Goal: Task Accomplishment & Management: Use online tool/utility

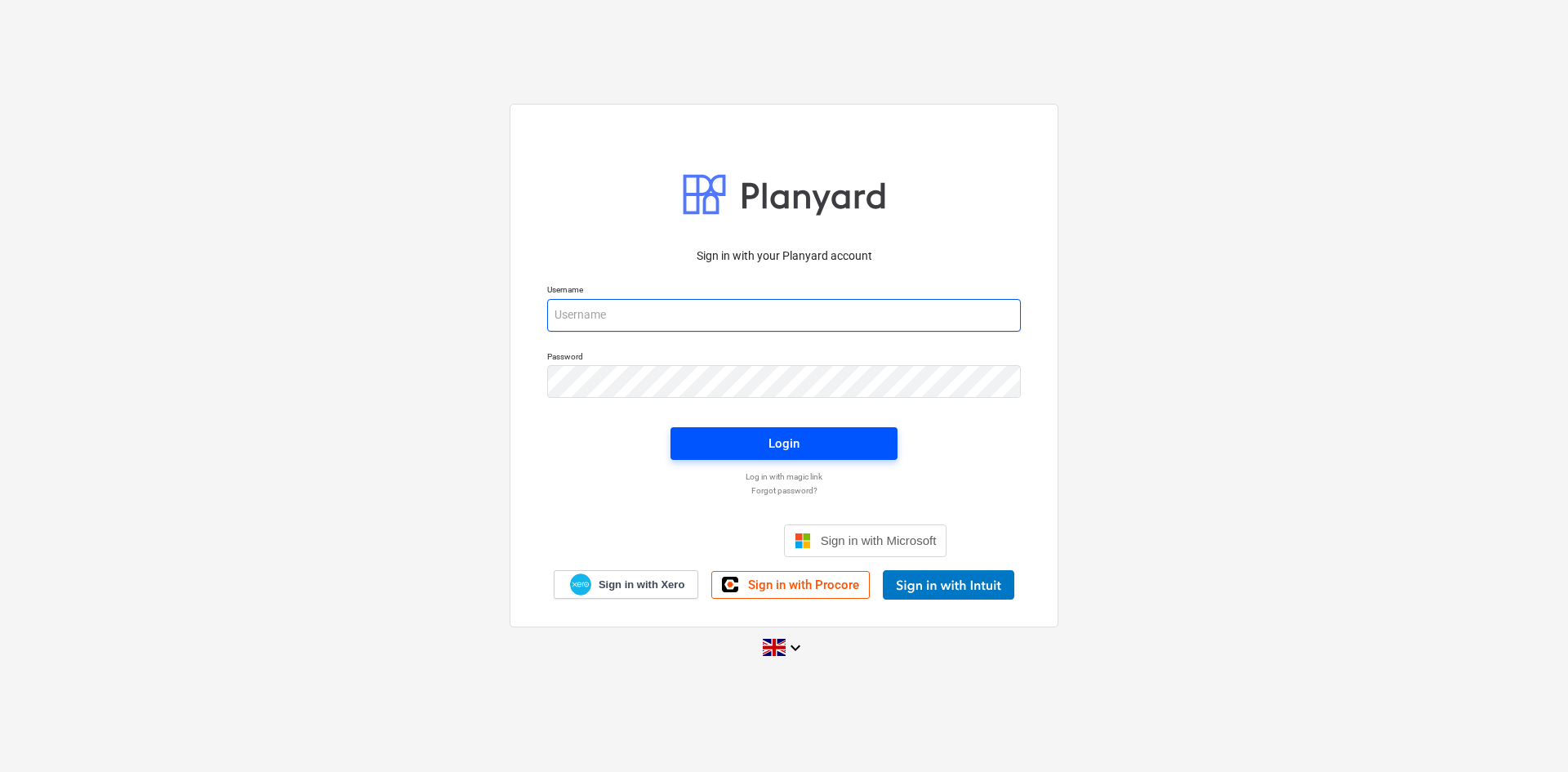
type input "[EMAIL_ADDRESS][DOMAIN_NAME]"
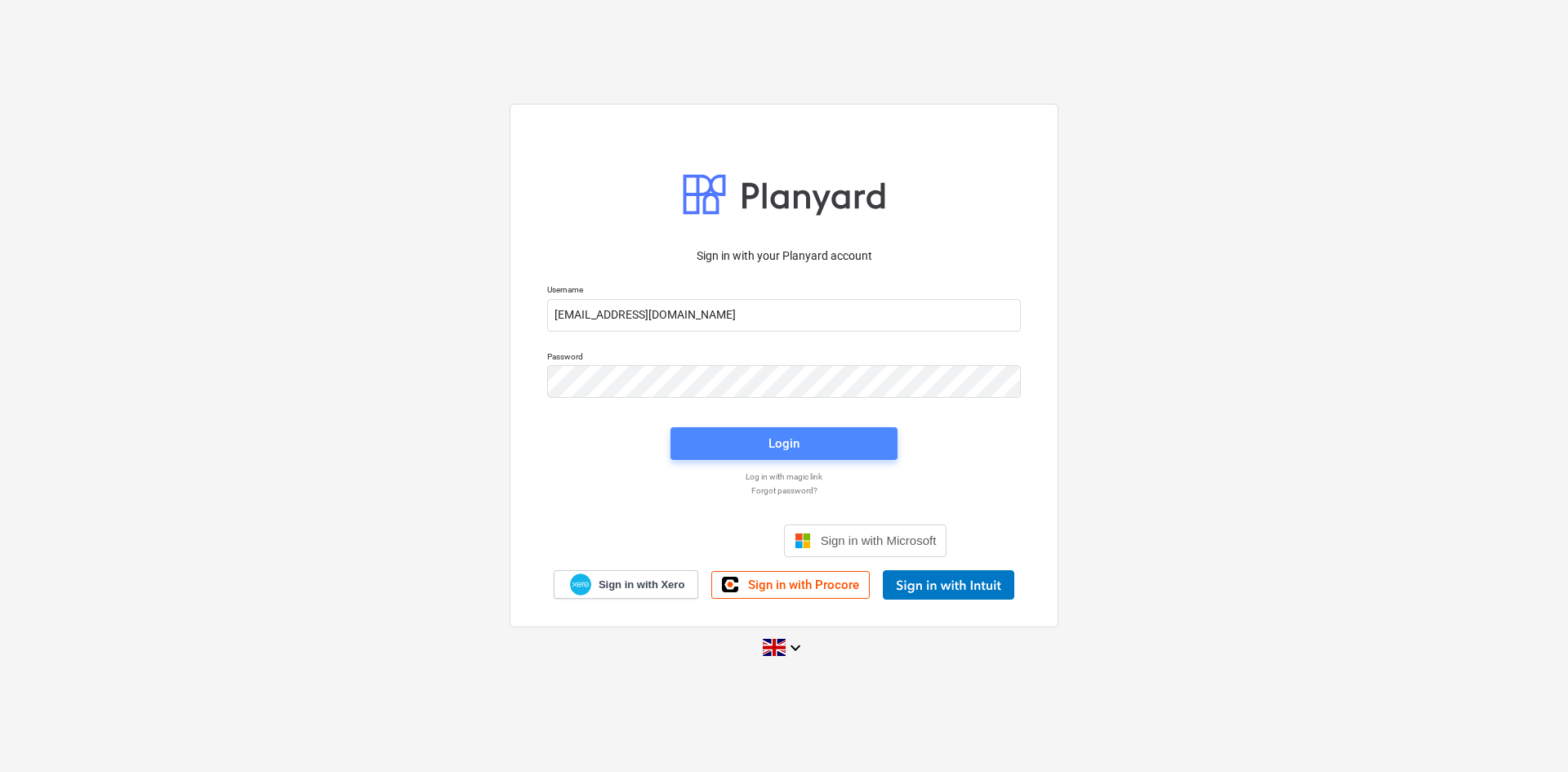
click at [763, 443] on span "Login" at bounding box center [784, 443] width 188 height 21
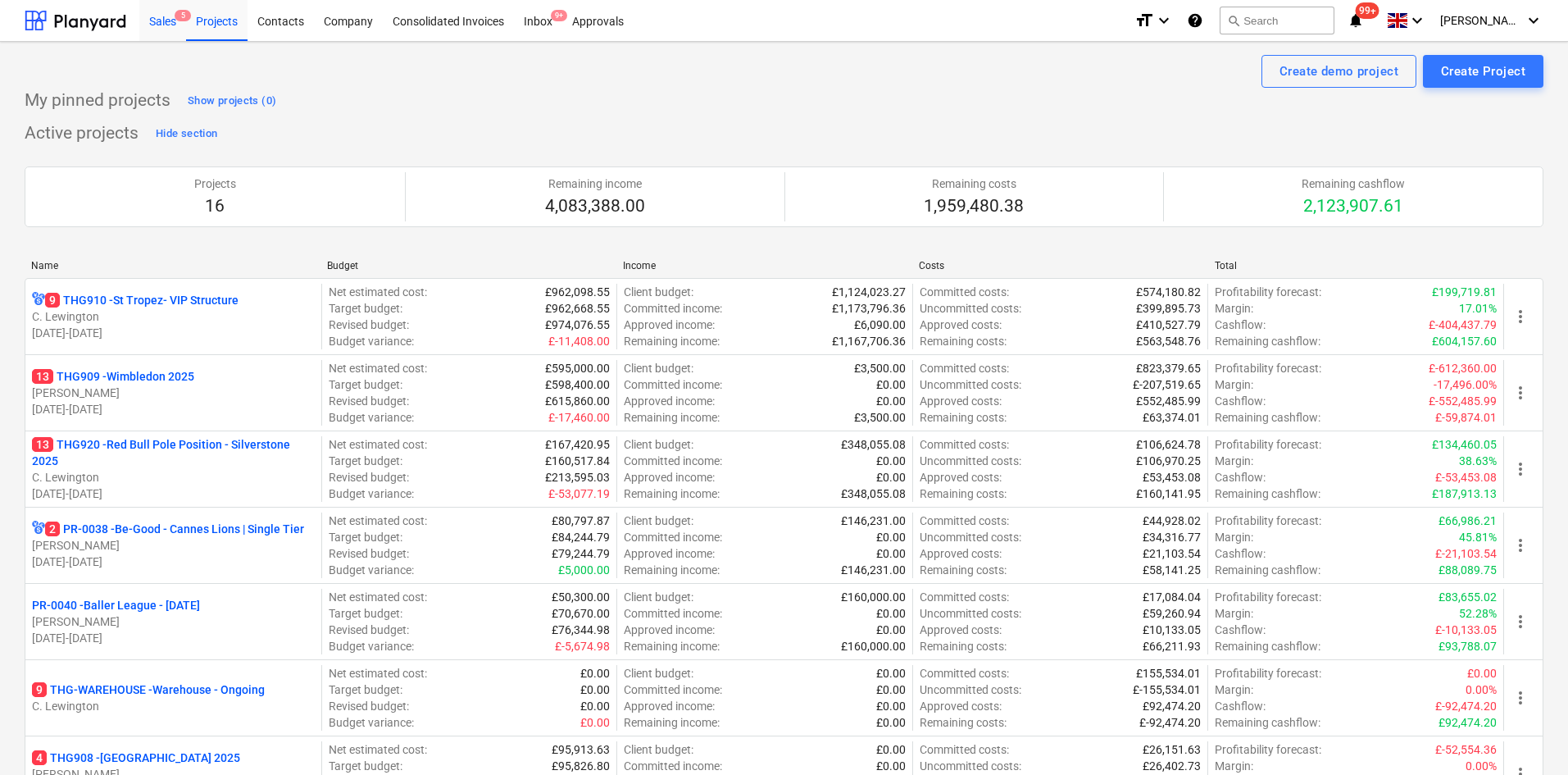
click at [161, 24] on div "Sales 5" at bounding box center [162, 20] width 47 height 42
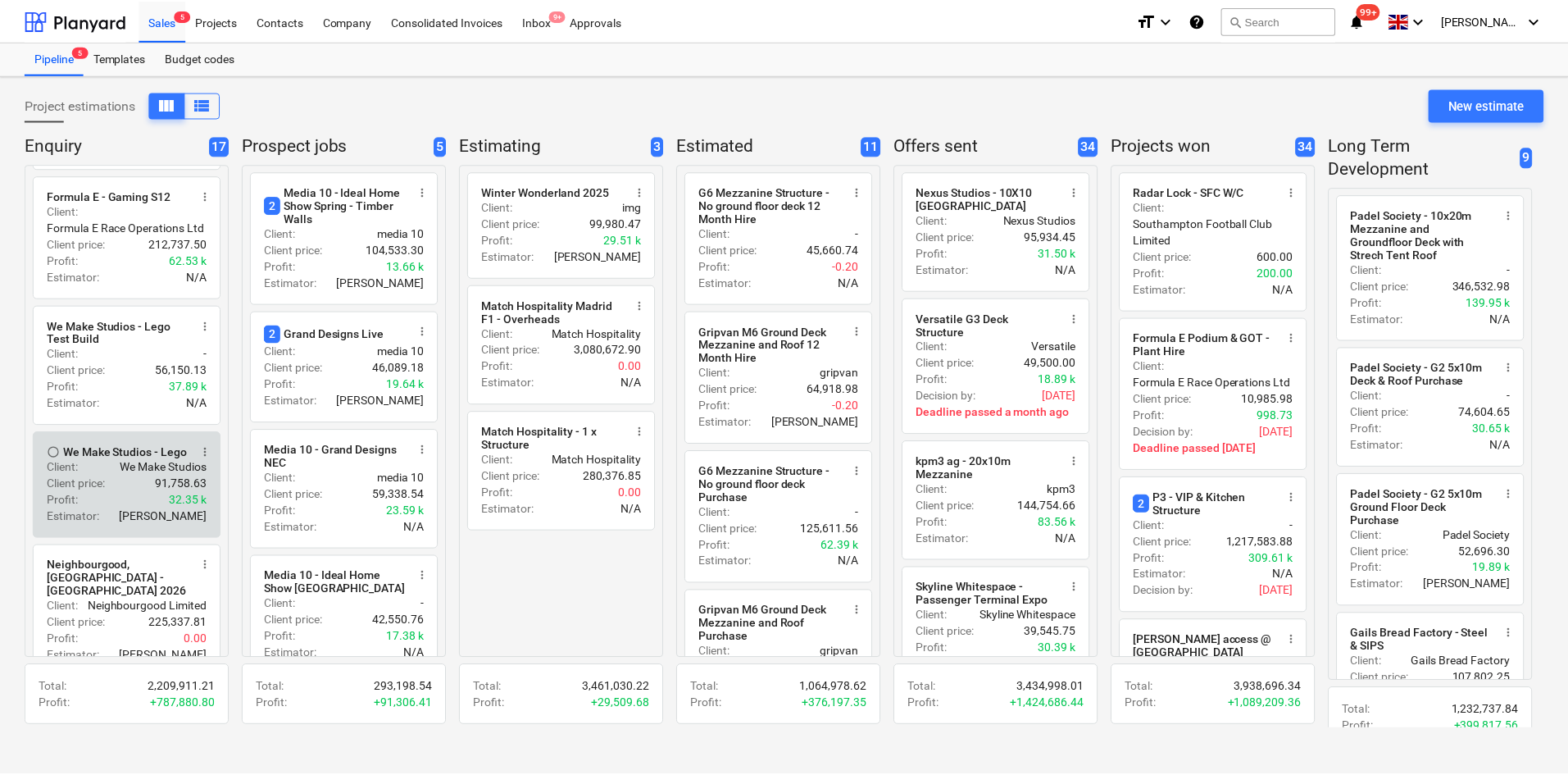
scroll to position [574, 0]
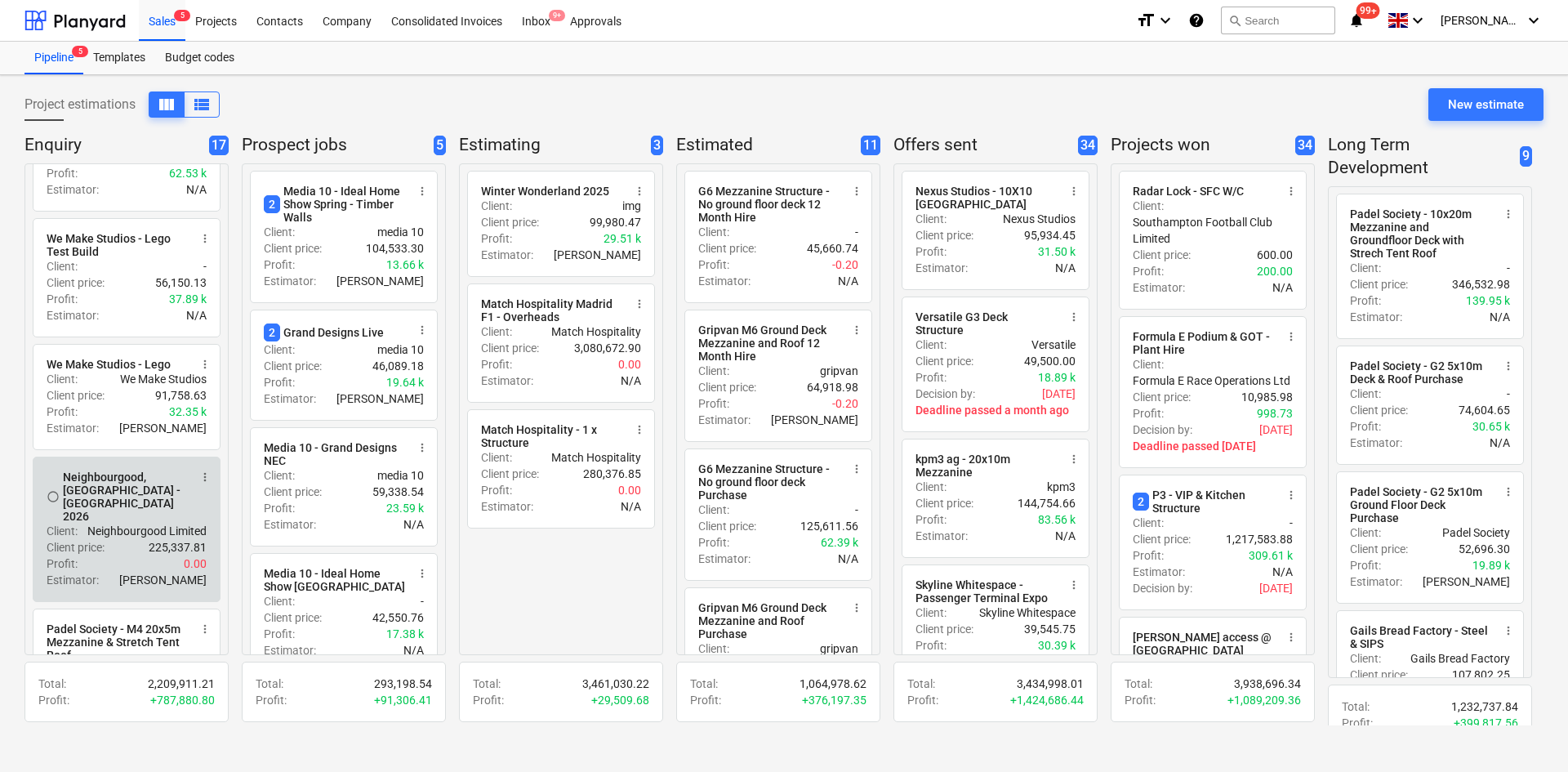
click at [115, 572] on div "Estimator : [PERSON_NAME]" at bounding box center [127, 579] width 160 height 16
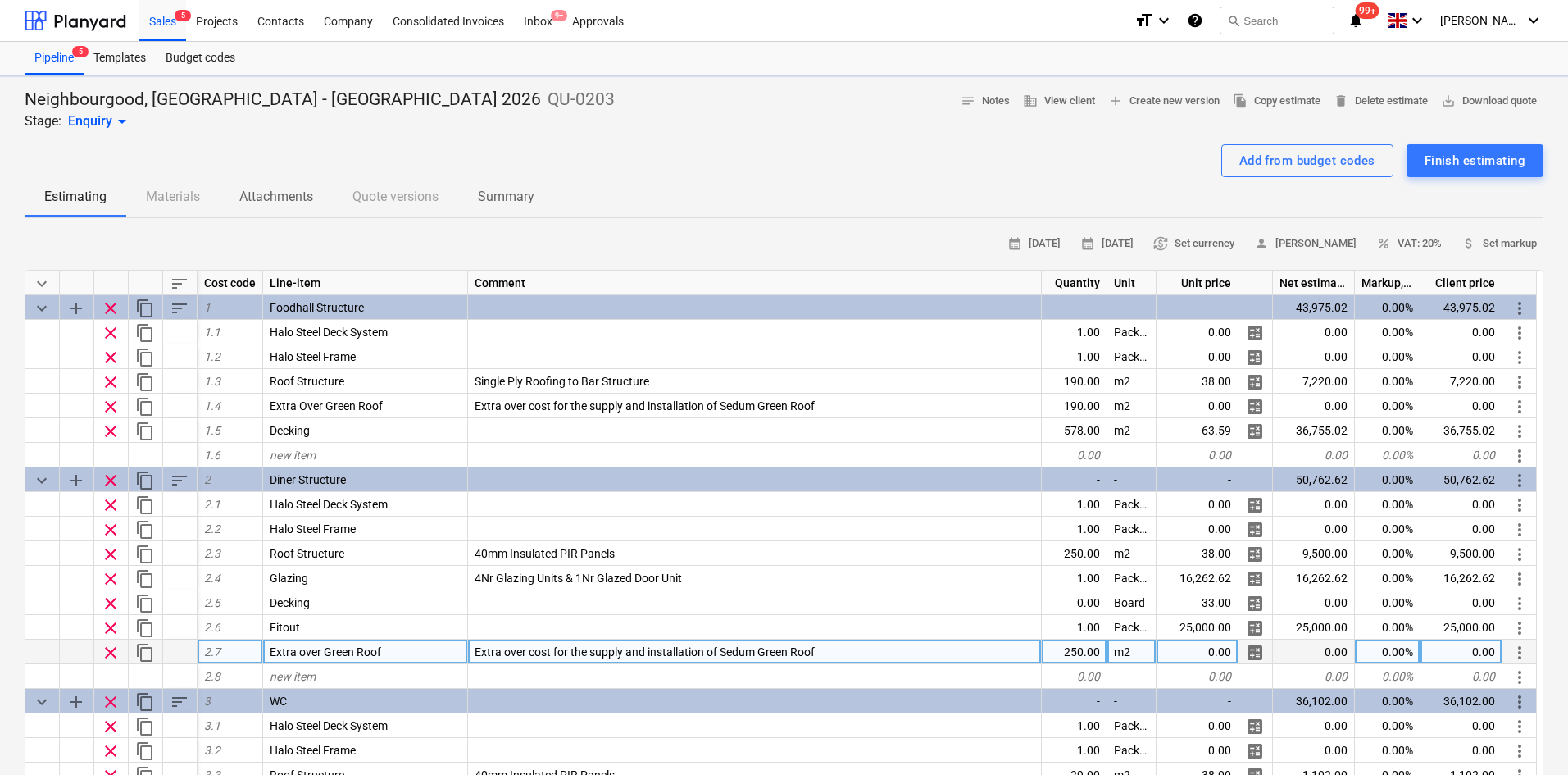
type textarea "x"
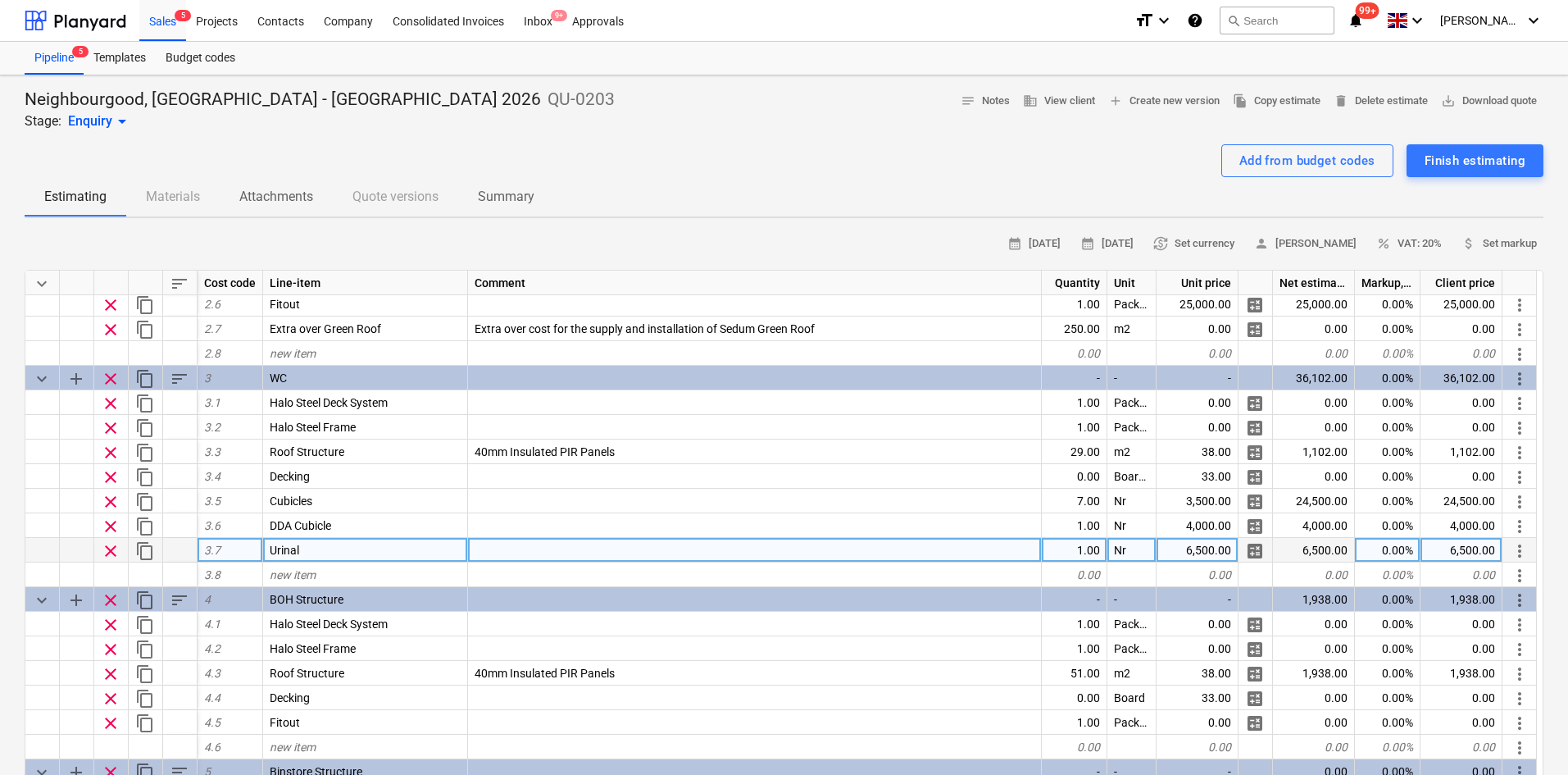
scroll to position [328, 0]
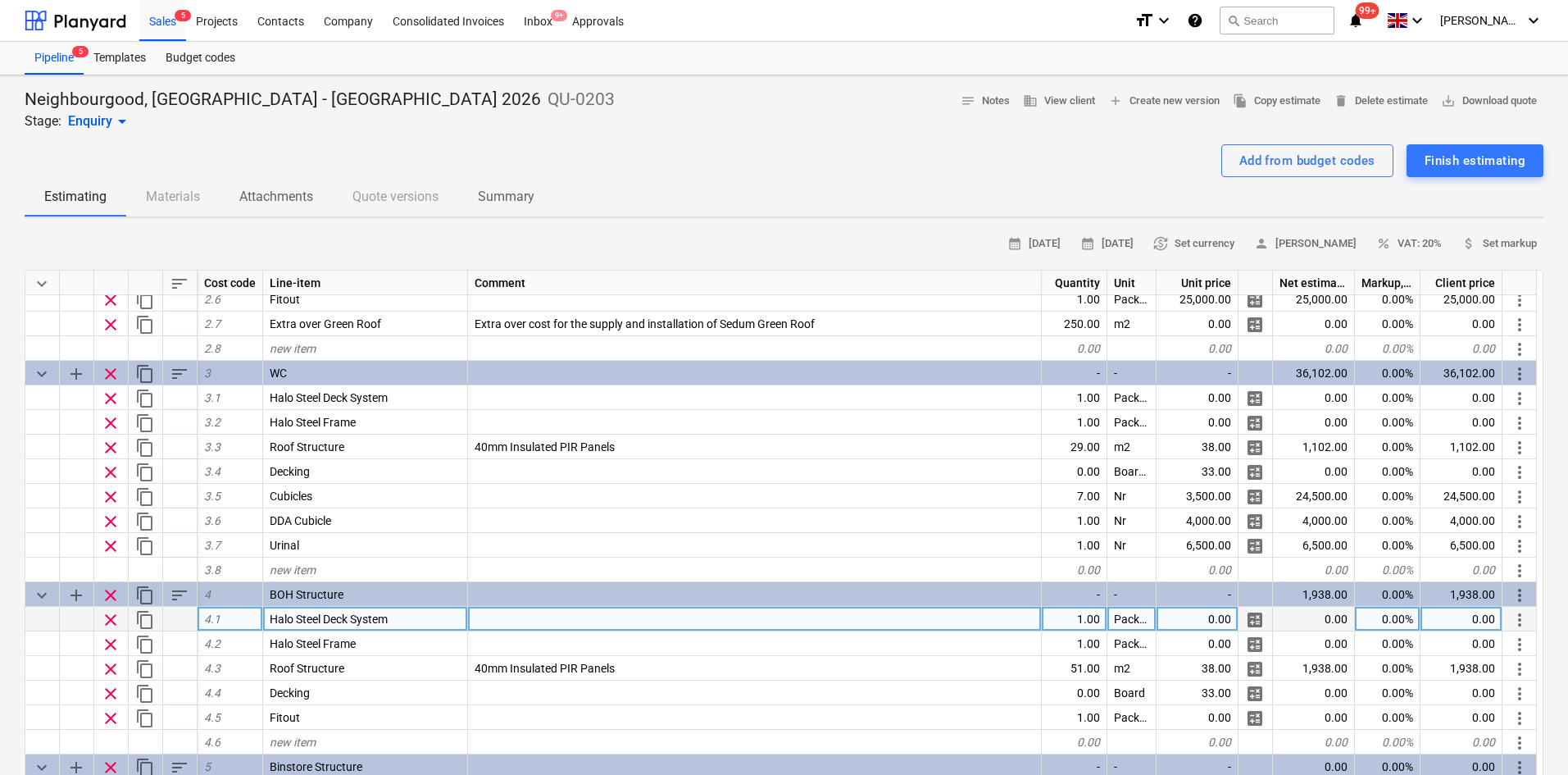
click at [1213, 623] on div "0.00" at bounding box center [1197, 619] width 82 height 25
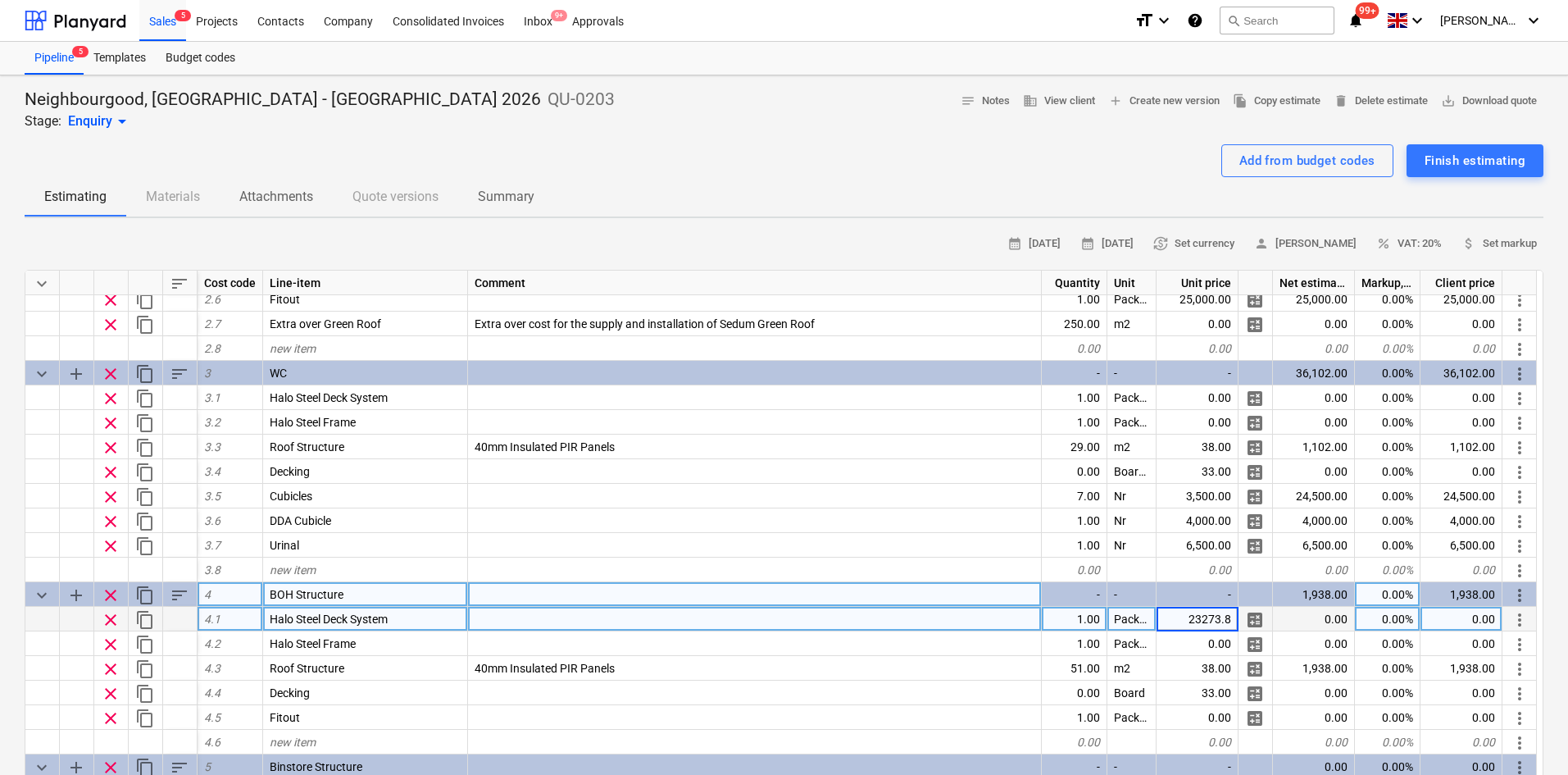
type input "23273.87"
type textarea "x"
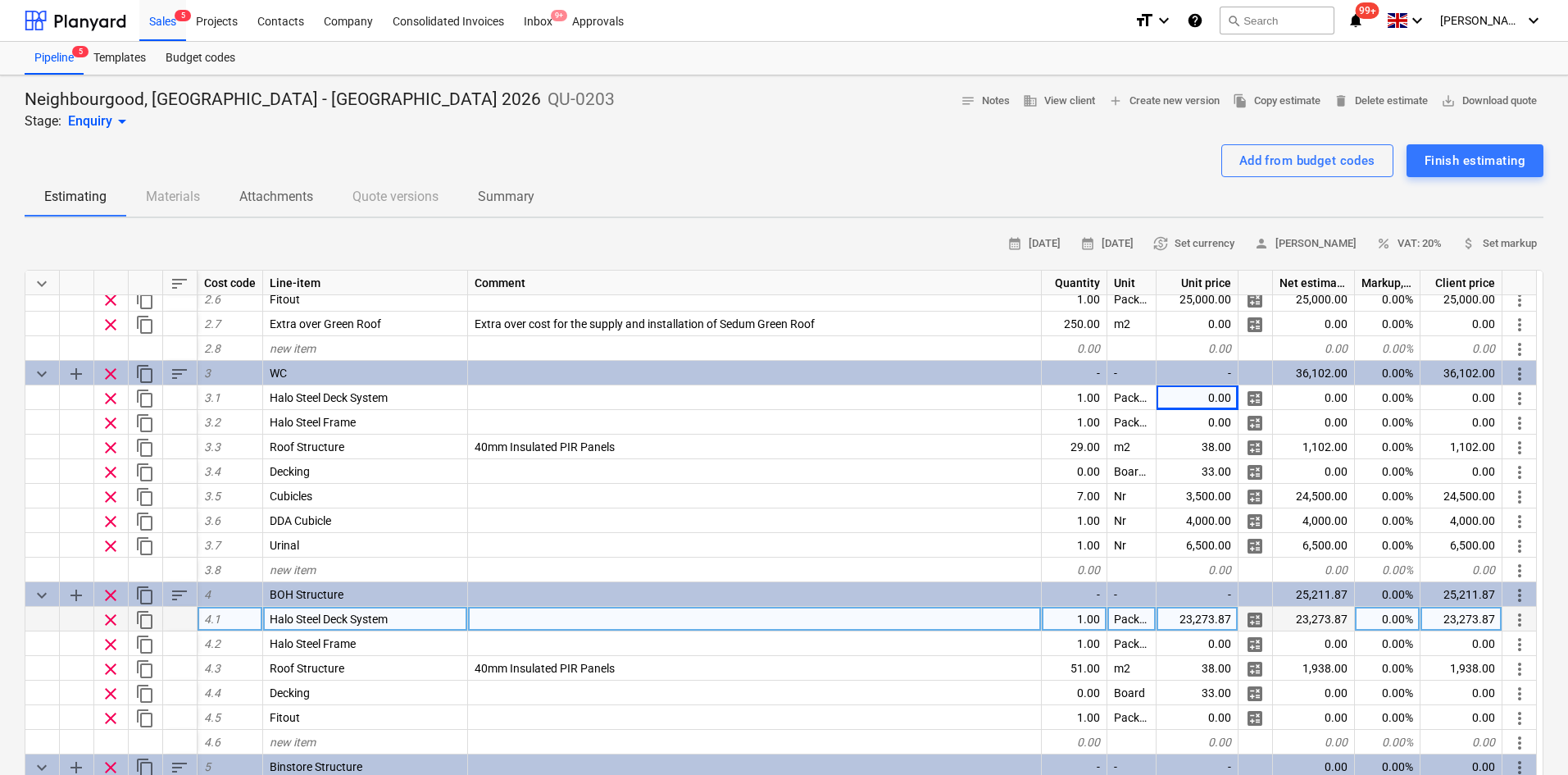
click at [1394, 611] on div "0.00%" at bounding box center [1387, 619] width 65 height 25
type input "100"
type textarea "x"
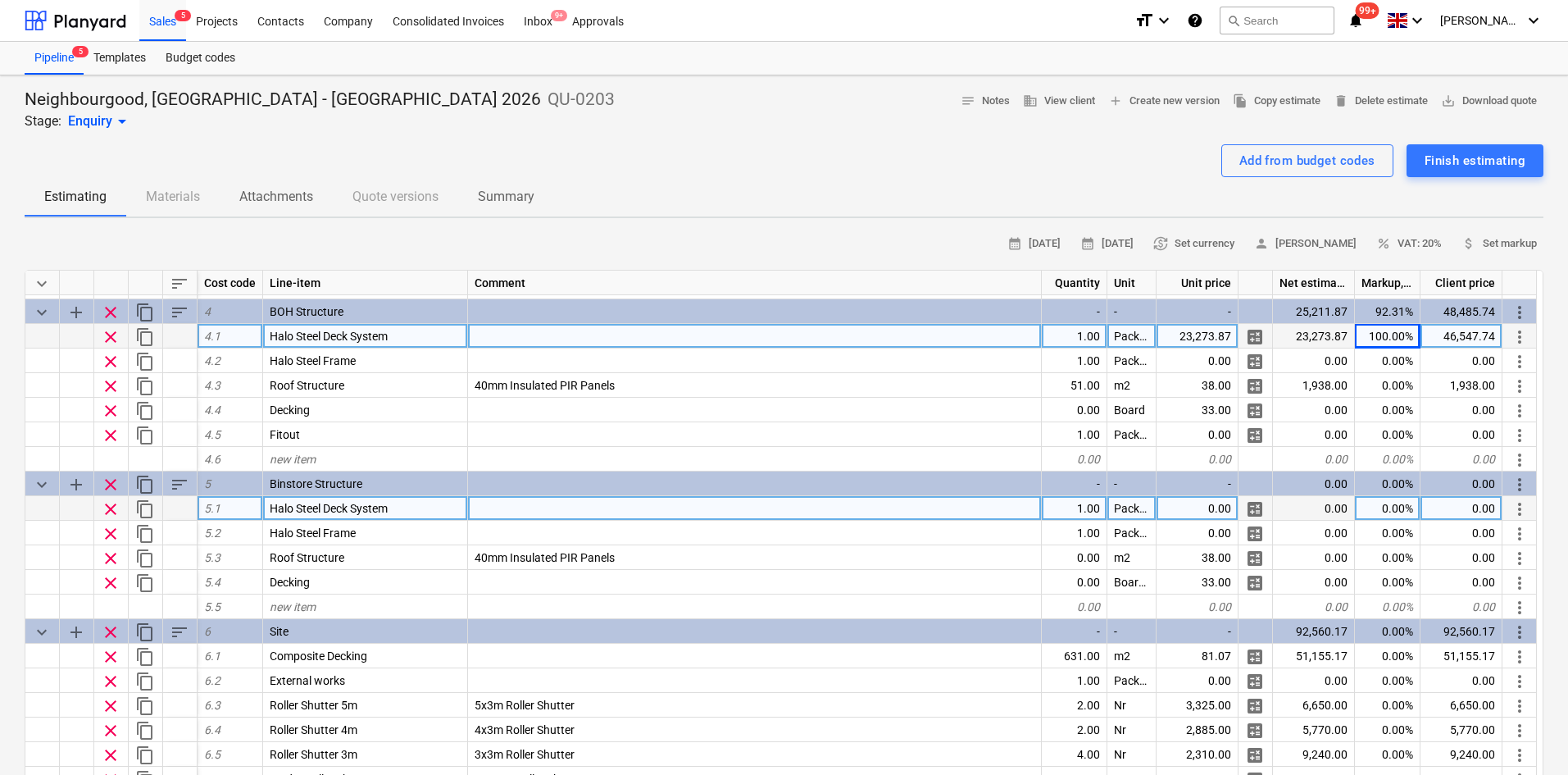
scroll to position [611, 0]
click at [1193, 507] on div "0.00" at bounding box center [1197, 508] width 82 height 25
type input "10123.32"
type textarea "x"
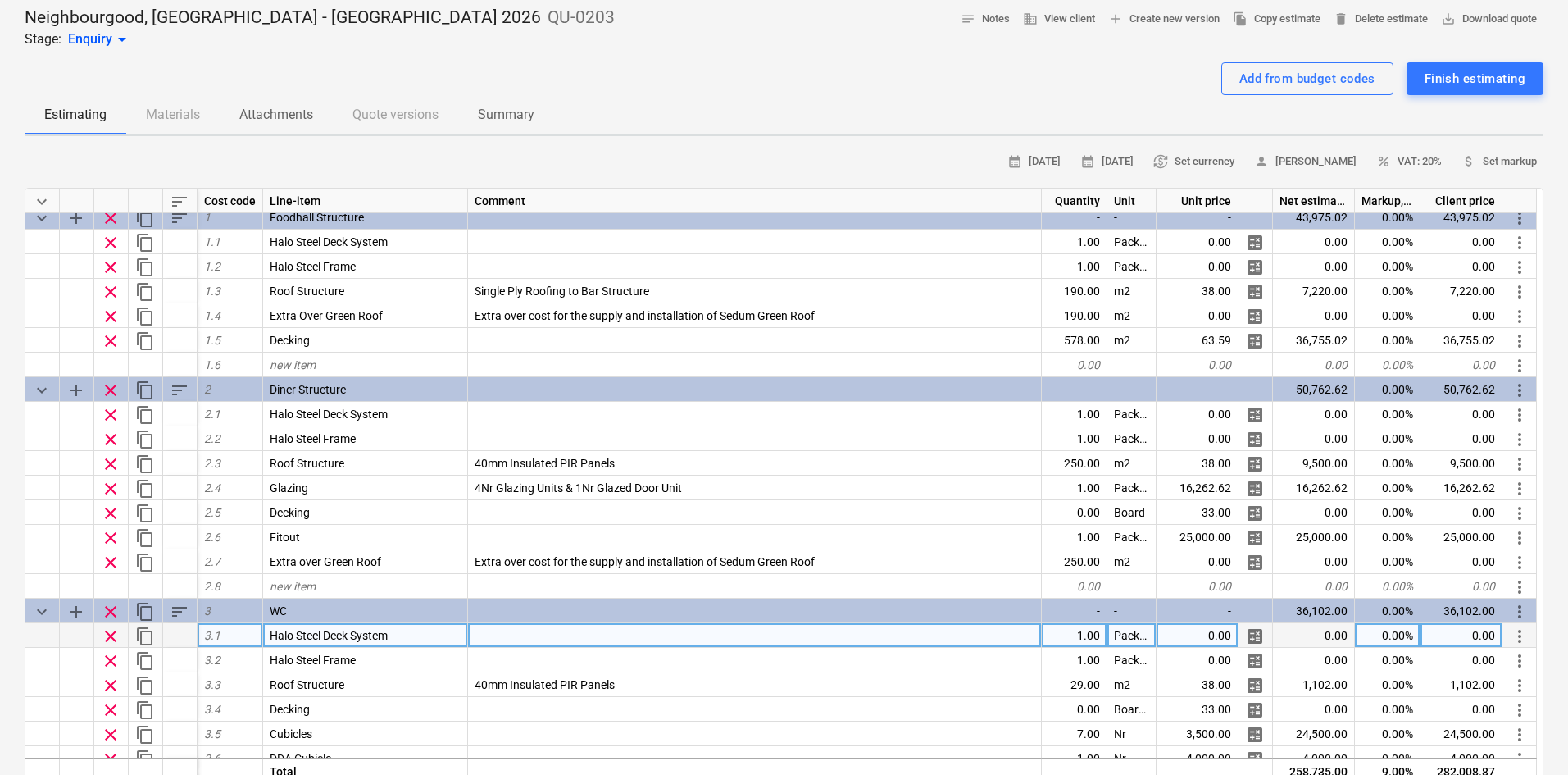
scroll to position [0, 0]
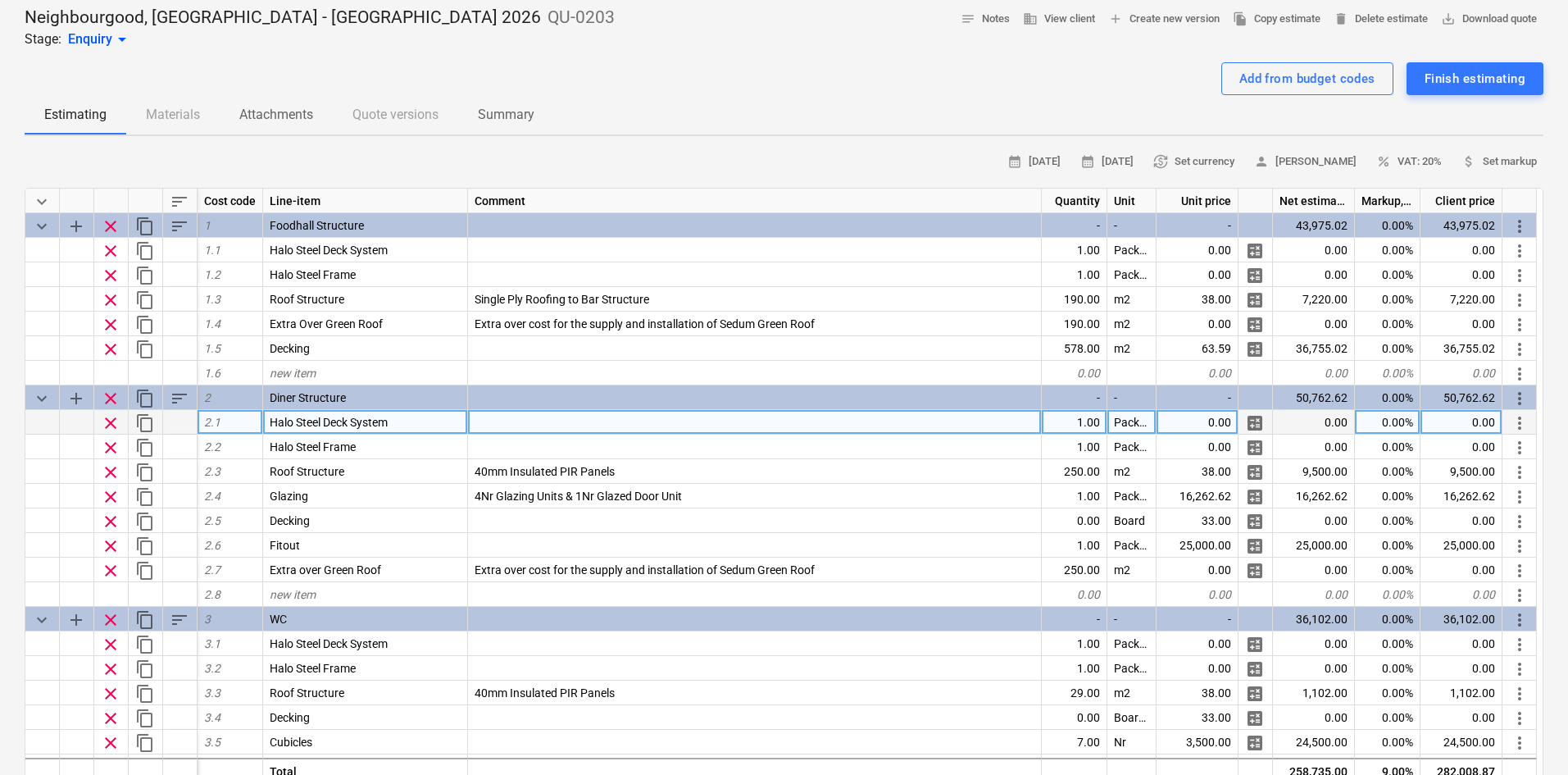
click at [1220, 429] on div "0.00" at bounding box center [1197, 422] width 82 height 25
type input "91402.46"
type textarea "x"
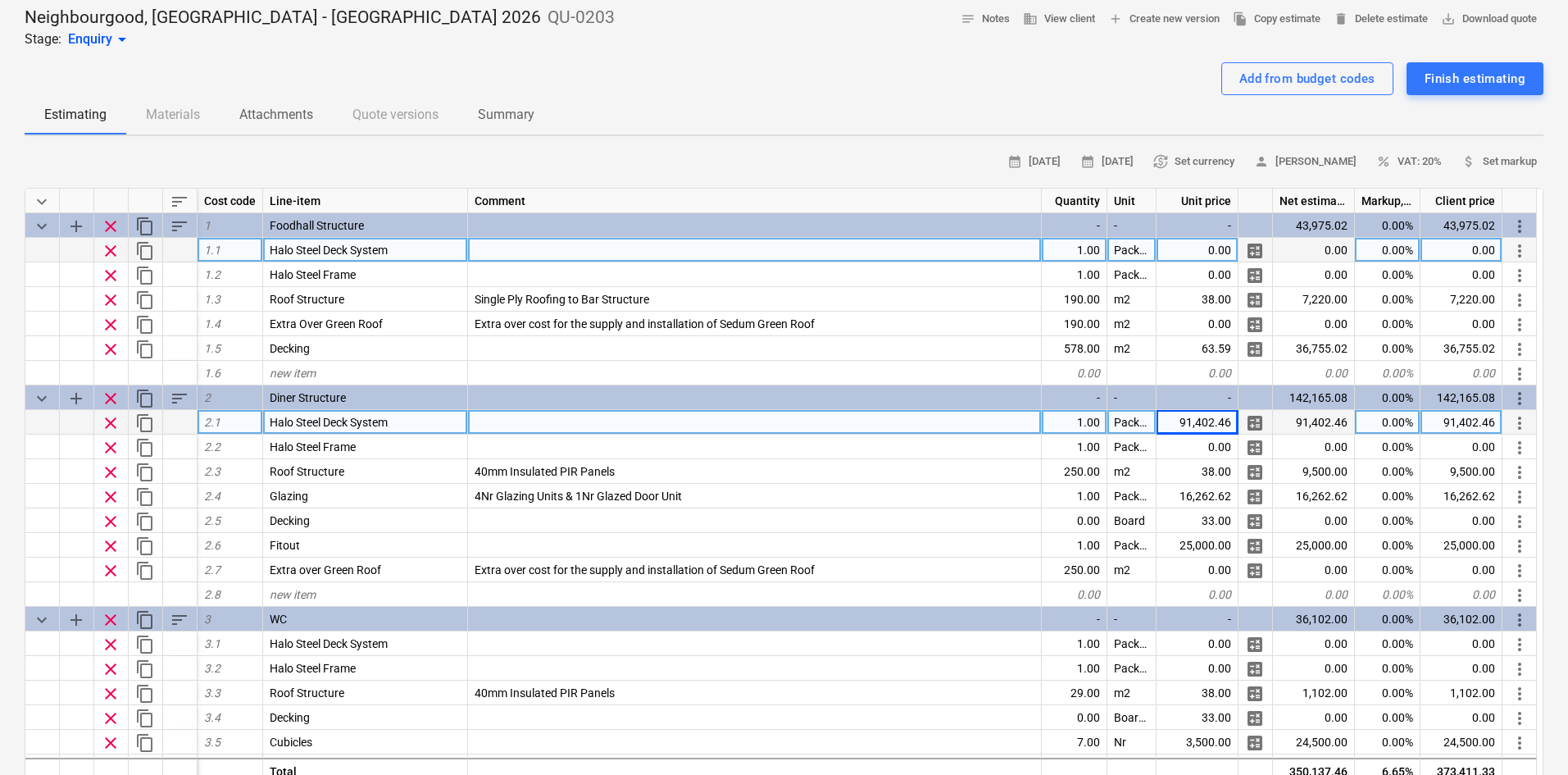
click at [1200, 247] on div "0.00" at bounding box center [1197, 250] width 82 height 25
type input "211,005.17"
type textarea "x"
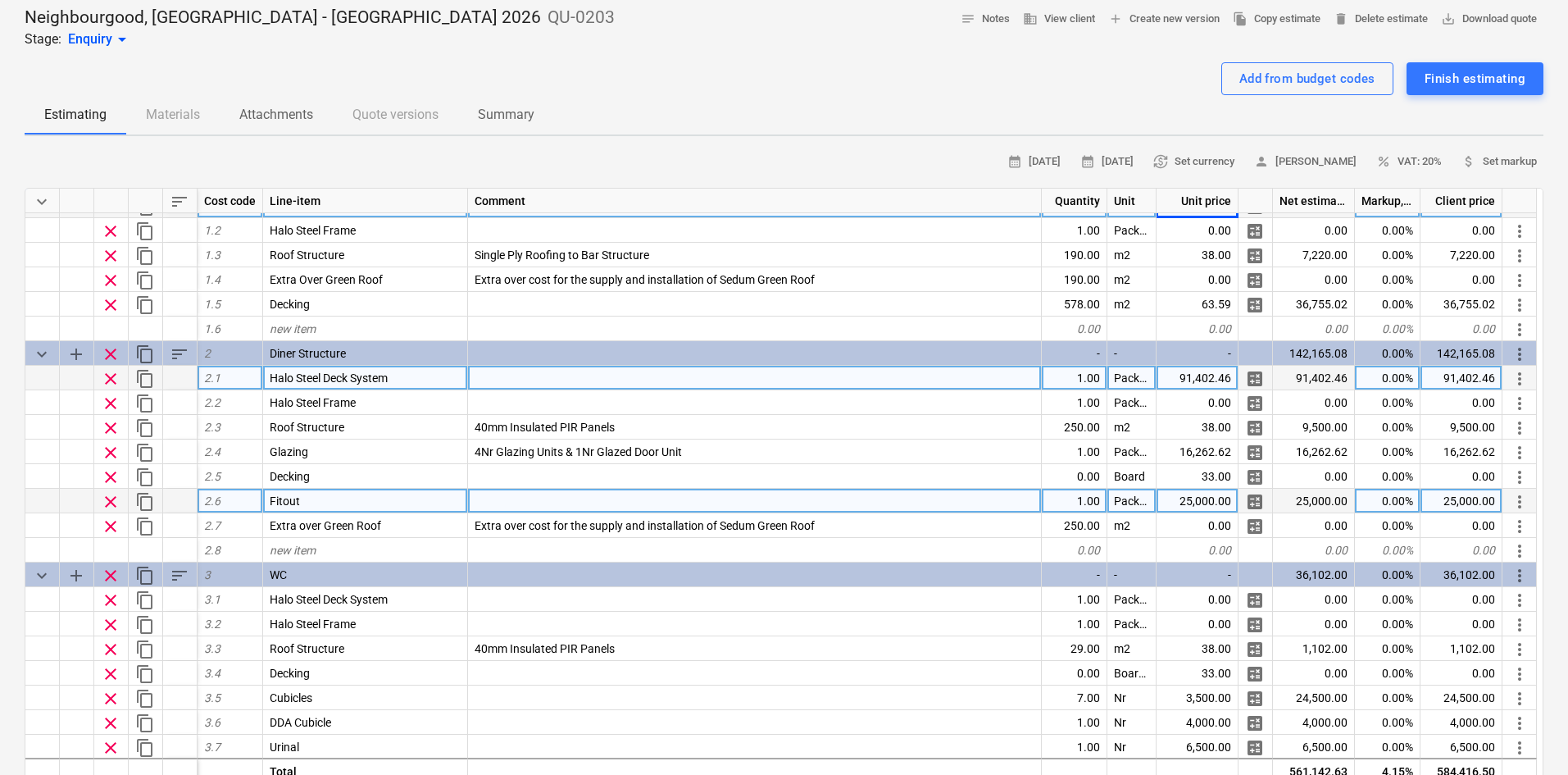
scroll to position [164, 0]
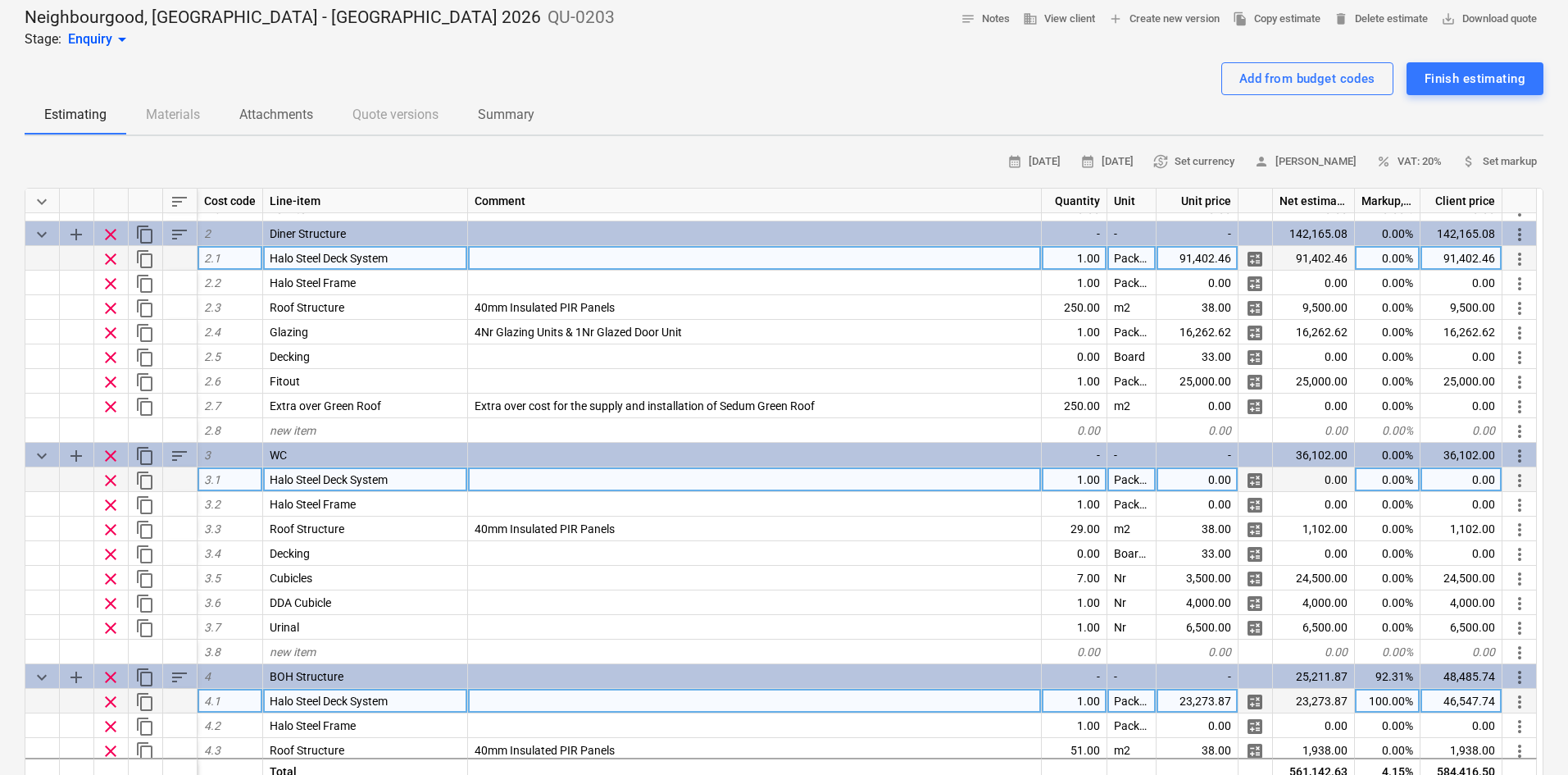
click at [1217, 480] on div "0.00" at bounding box center [1197, 480] width 82 height 25
click at [1174, 480] on div "0.00" at bounding box center [1197, 480] width 82 height 25
click at [1178, 479] on input "£36,778.43" at bounding box center [1196, 479] width 81 height 24
type input "36,778.43"
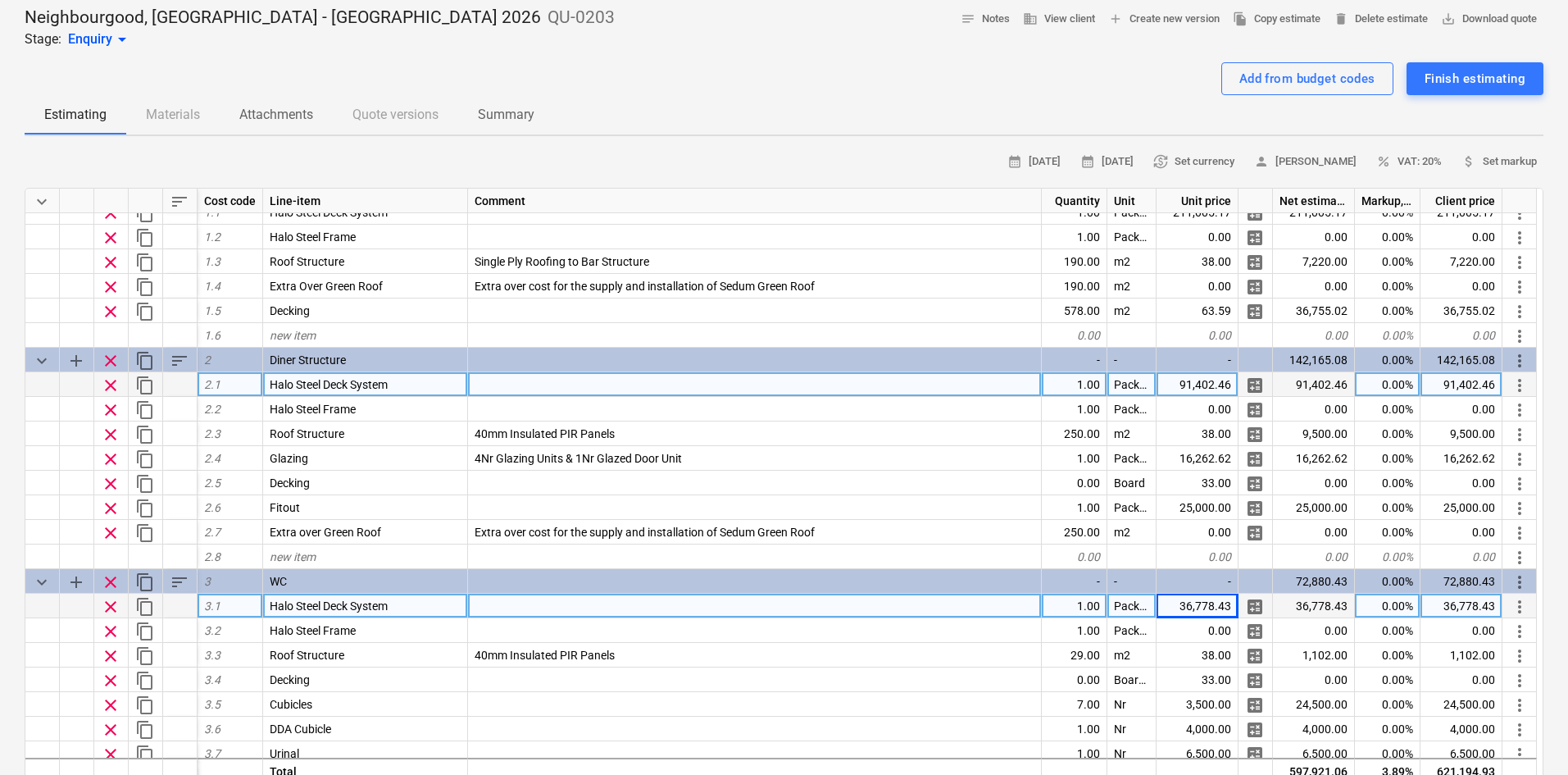
scroll to position [0, 0]
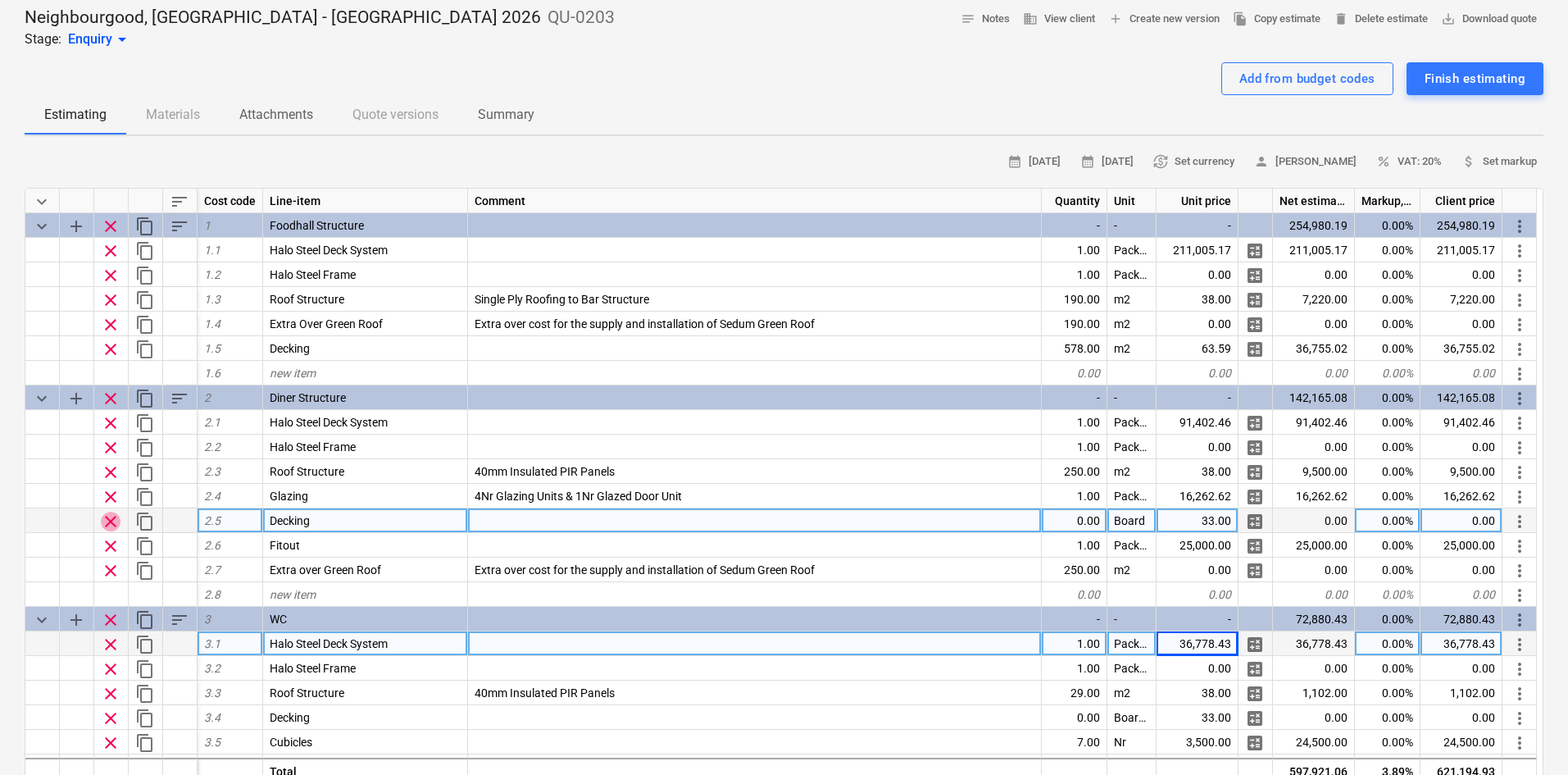
click at [106, 520] on span "clear" at bounding box center [110, 521] width 20 height 20
type textarea "x"
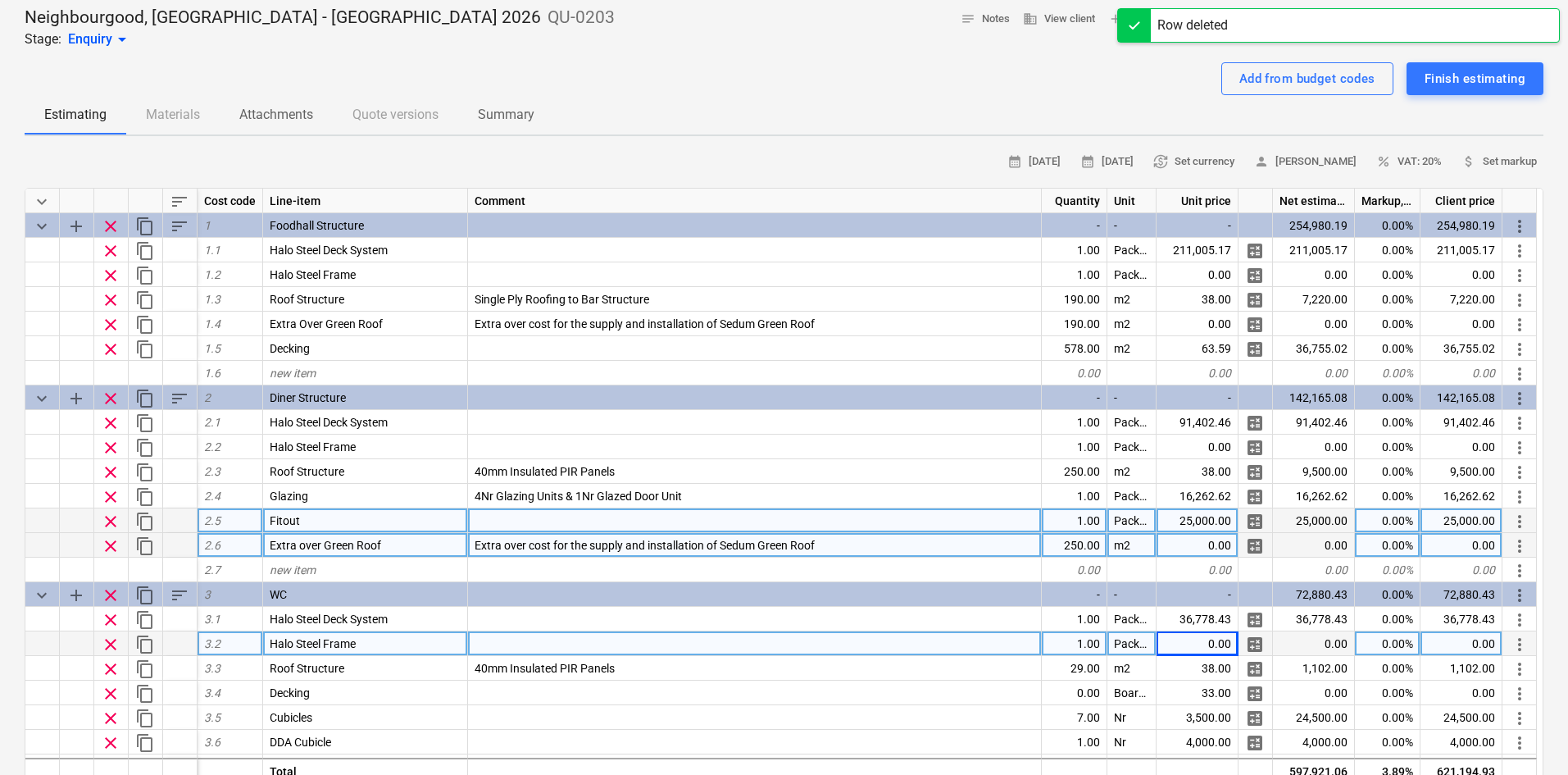
scroll to position [82, 0]
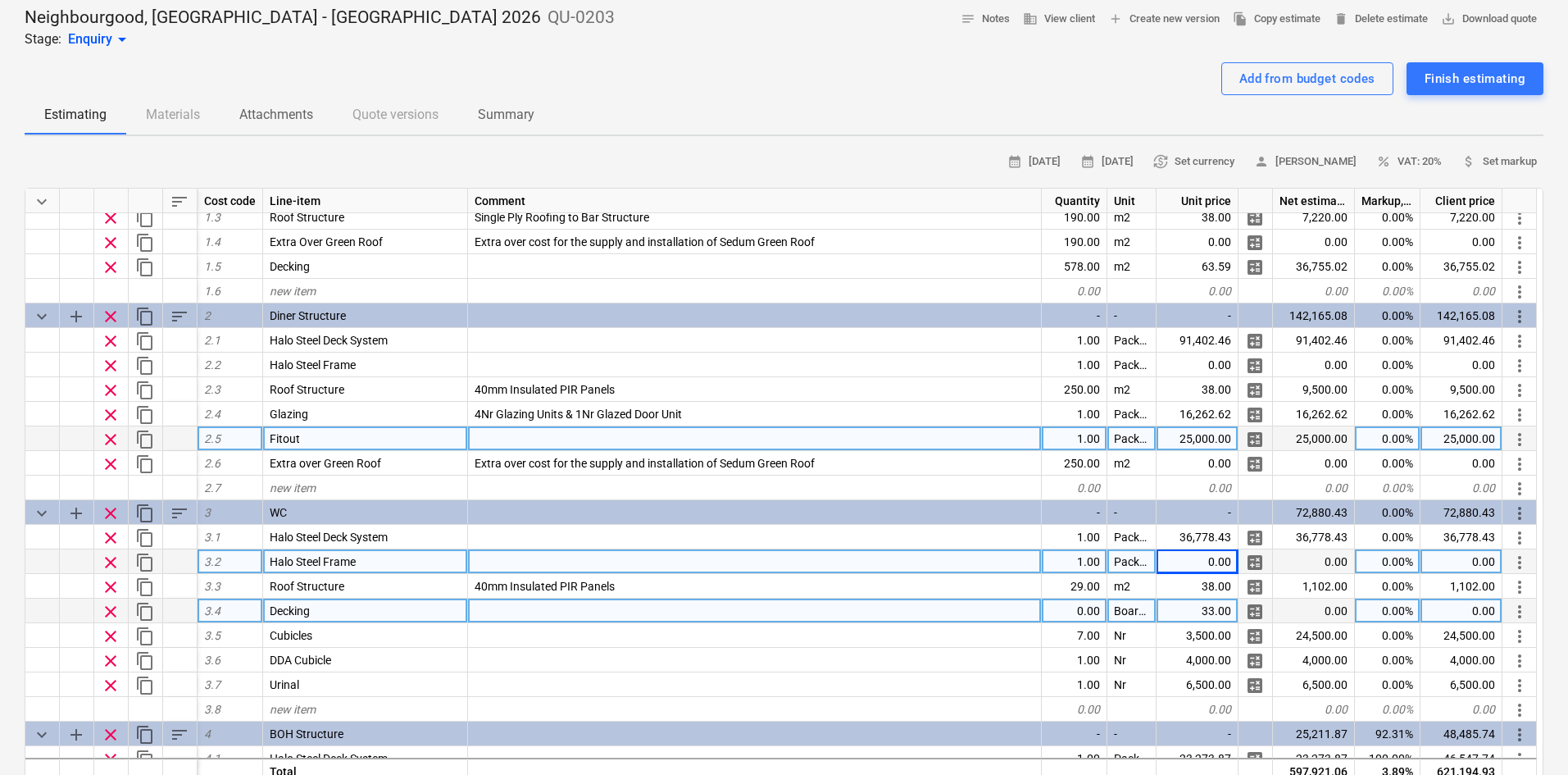
click at [1144, 619] on div "Boards" at bounding box center [1131, 611] width 49 height 25
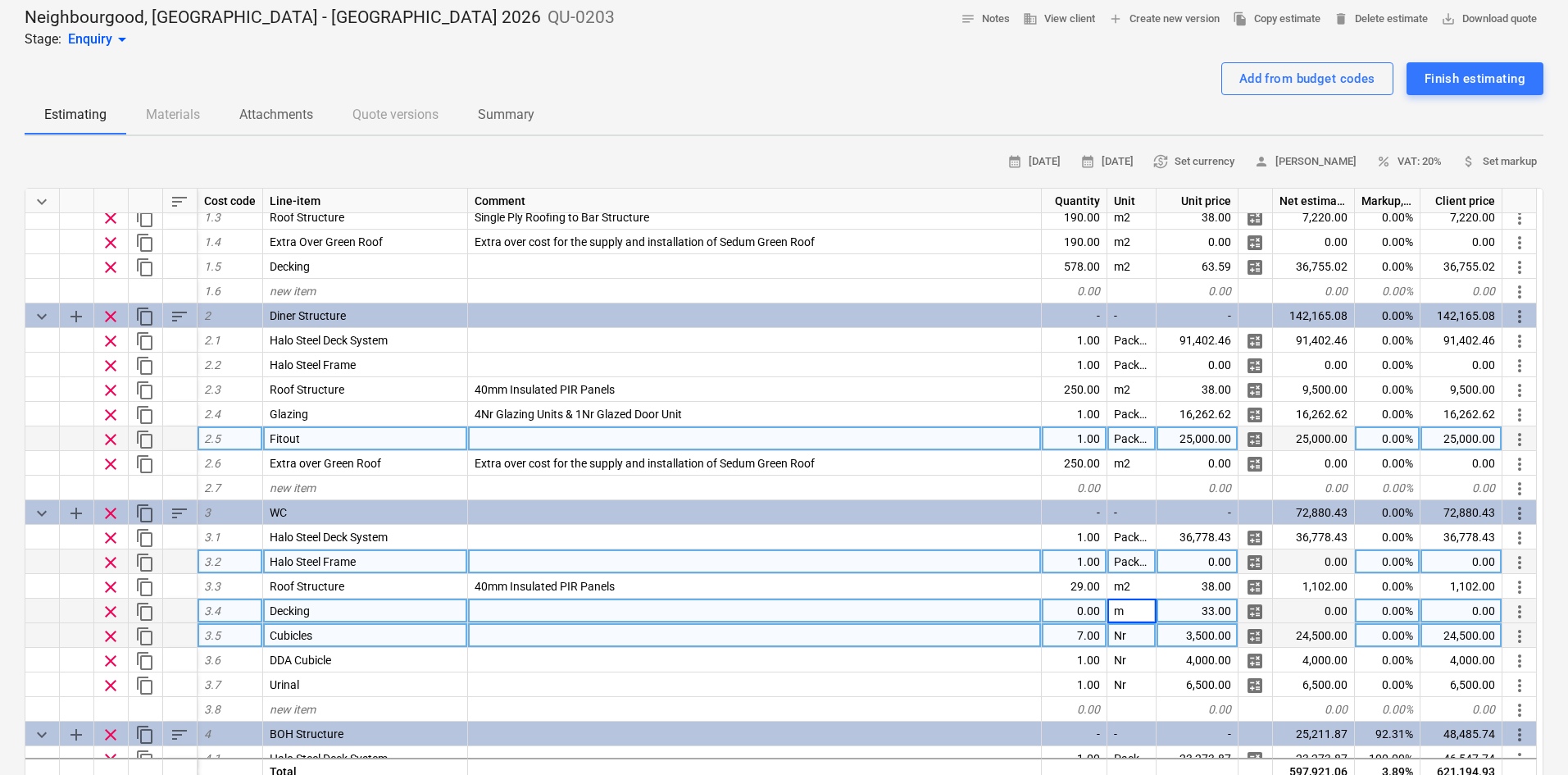
scroll to position [0, 0]
type input "m2"
type textarea "x"
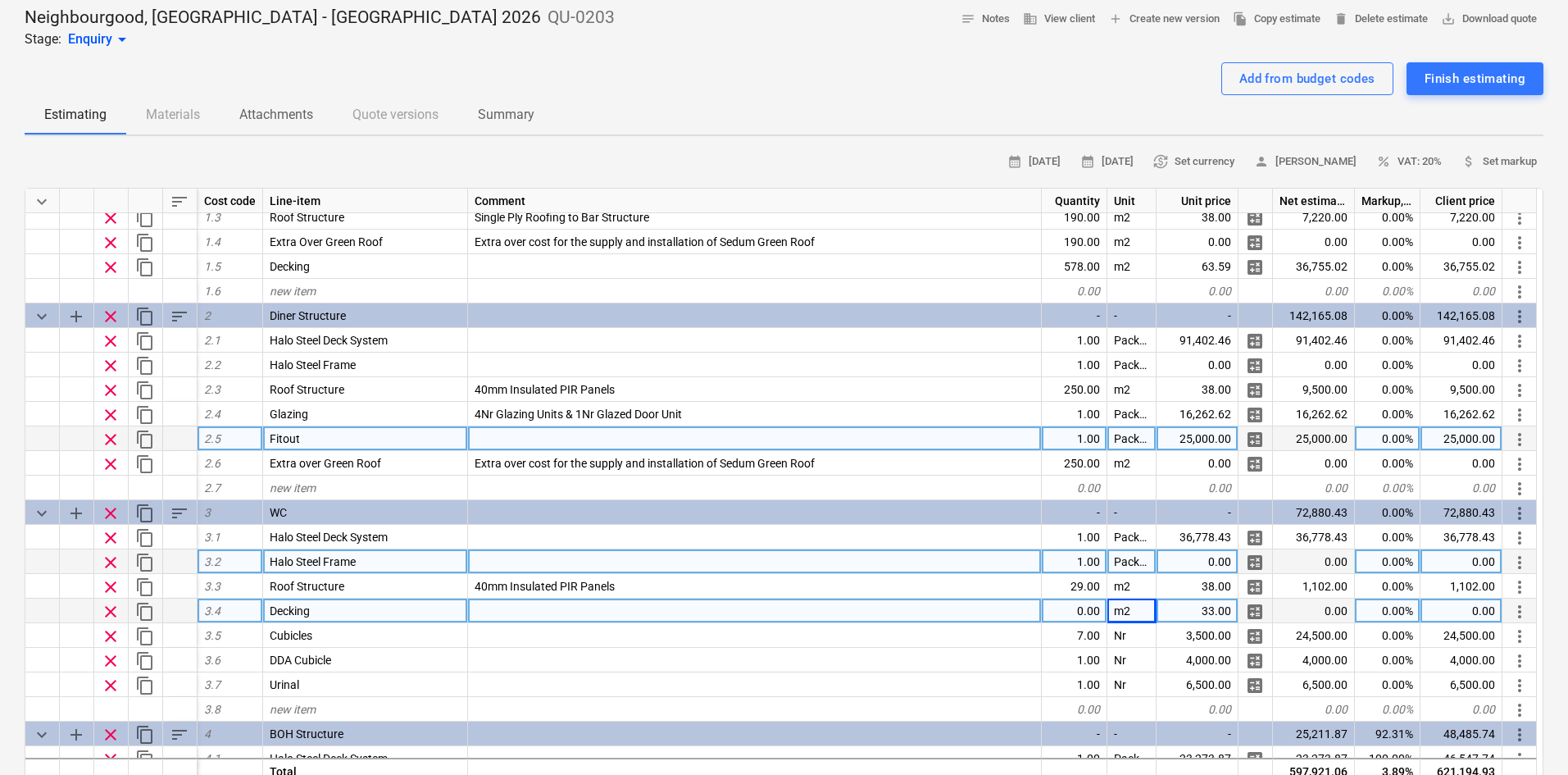
click at [1083, 610] on div "0.00" at bounding box center [1075, 611] width 65 height 25
type input "68"
type textarea "x"
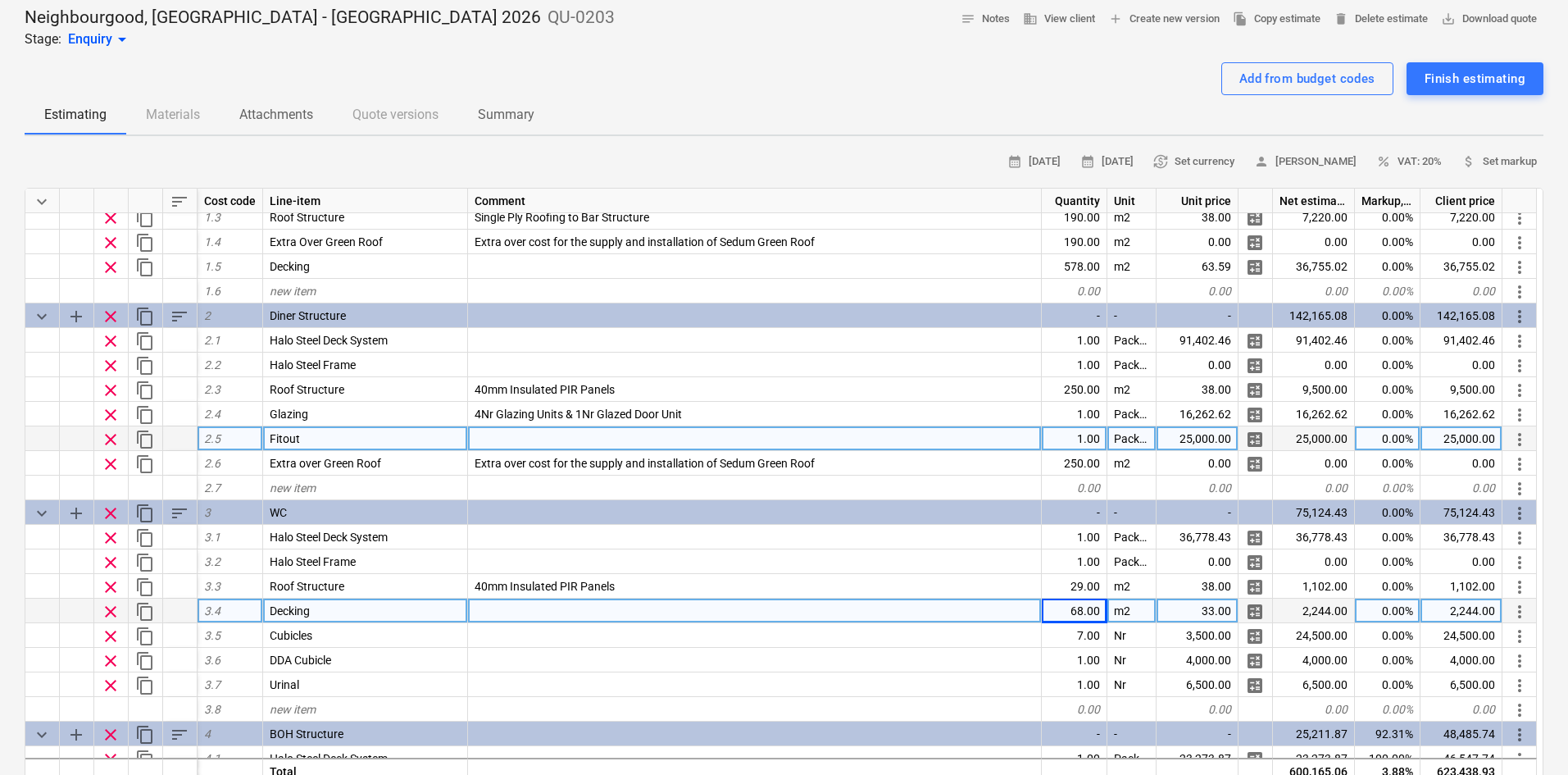
click at [1185, 610] on div "33.00" at bounding box center [1197, 611] width 82 height 25
click at [1209, 607] on input "£63.59" at bounding box center [1196, 610] width 81 height 24
click at [1203, 607] on input "£63.59" at bounding box center [1196, 610] width 81 height 24
type input "63.59"
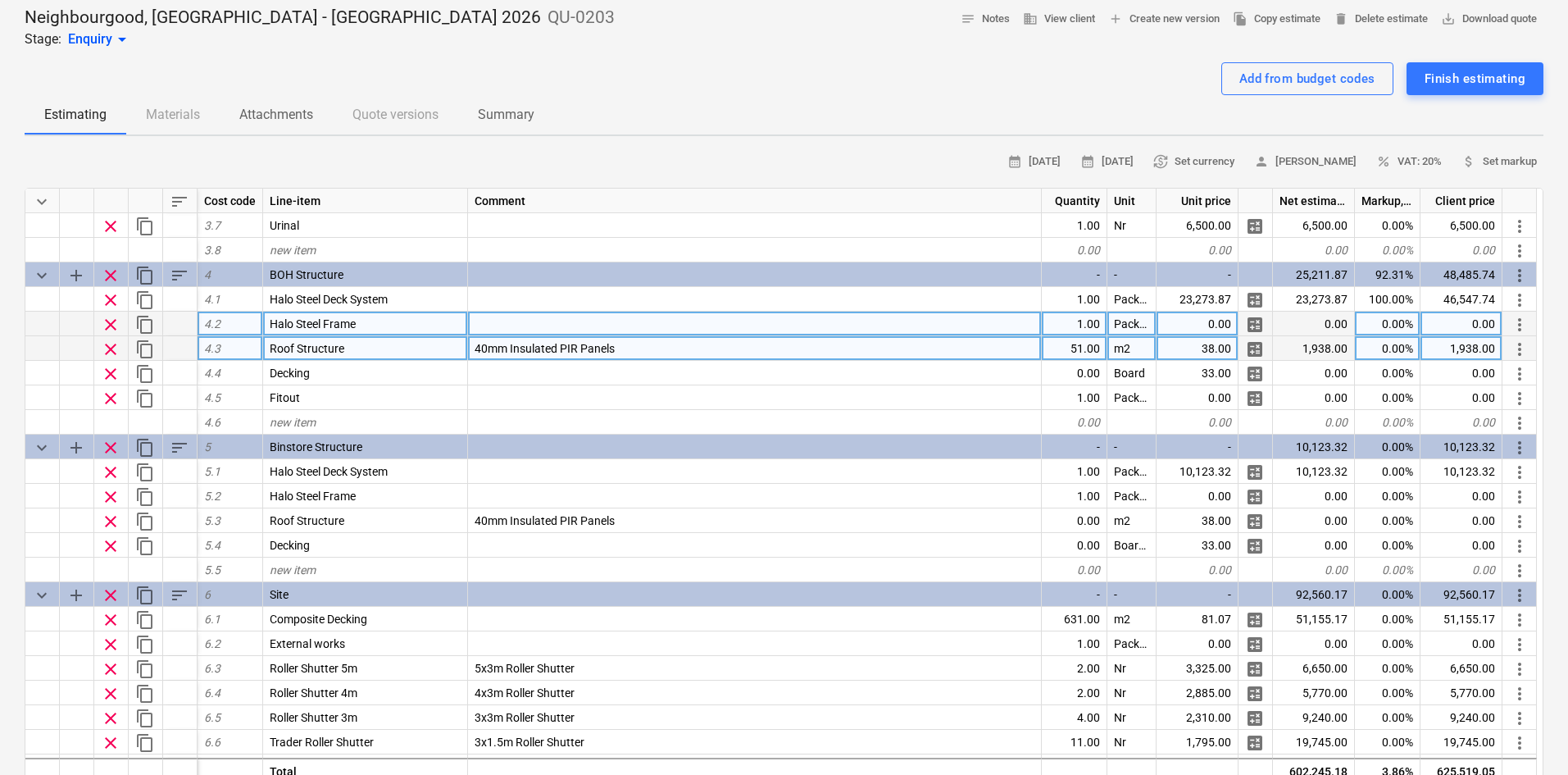
scroll to position [587, 0]
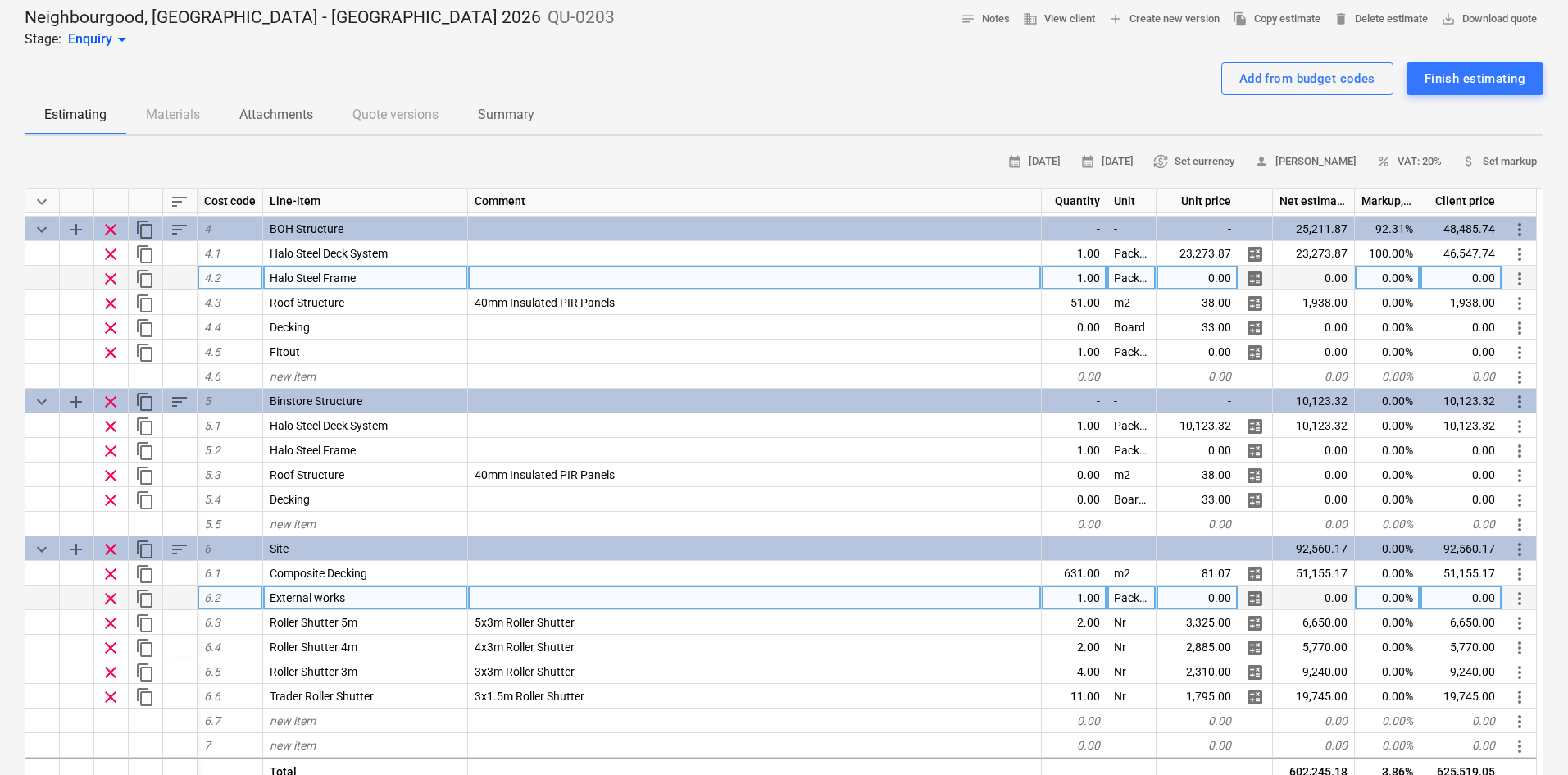
click at [1075, 587] on div "1.00" at bounding box center [1075, 598] width 65 height 25
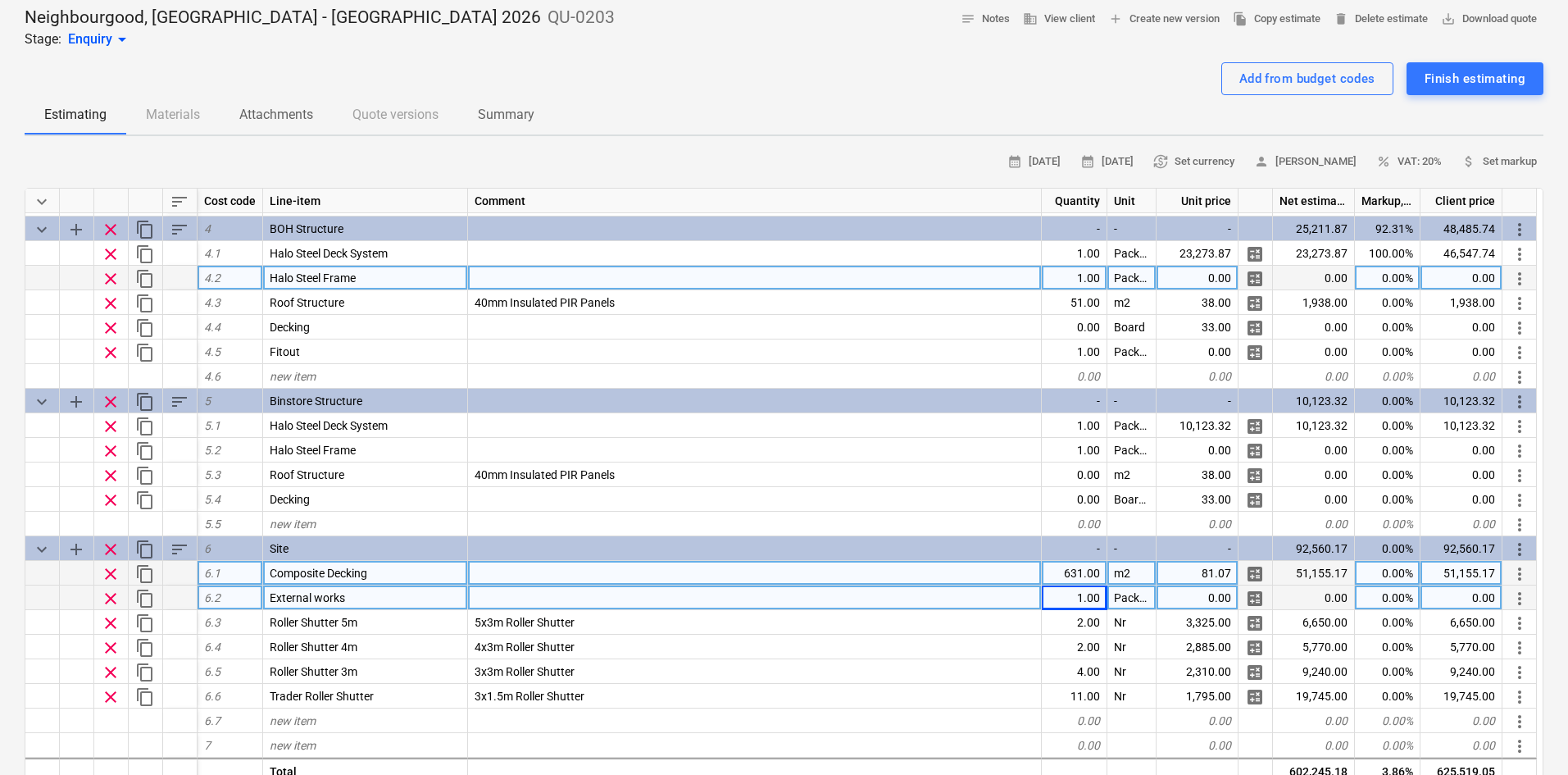
click at [1081, 575] on div "631.00" at bounding box center [1075, 573] width 65 height 25
click at [1081, 575] on input "1255" at bounding box center [1075, 572] width 65 height 24
type textarea "x"
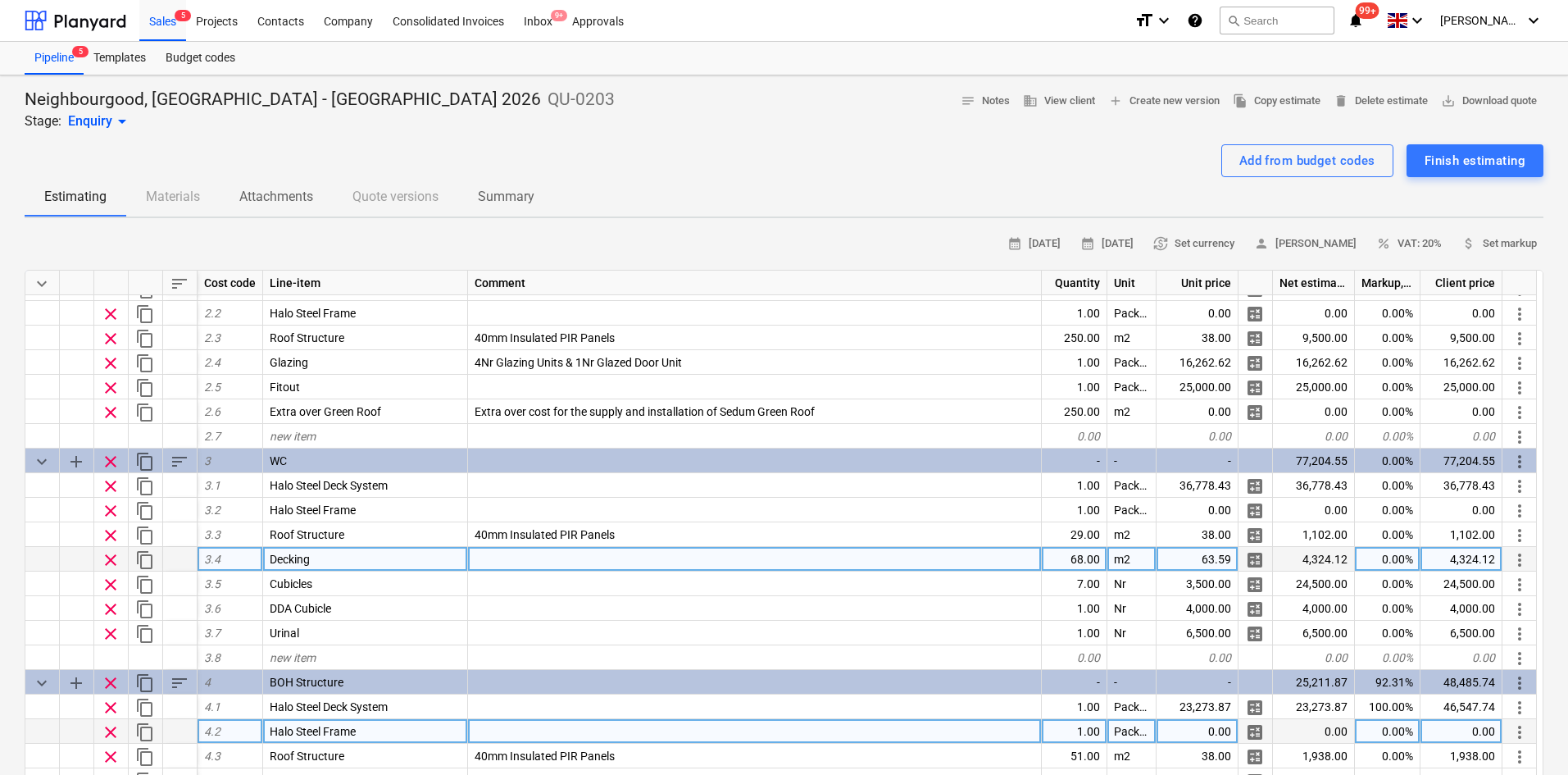
scroll to position [0, 0]
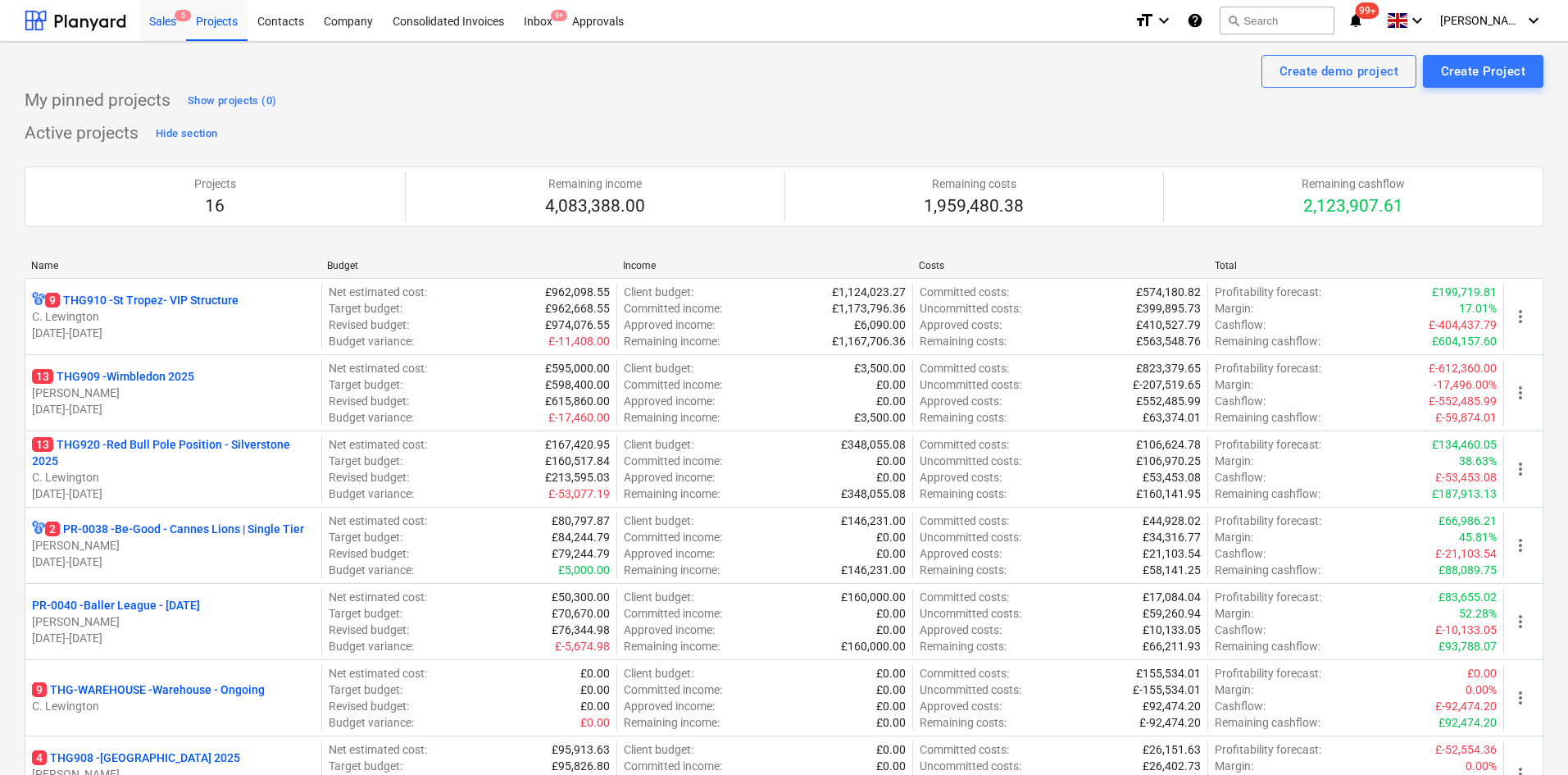
click at [160, 21] on div "Sales 5" at bounding box center [162, 20] width 47 height 42
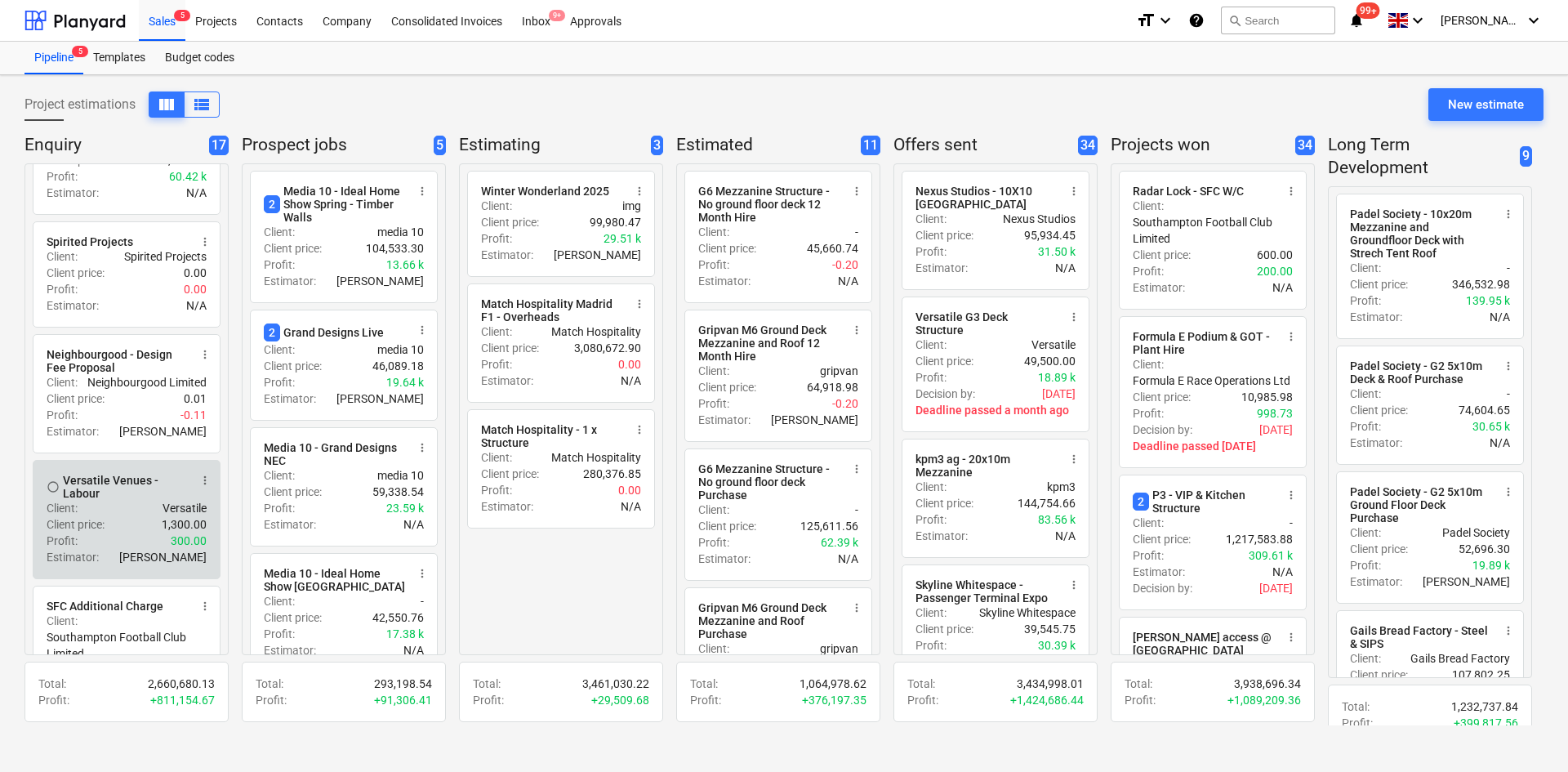
scroll to position [1224, 0]
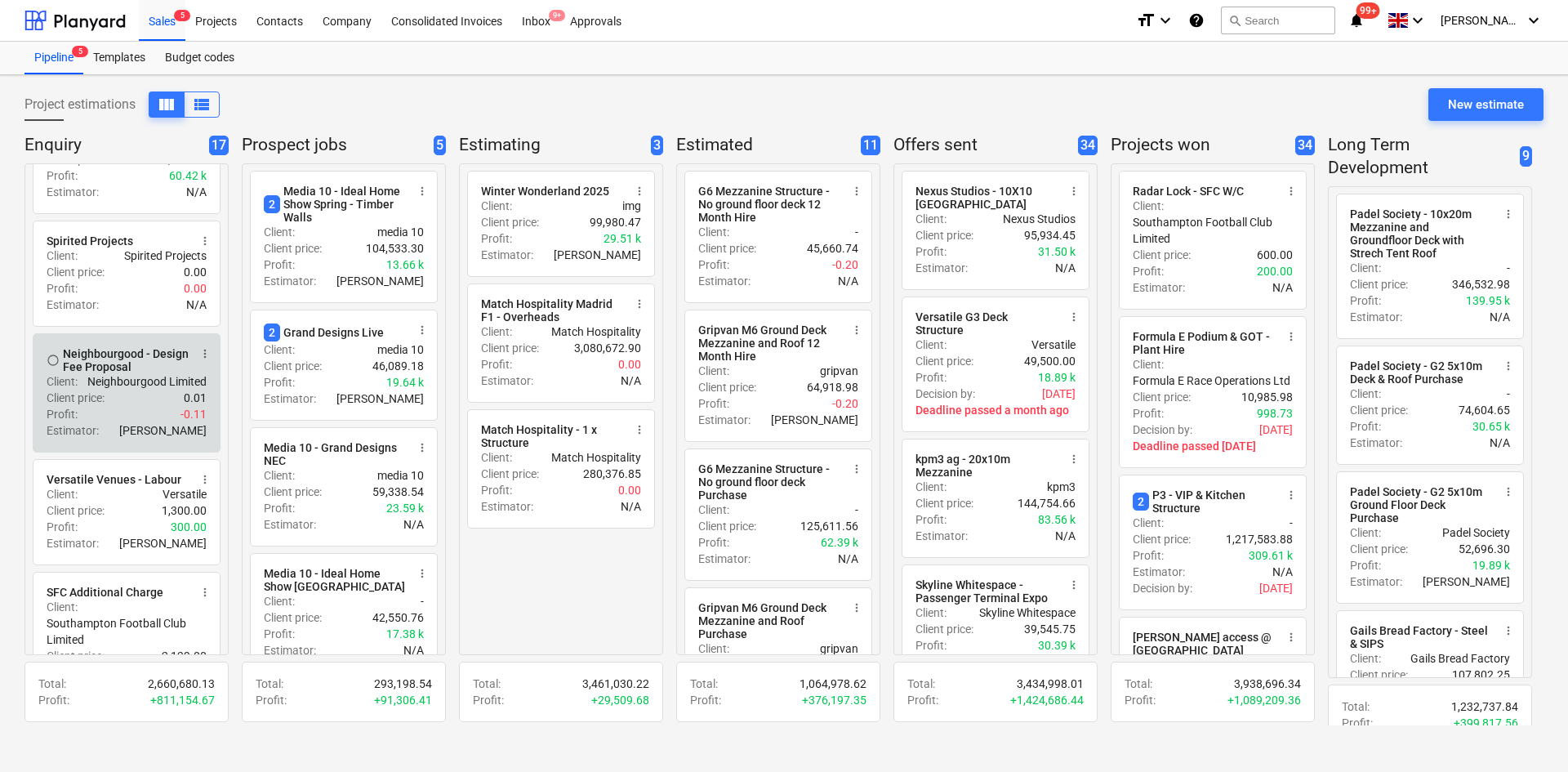
click at [107, 379] on p "Neighbourgood Limited" at bounding box center [147, 381] width 119 height 16
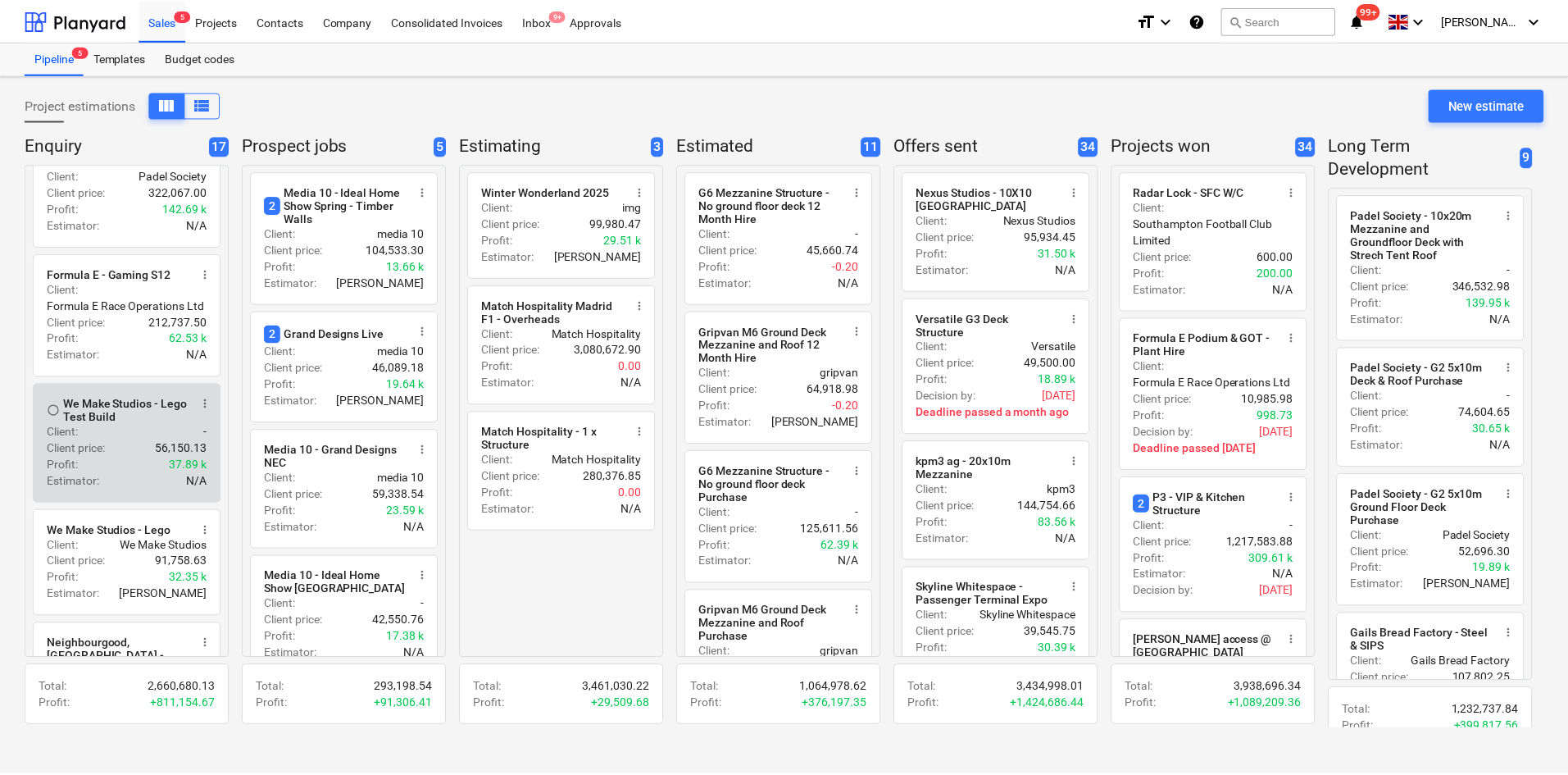
scroll to position [491, 0]
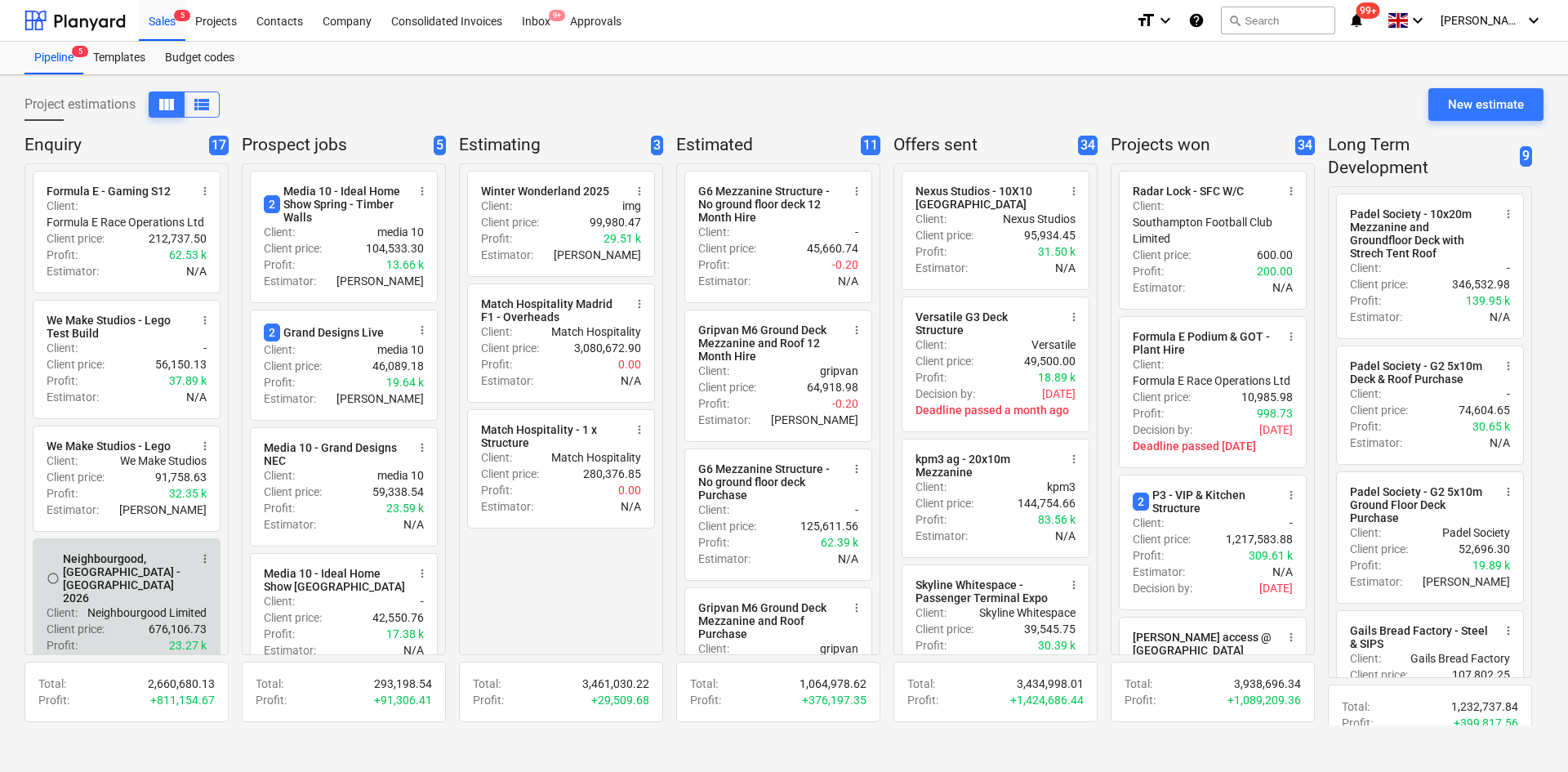
click at [151, 595] on div "Neighbourgood, [GEOGRAPHIC_DATA] - [GEOGRAPHIC_DATA] 2026" at bounding box center [126, 577] width 126 height 52
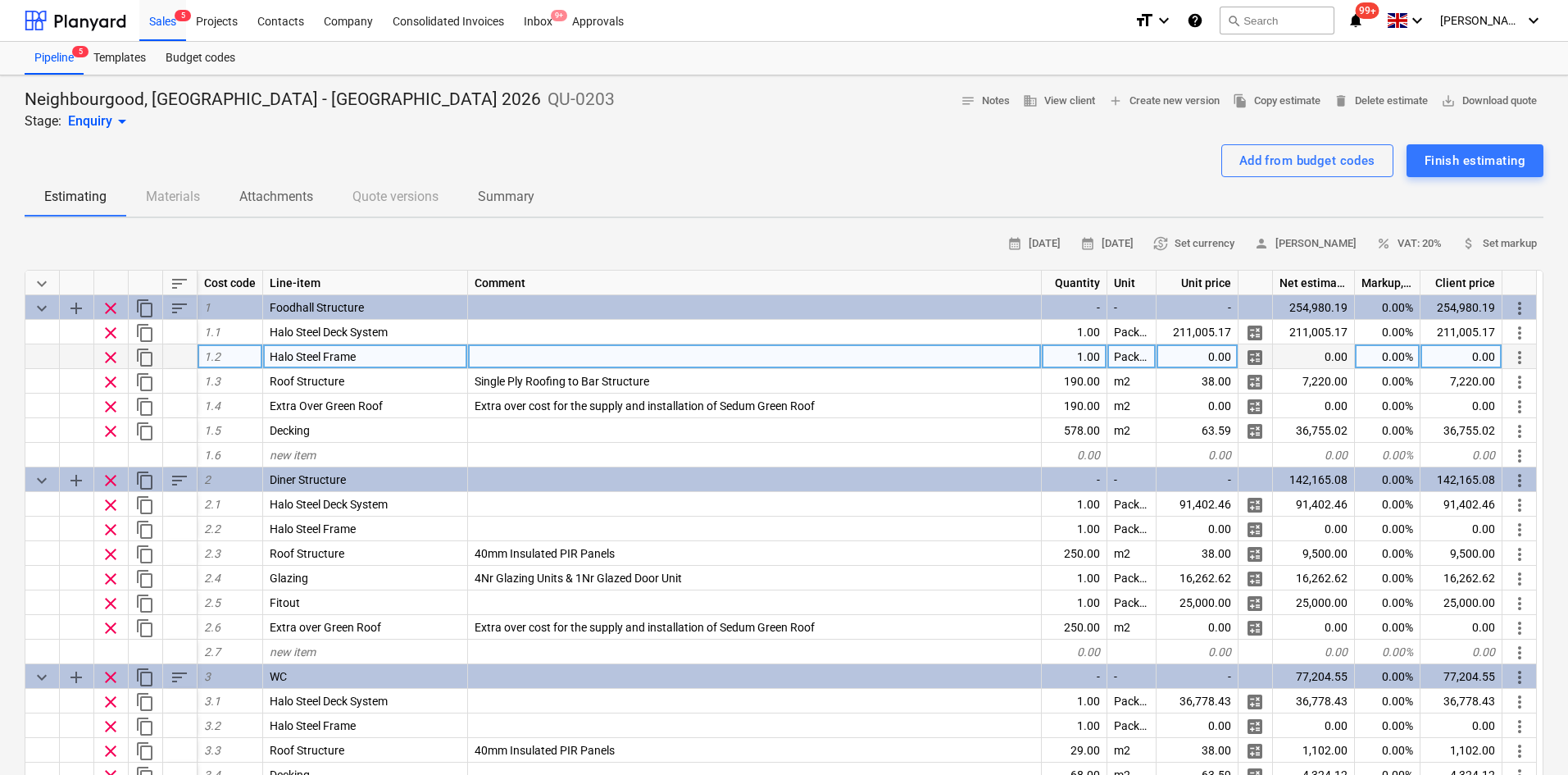
click at [114, 360] on span "clear" at bounding box center [110, 357] width 20 height 20
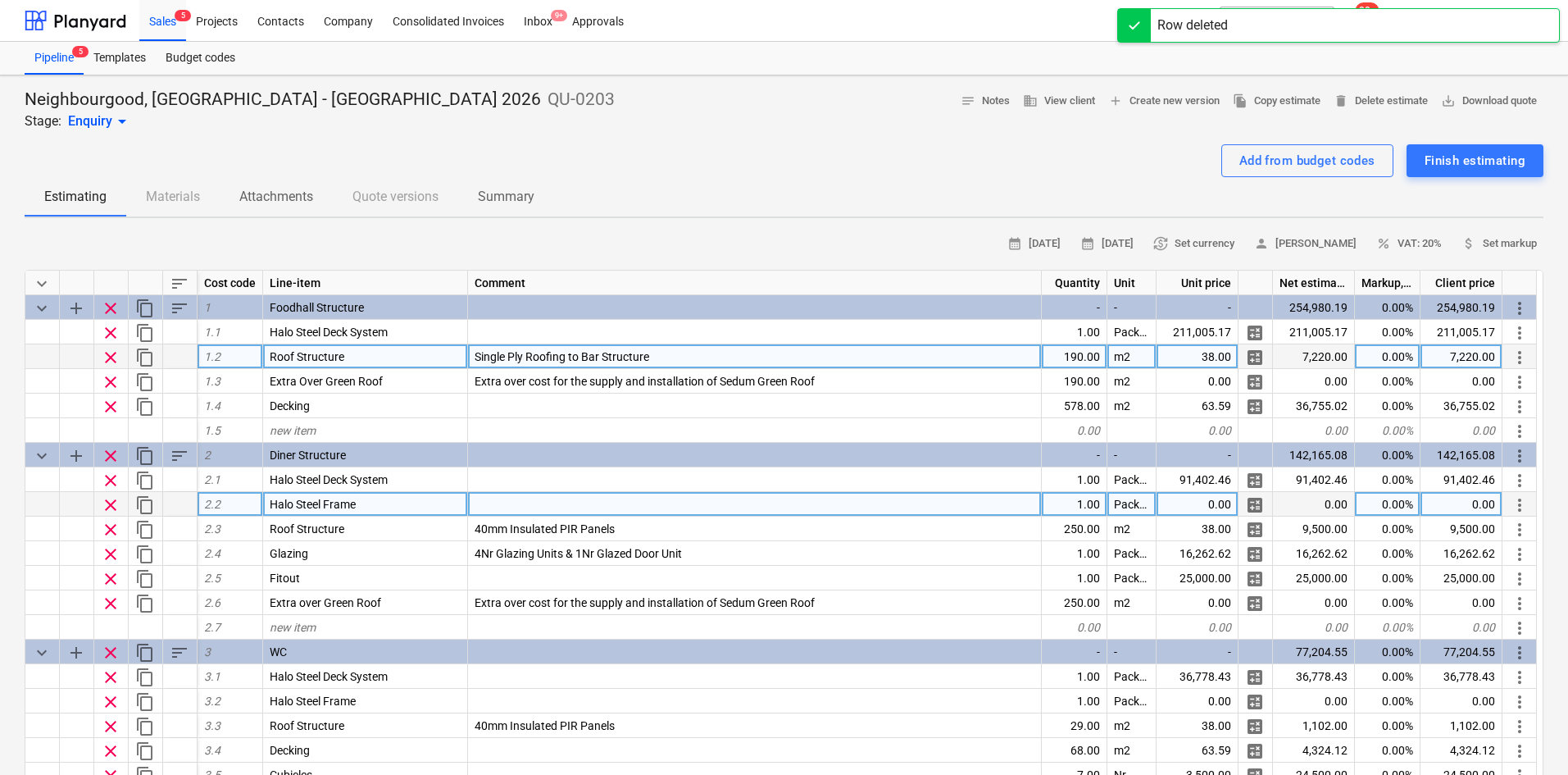
click at [117, 509] on span "clear" at bounding box center [110, 505] width 20 height 20
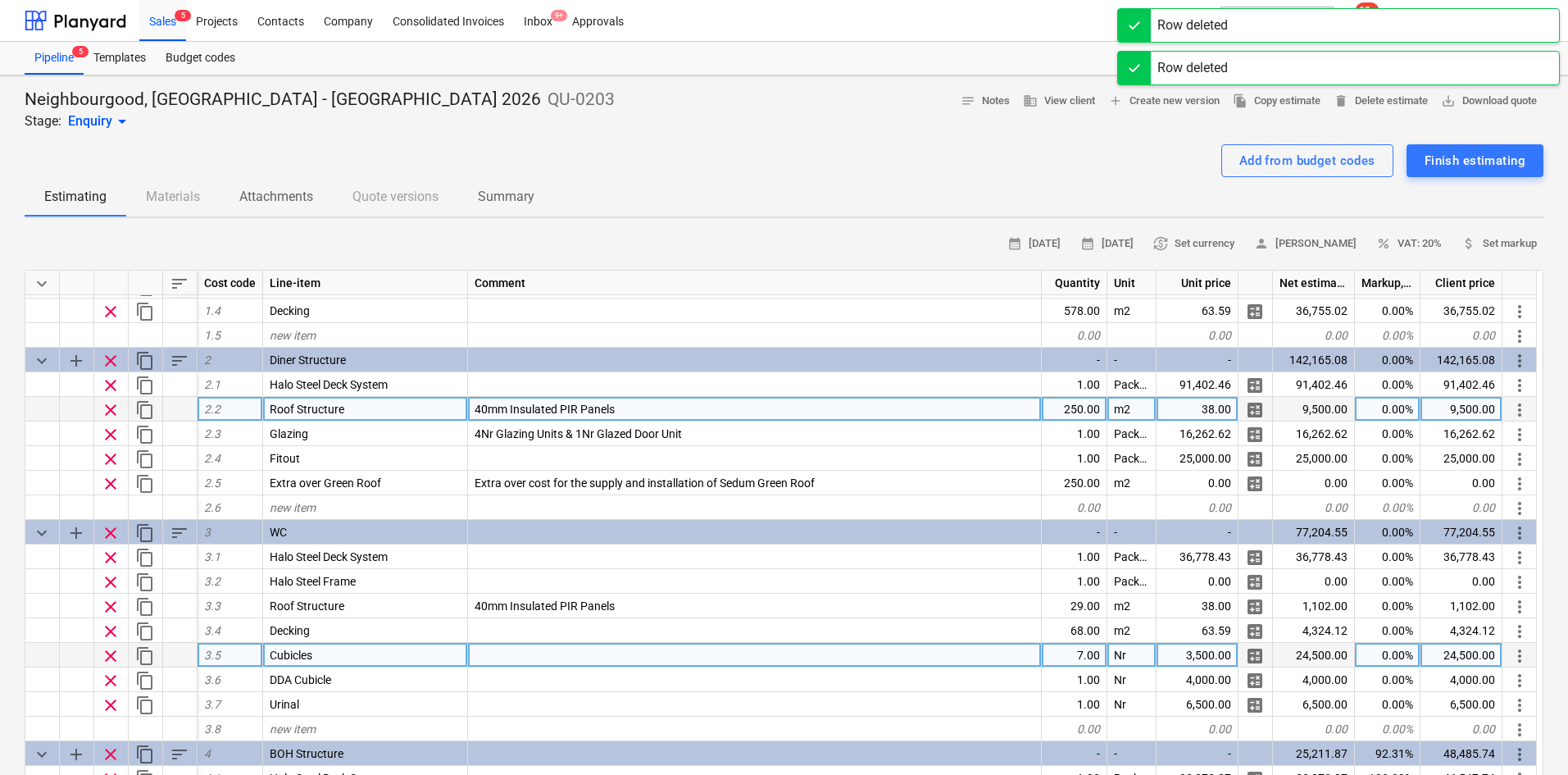
scroll to position [246, 0]
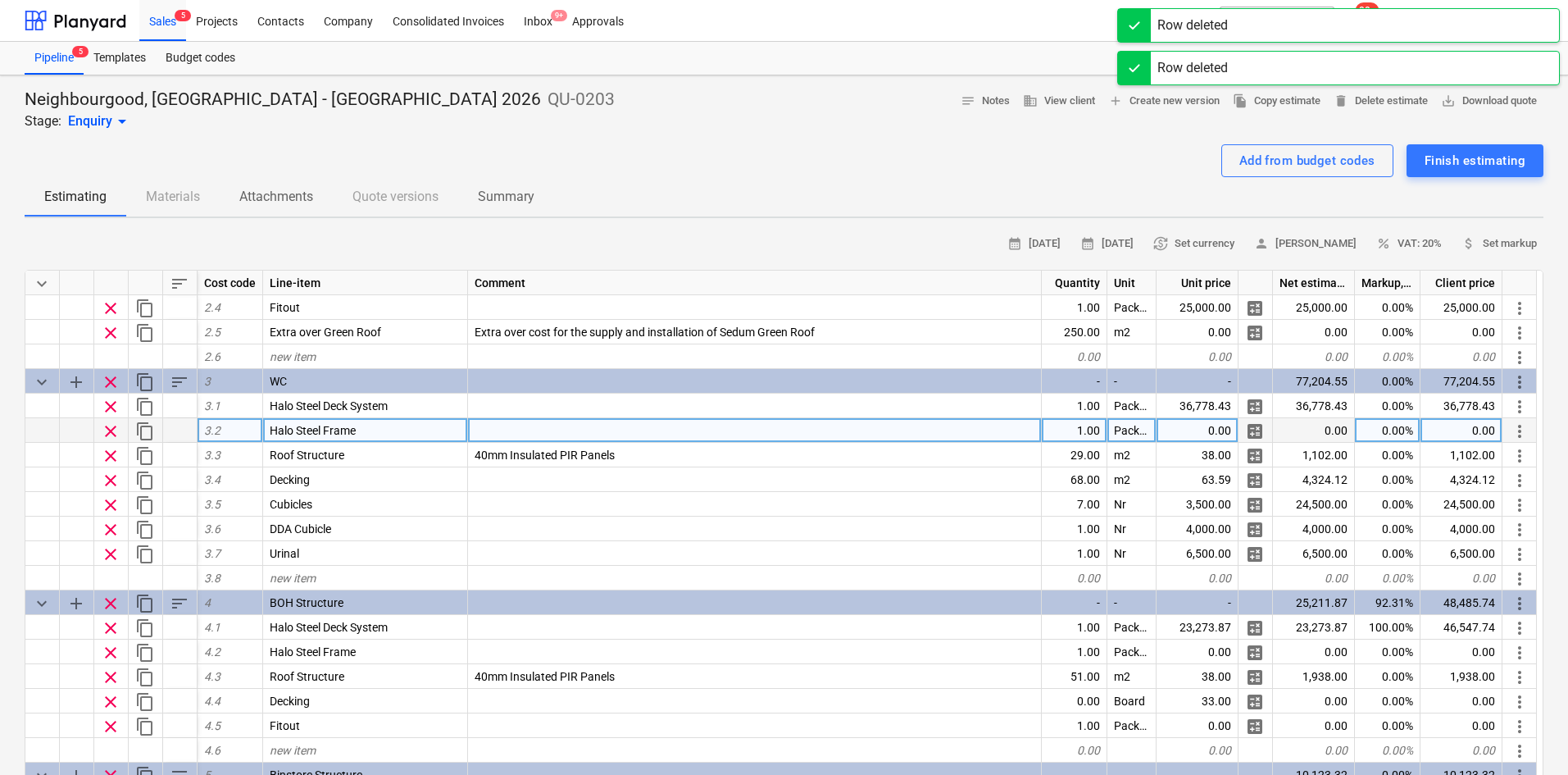
click at [119, 430] on span "clear" at bounding box center [110, 431] width 20 height 20
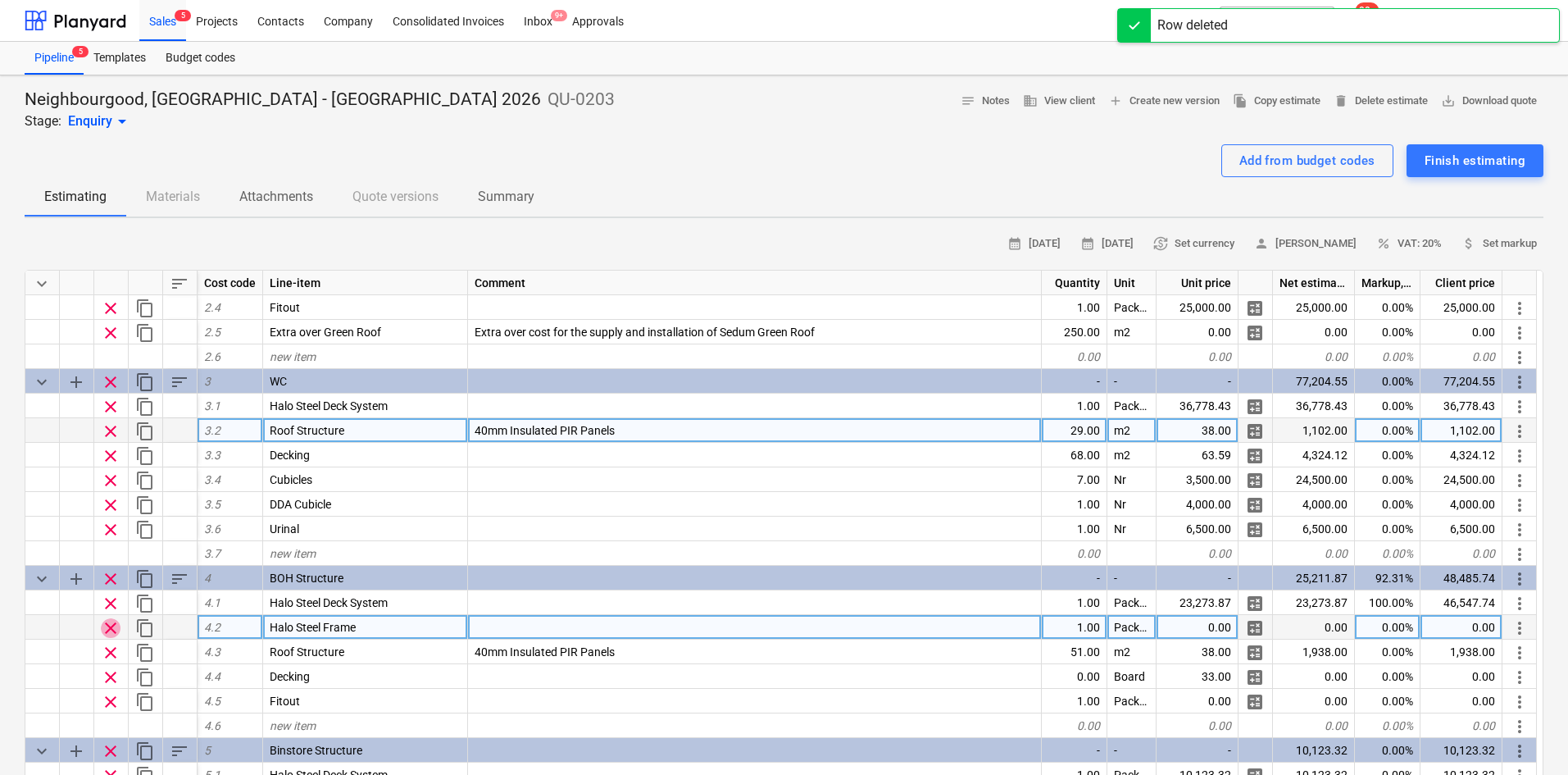
click at [116, 627] on span "clear" at bounding box center [110, 627] width 20 height 20
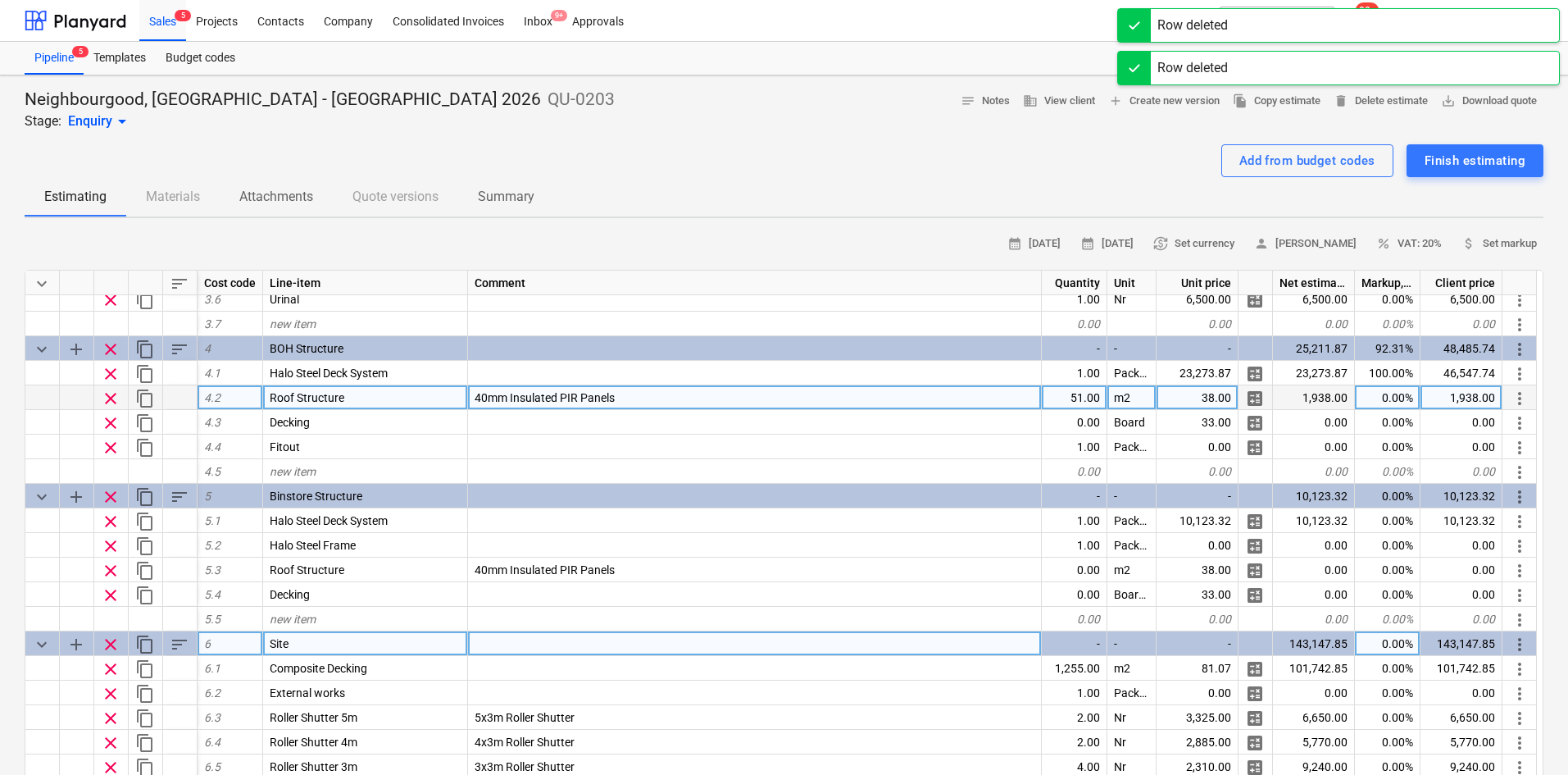
scroll to position [489, 0]
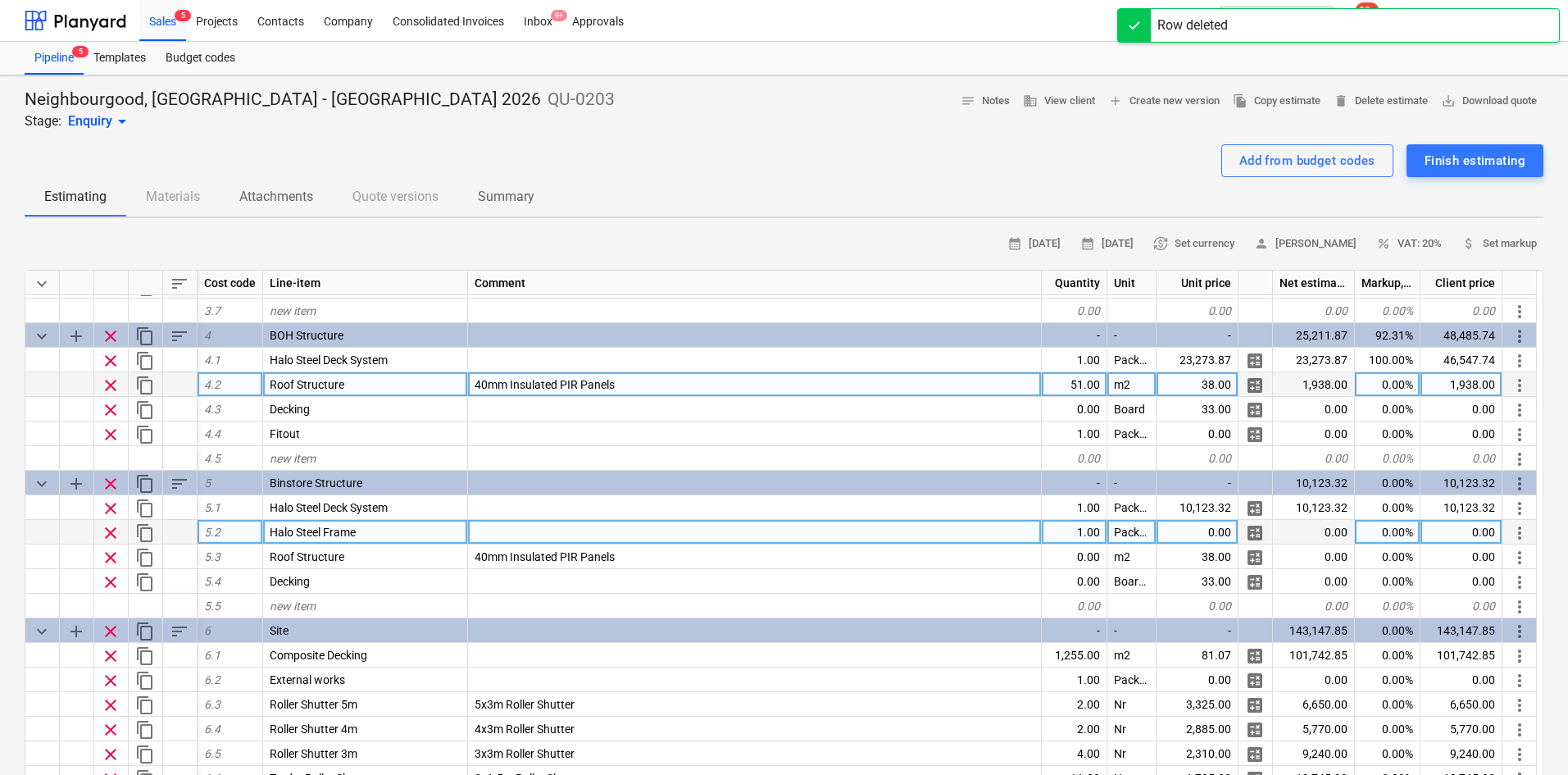
click at [114, 534] on span "clear" at bounding box center [110, 533] width 20 height 20
type textarea "x"
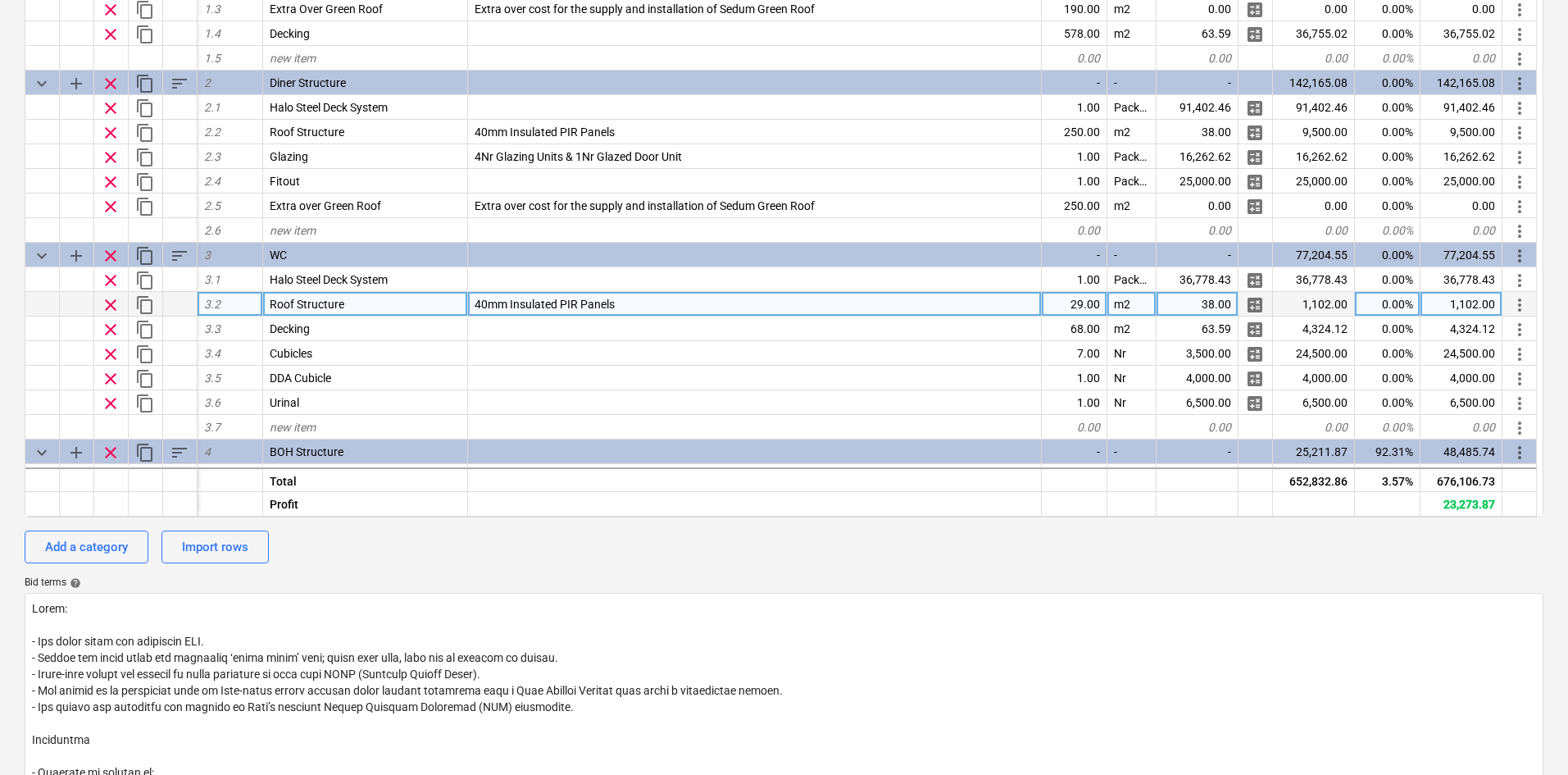
scroll to position [0, 0]
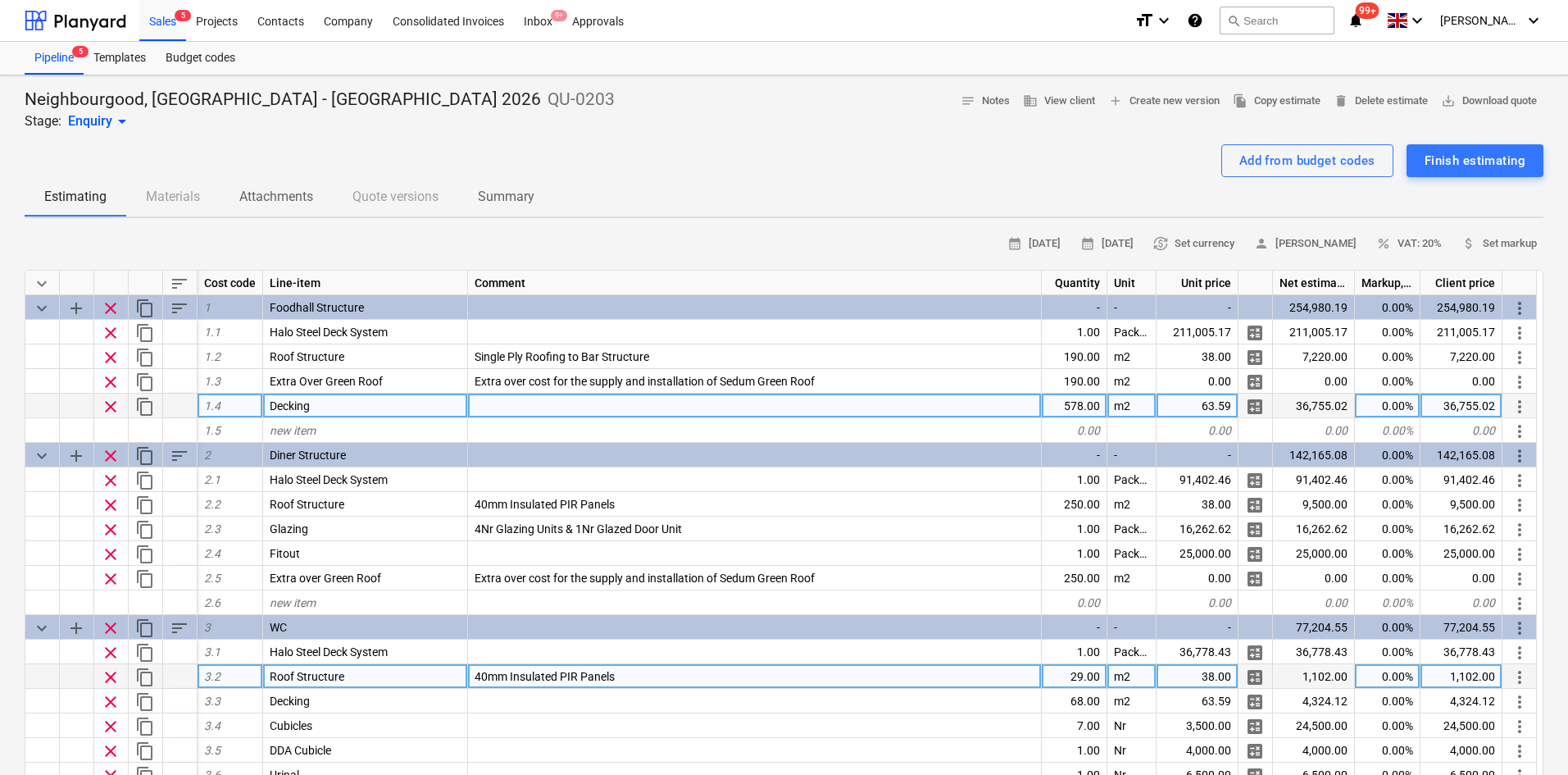
click at [1051, 406] on div "578.00" at bounding box center [1075, 406] width 65 height 25
type input "43.46"
type textarea "x"
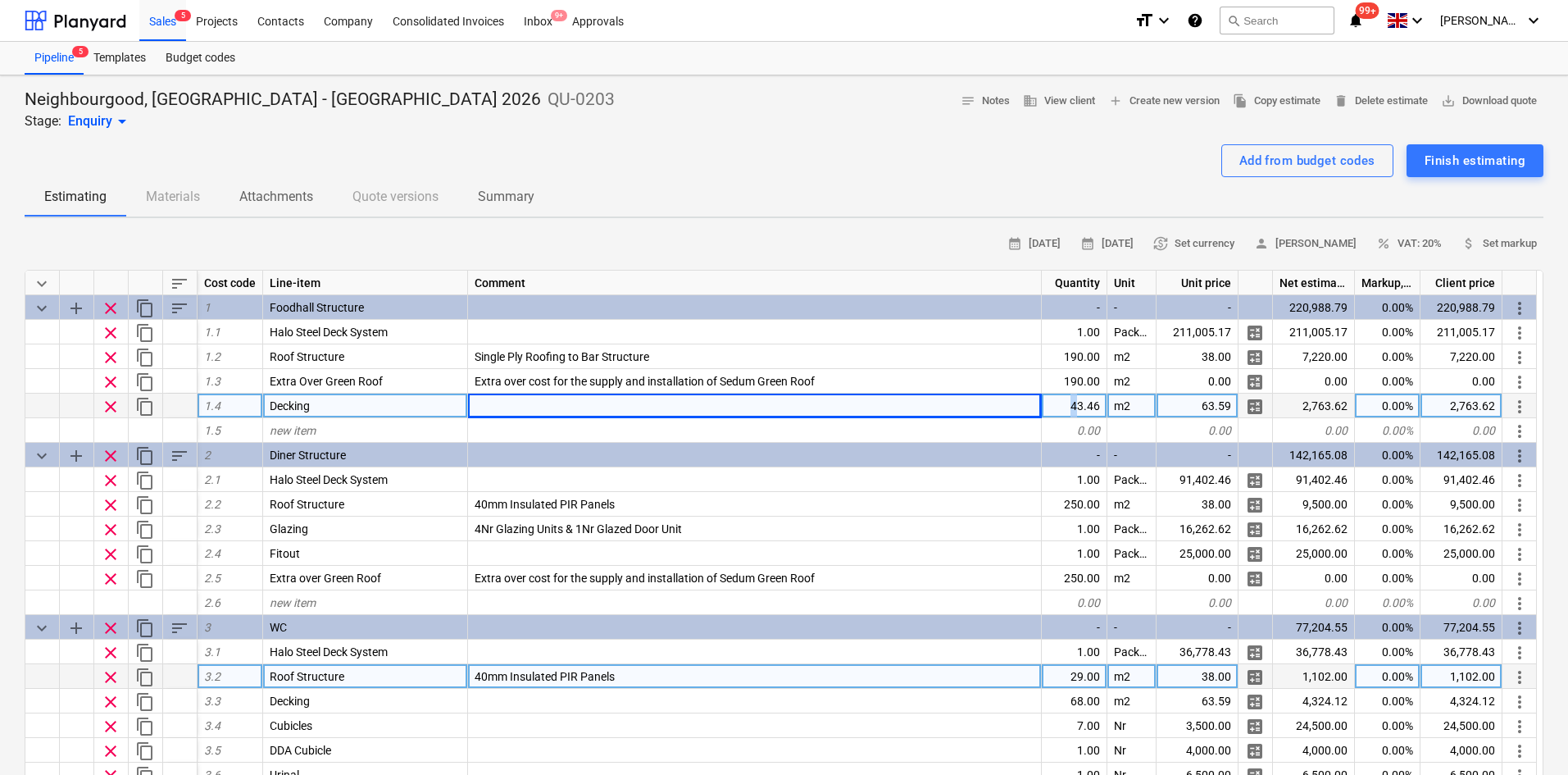
click at [1075, 399] on div "43.46" at bounding box center [1075, 406] width 65 height 25
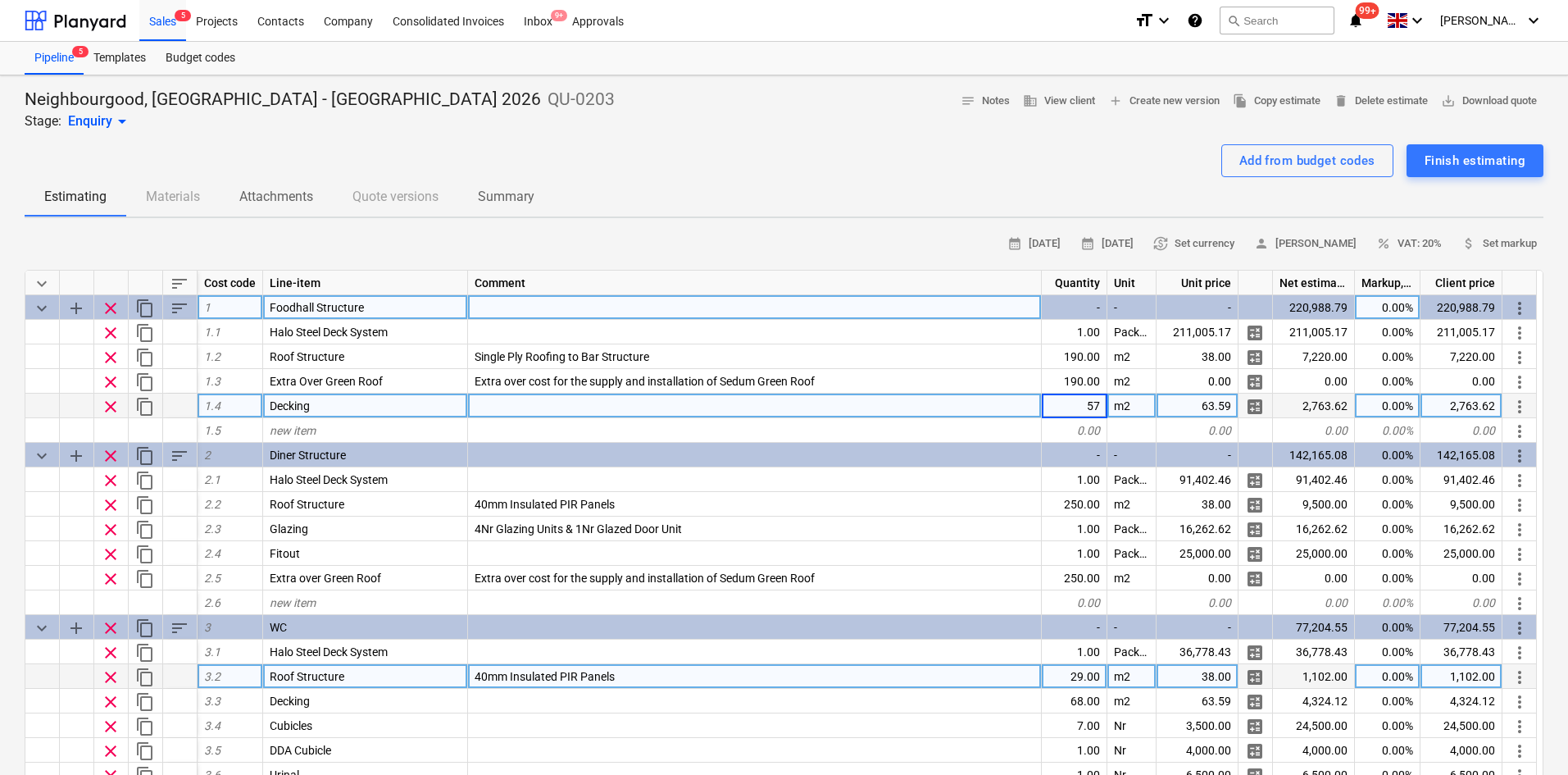
type input "578"
type textarea "x"
type input "43.46"
type textarea "x"
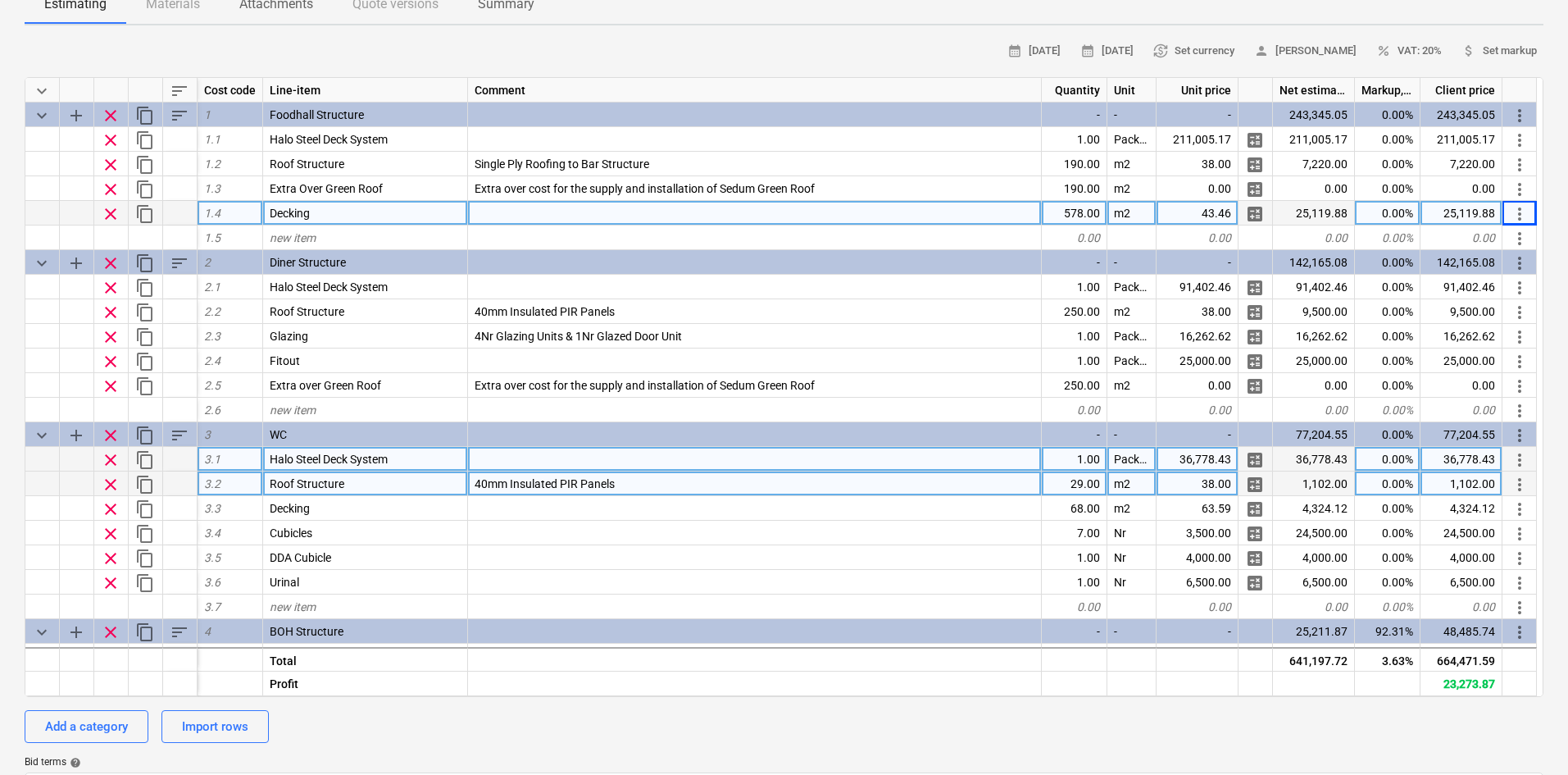
scroll to position [164, 0]
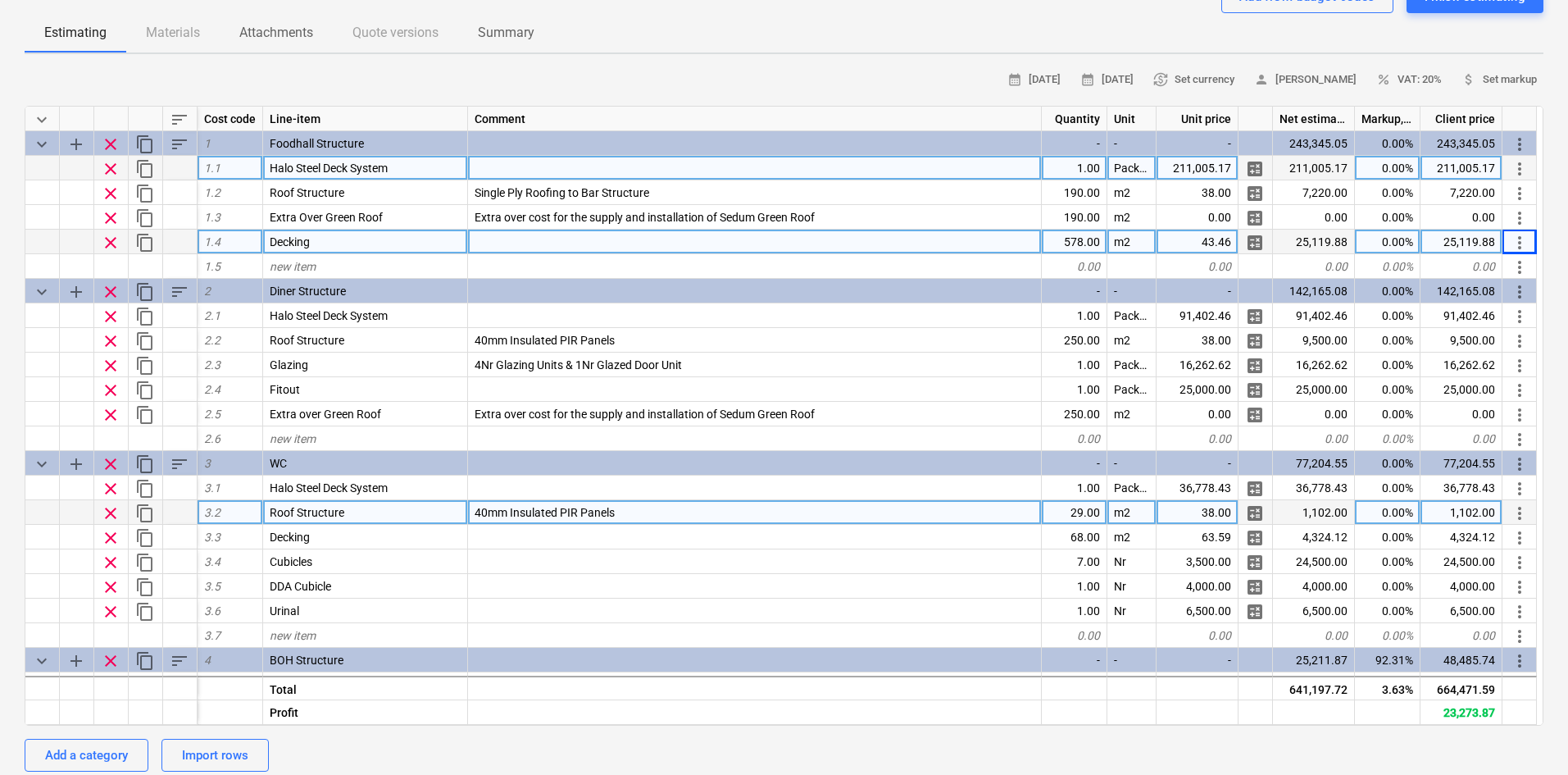
click at [1386, 167] on div "0.00%" at bounding box center [1387, 169] width 65 height 25
type input "150"
type textarea "x"
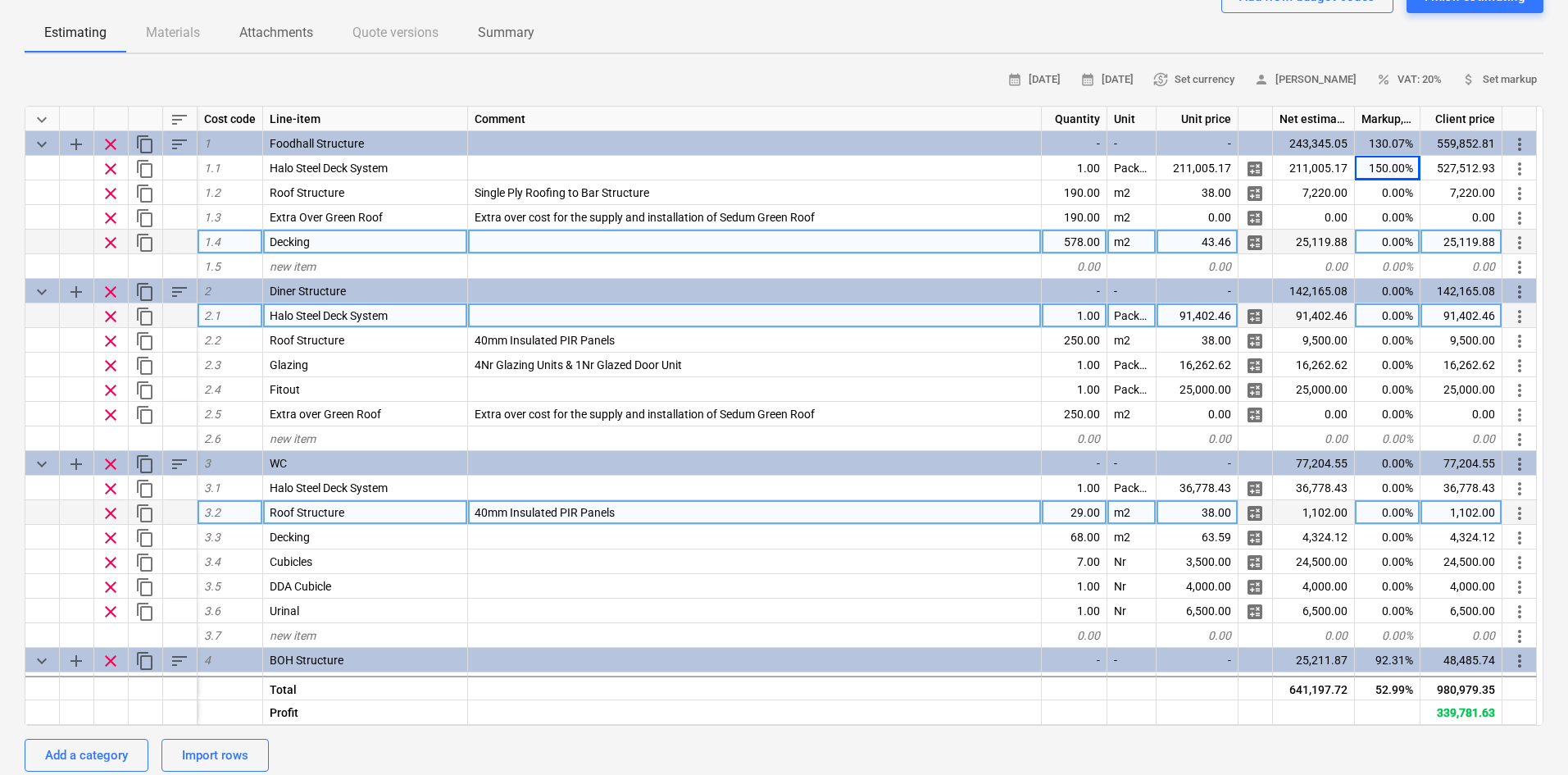
click at [1389, 318] on div "0.00%" at bounding box center [1387, 316] width 65 height 25
type input "100"
type textarea "x"
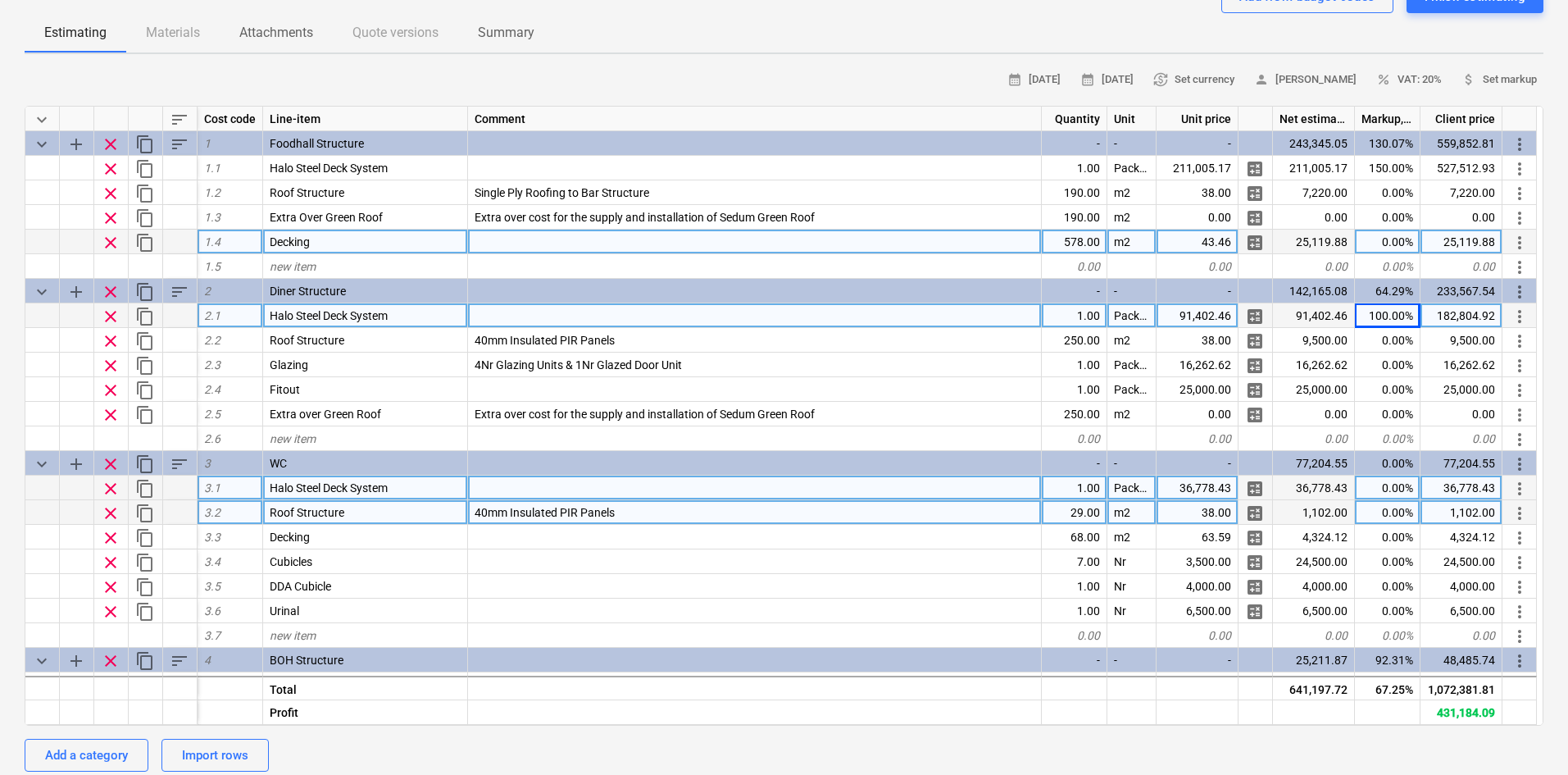
click at [1399, 490] on div "0.00%" at bounding box center [1387, 488] width 65 height 25
type input "100"
type textarea "x"
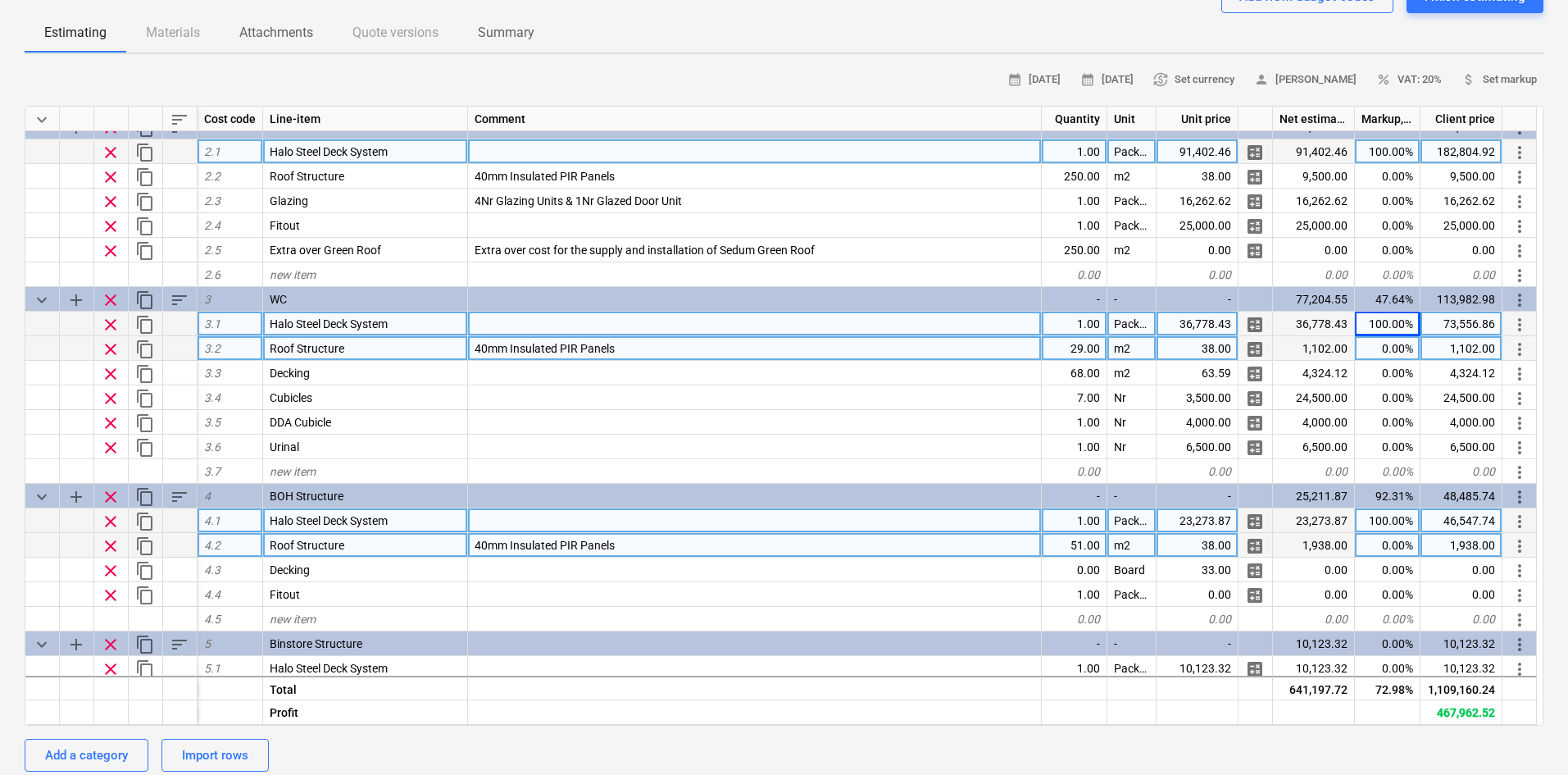
click at [1370, 525] on div "100.00%" at bounding box center [1387, 521] width 65 height 25
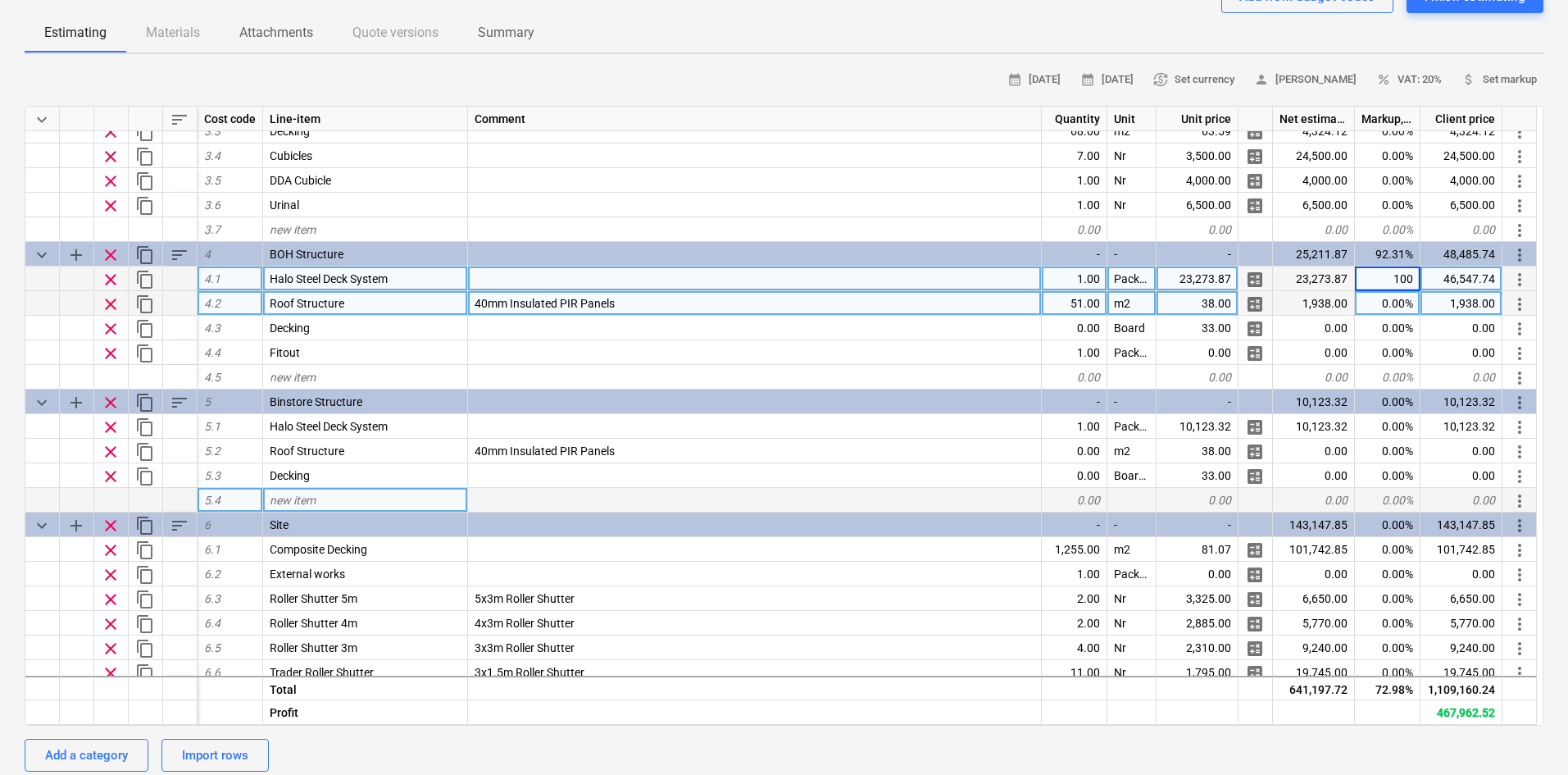
scroll to position [410, 0]
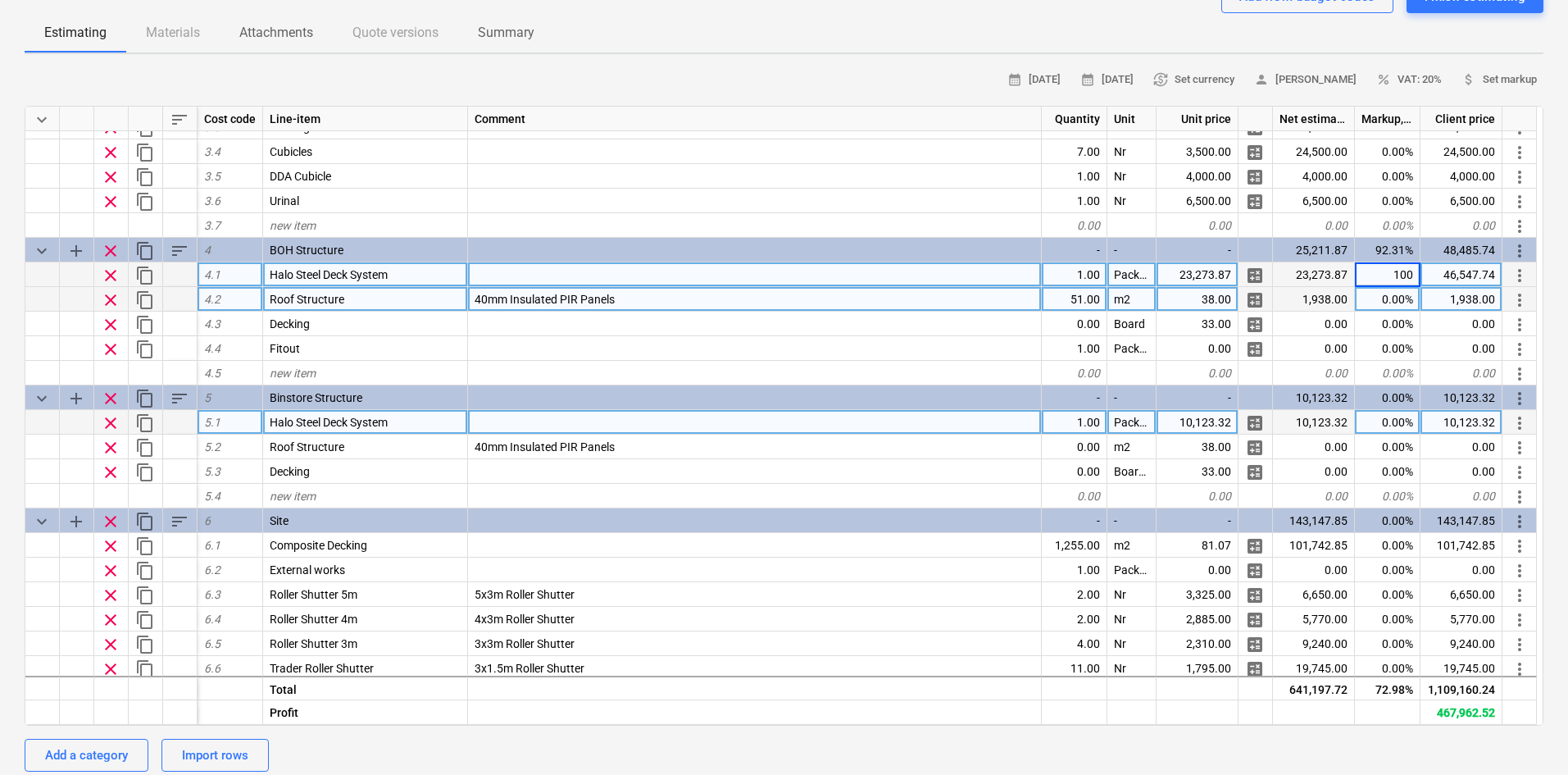
click at [1373, 427] on div "0.00%" at bounding box center [1387, 422] width 65 height 25
type input "100"
type textarea "x"
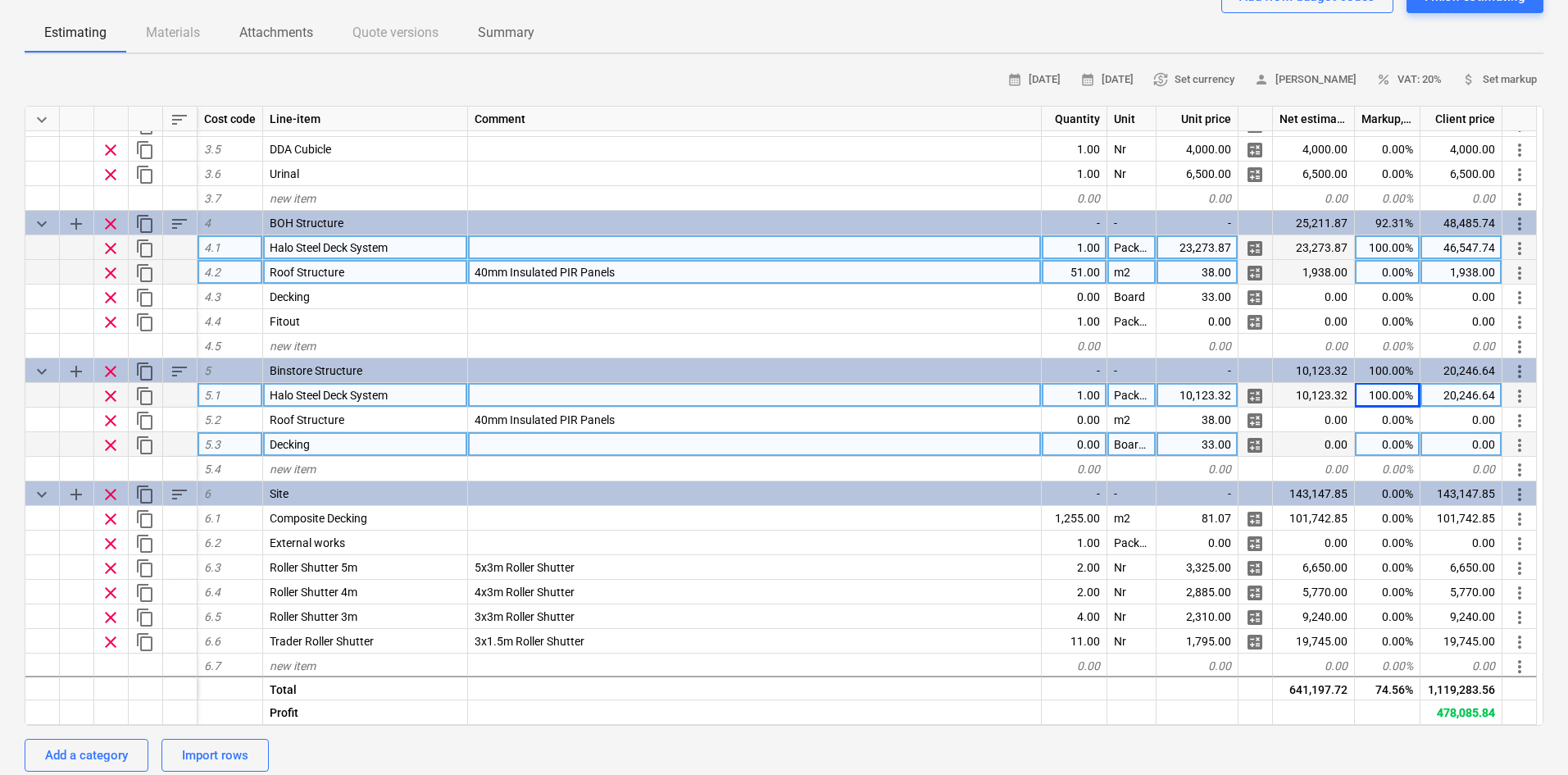
scroll to position [464, 0]
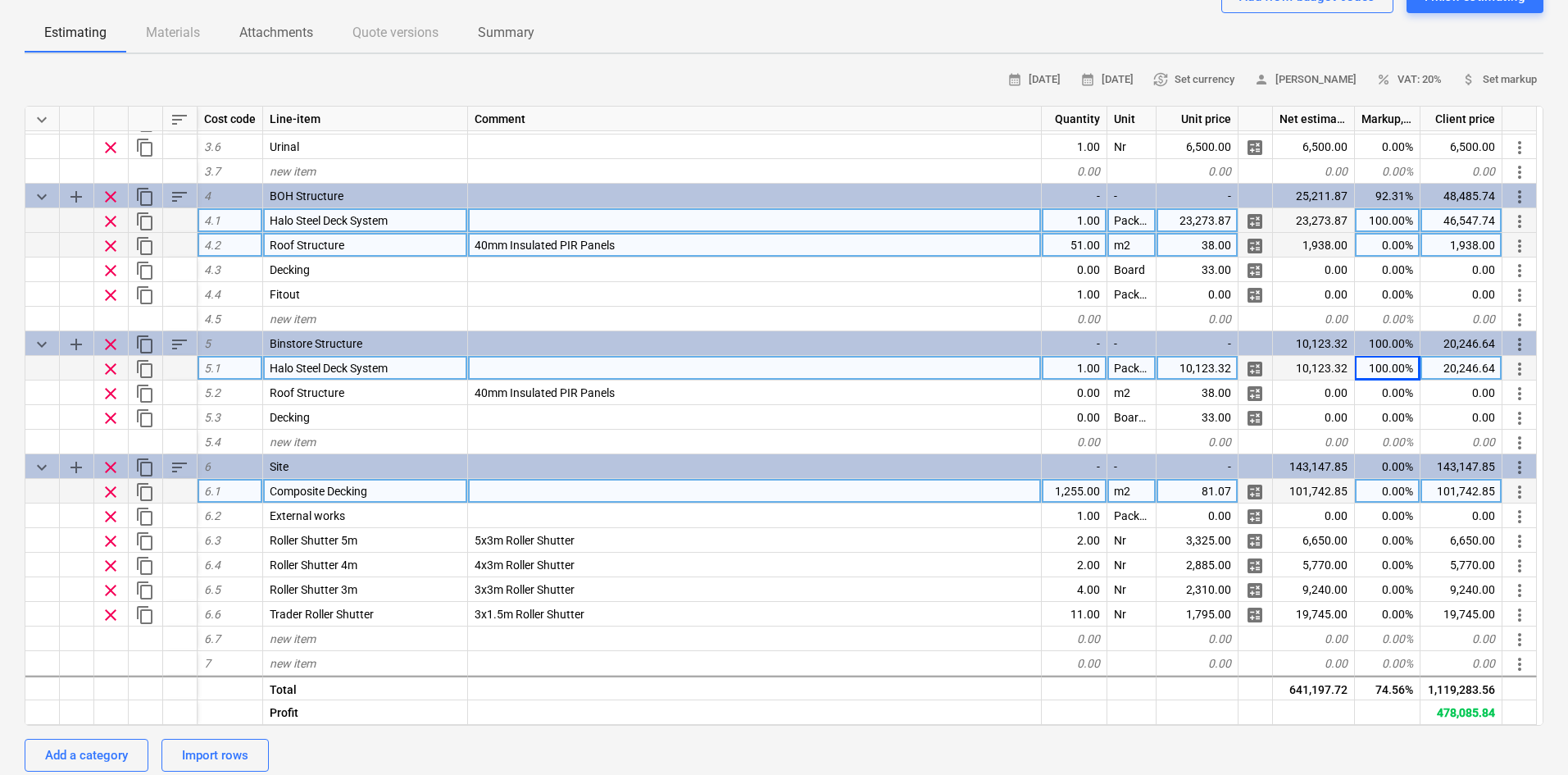
click at [1372, 497] on div "0.00%" at bounding box center [1387, 491] width 65 height 25
type input "30"
type textarea "x"
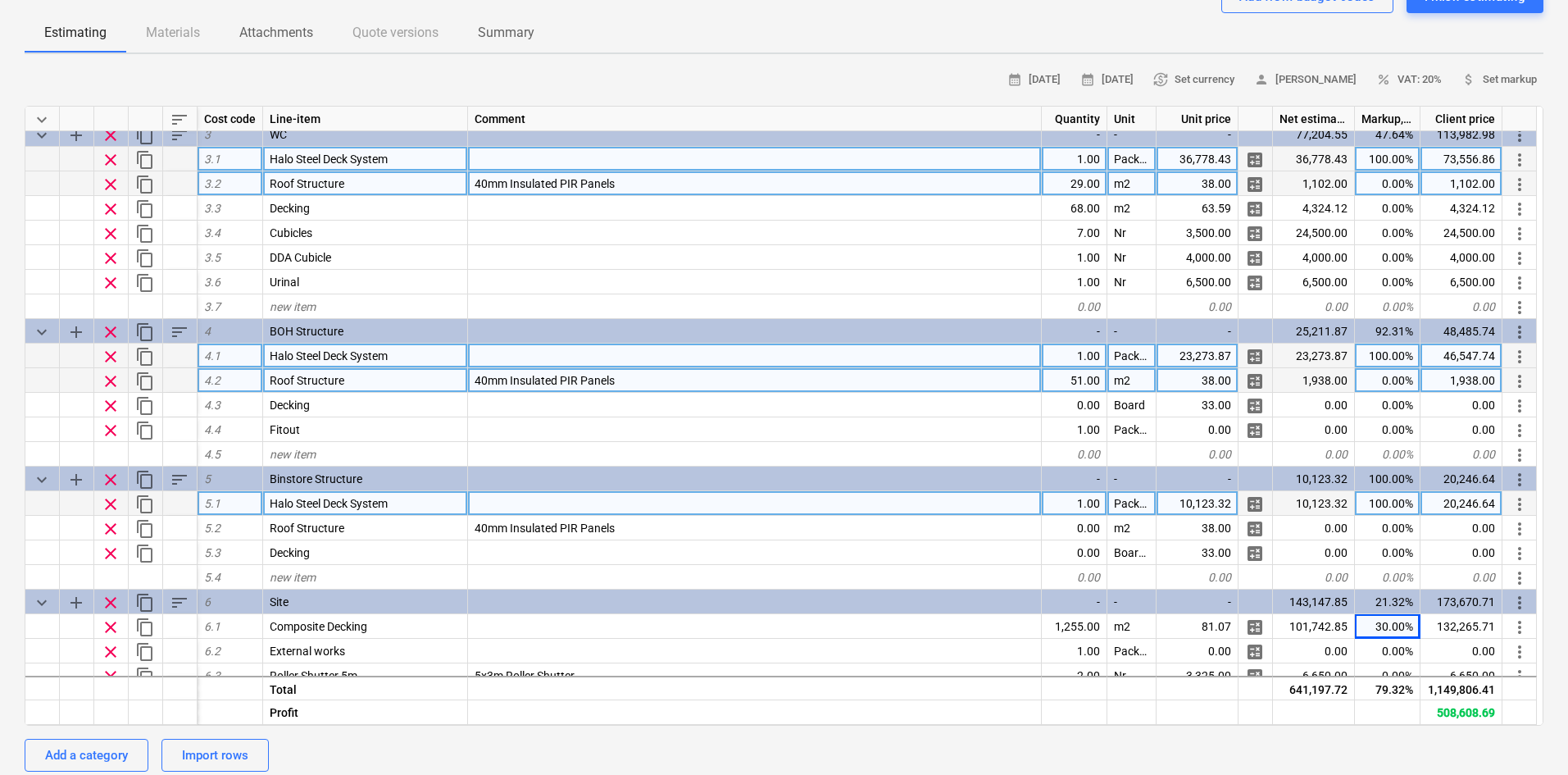
scroll to position [300, 0]
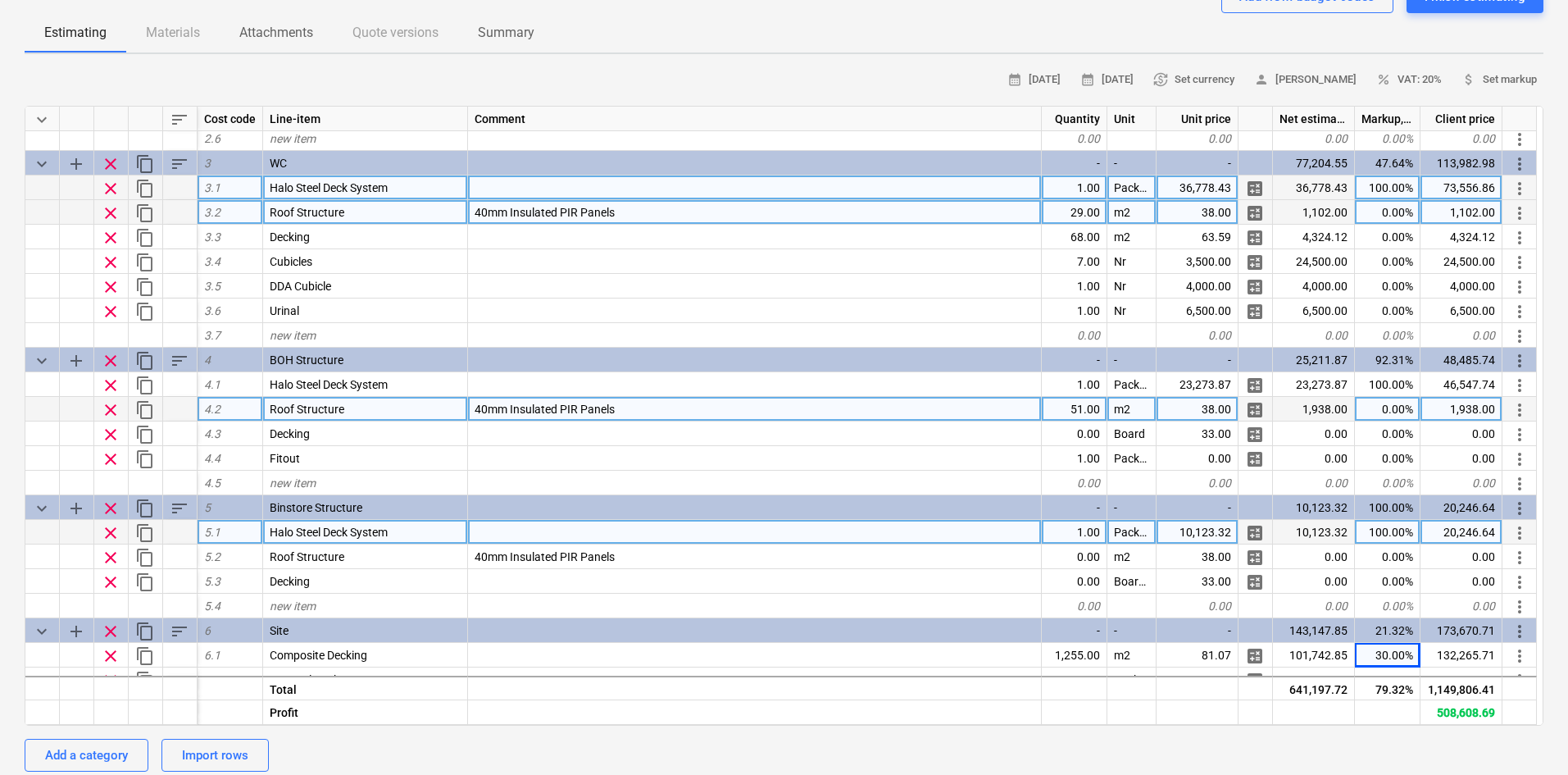
click at [1359, 415] on div "0.00%" at bounding box center [1387, 409] width 65 height 25
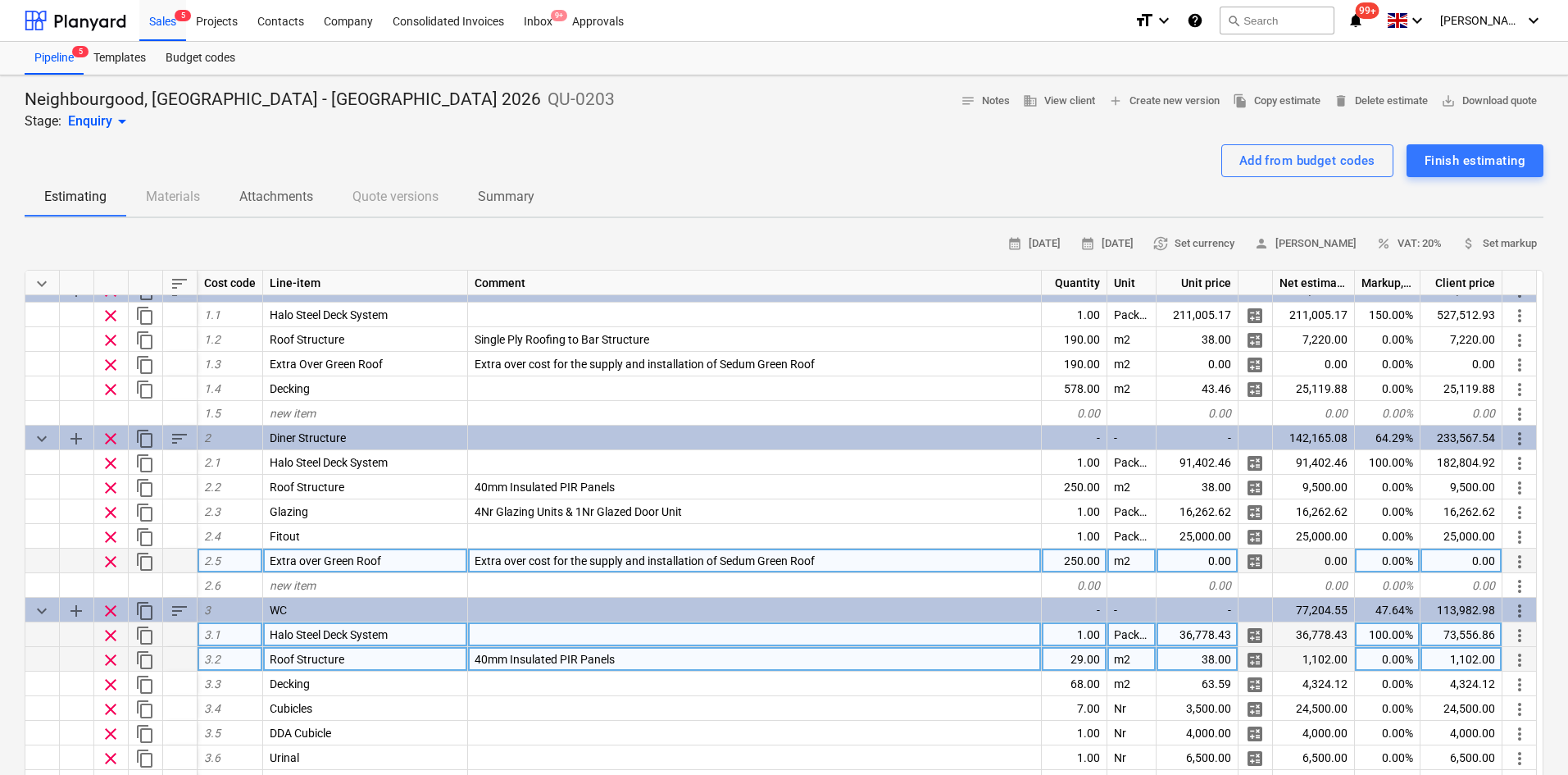
scroll to position [0, 0]
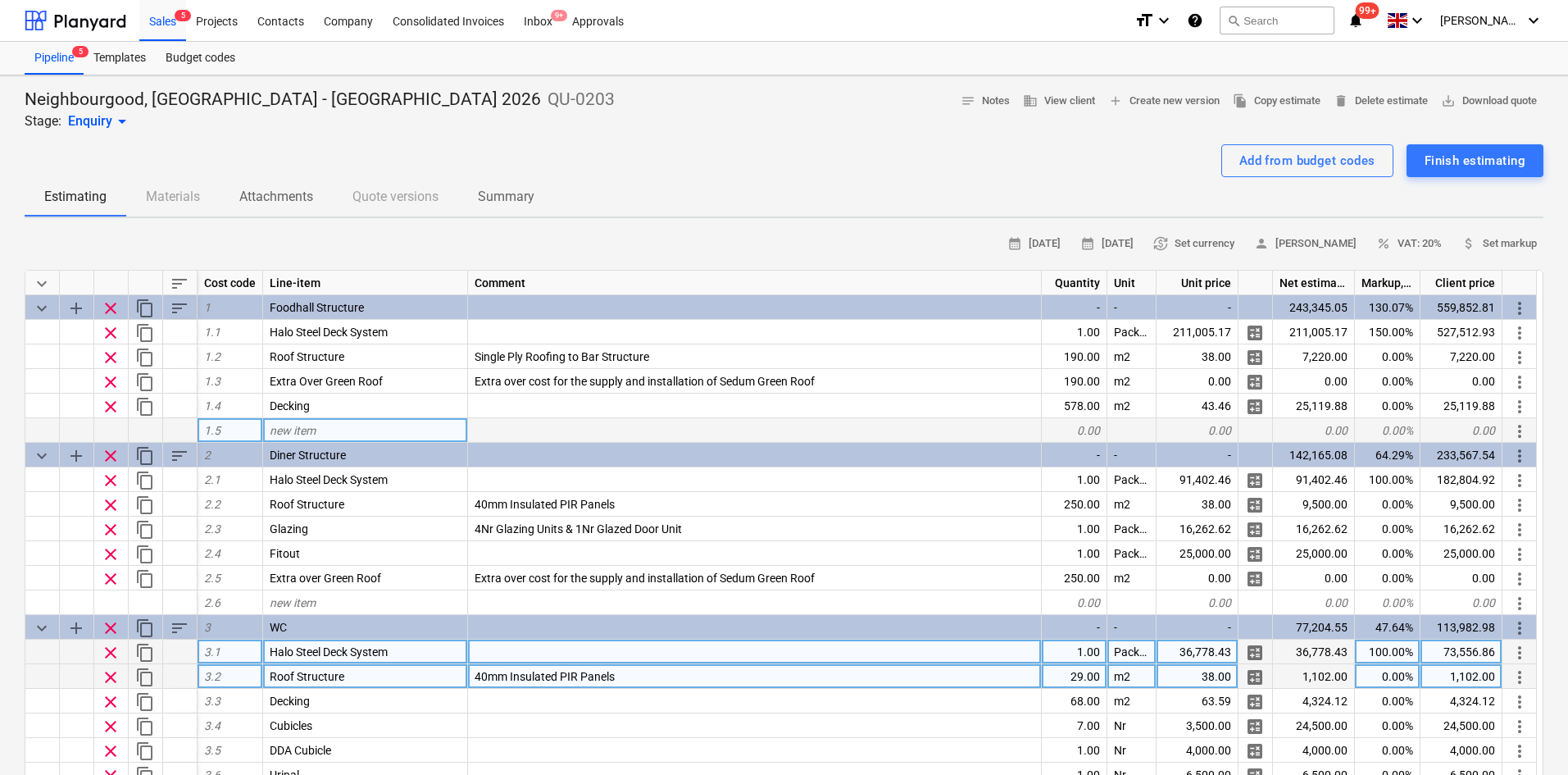
click at [336, 437] on div "new item" at bounding box center [366, 430] width 205 height 25
type input "Installation"
type textarea "x"
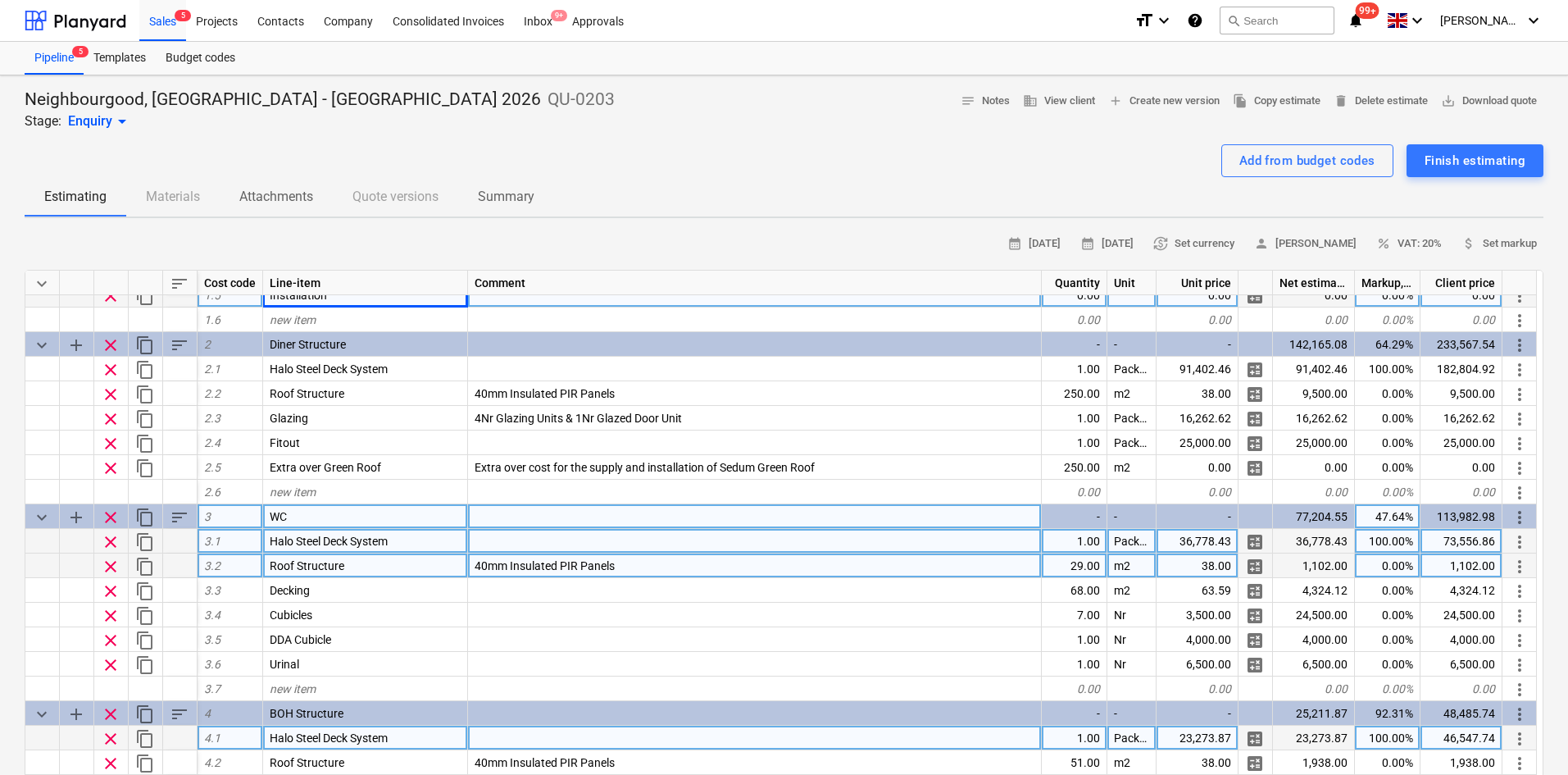
scroll to position [164, 0]
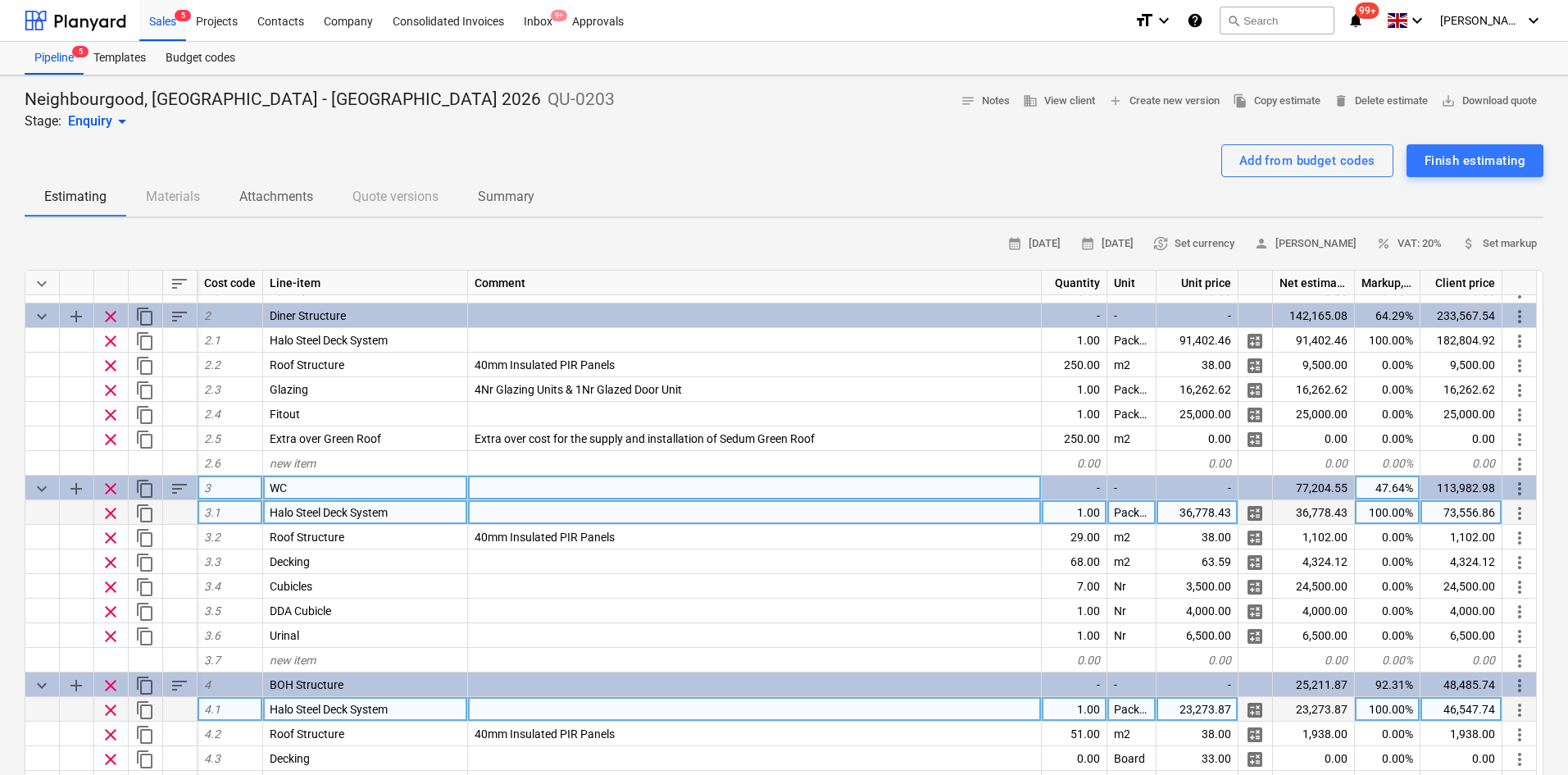
click at [300, 478] on div "WC" at bounding box center [366, 488] width 205 height 25
click at [303, 467] on span "new item" at bounding box center [293, 464] width 46 height 13
type input "Install"
type textarea "x"
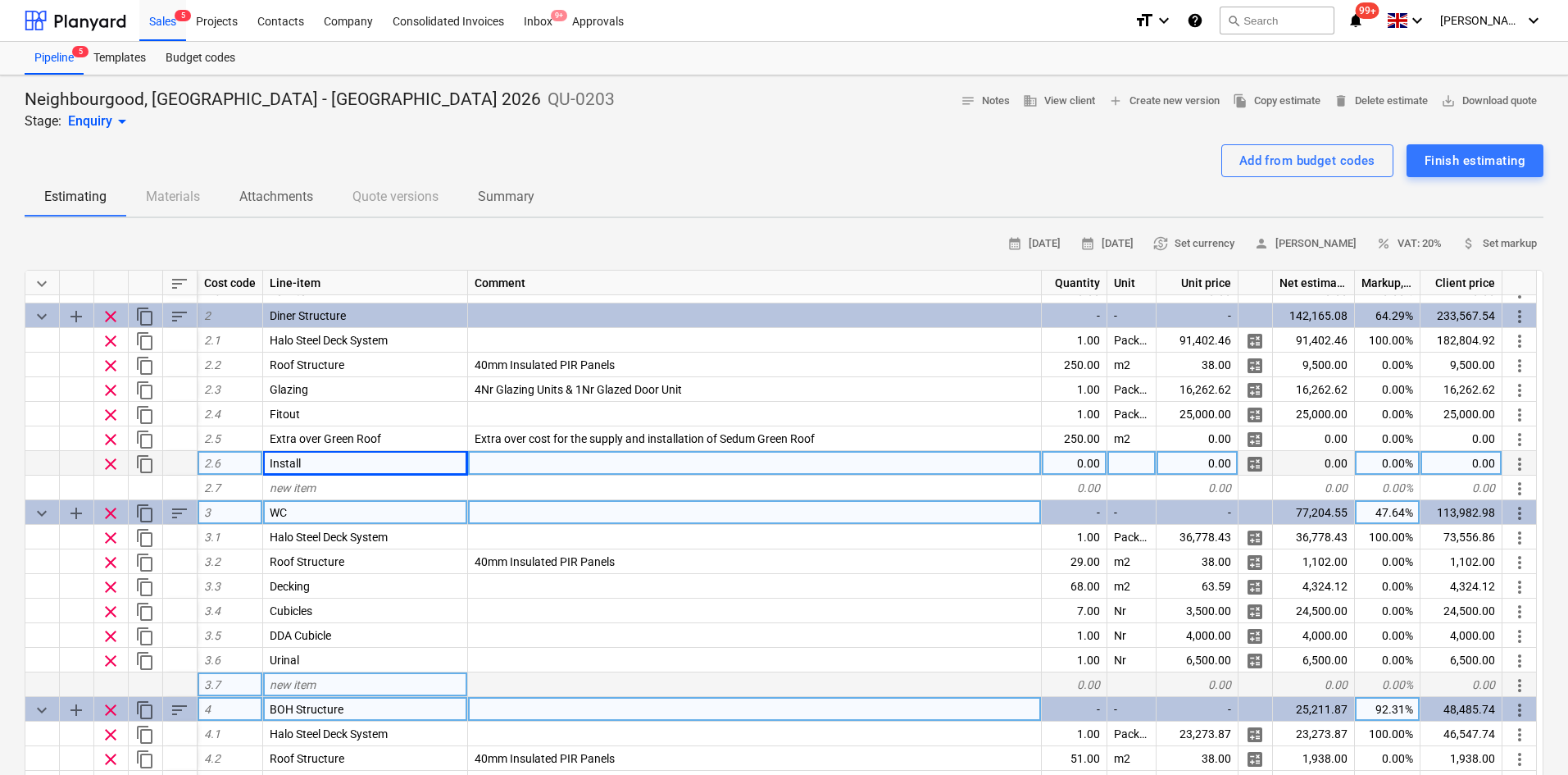
click at [327, 680] on div "new item" at bounding box center [366, 685] width 205 height 25
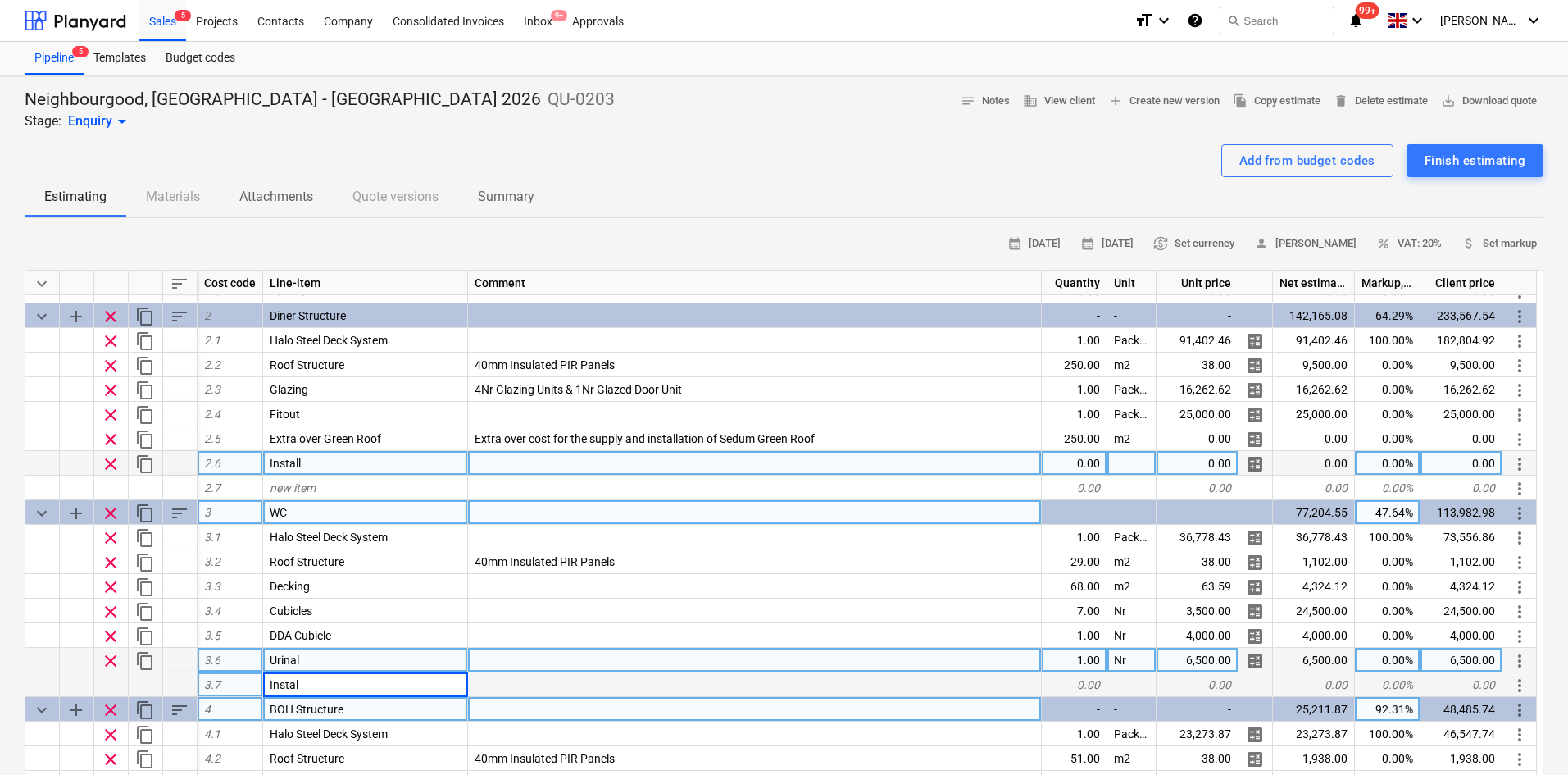
type input "Install"
type textarea "x"
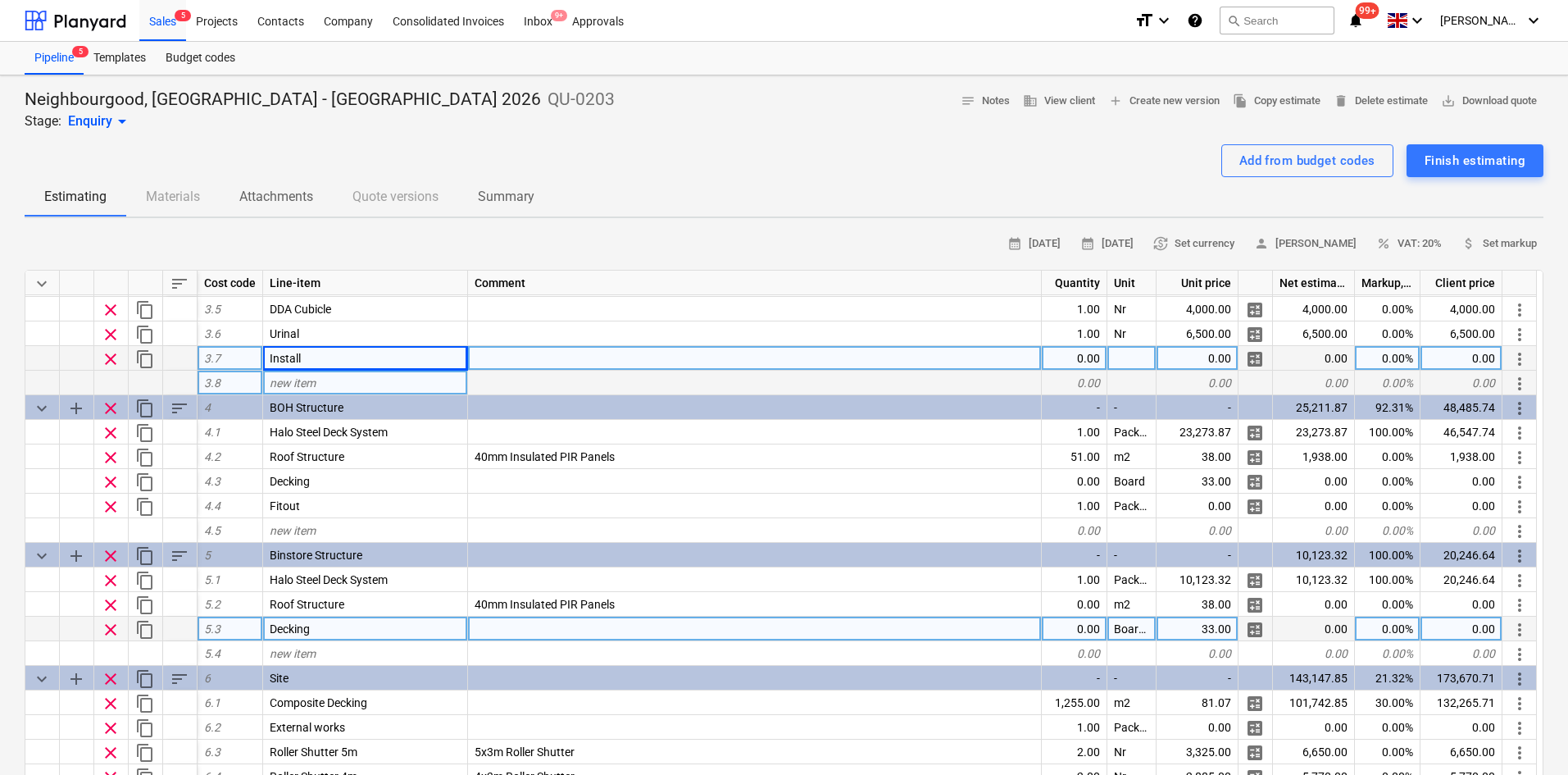
scroll to position [491, 0]
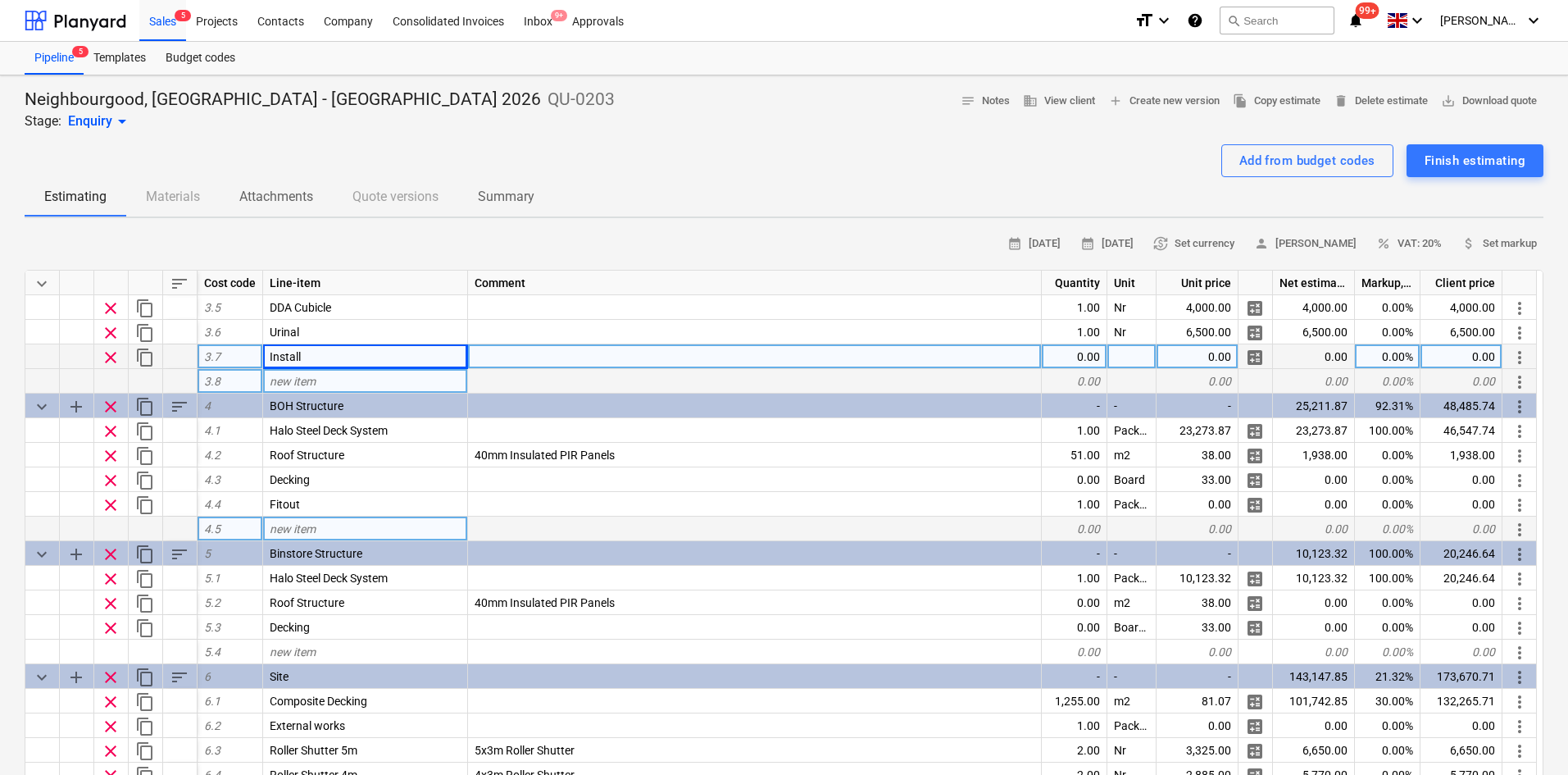
click at [316, 525] on div "new item" at bounding box center [366, 529] width 205 height 25
type input "Install"
type textarea "x"
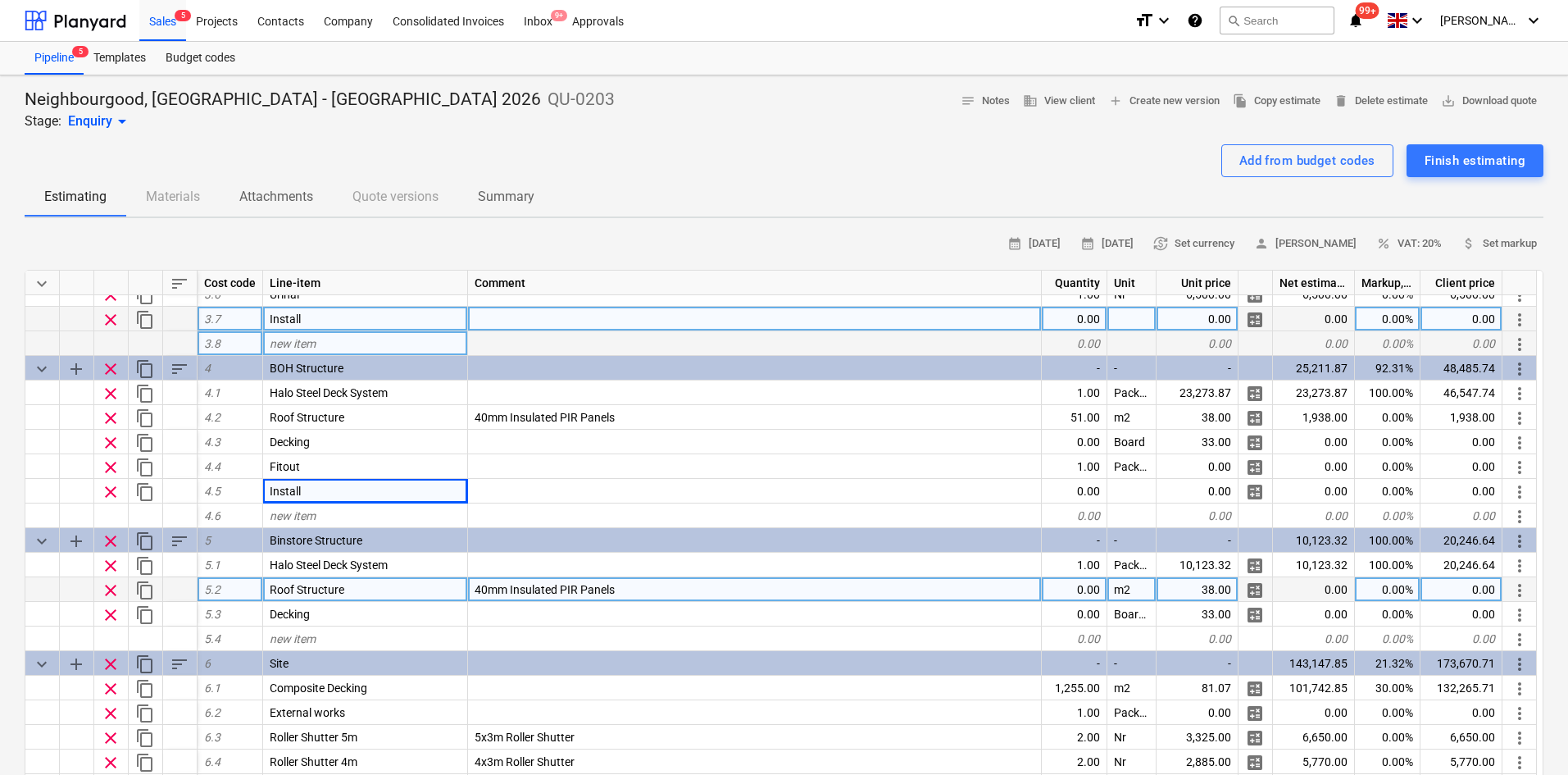
scroll to position [562, 0]
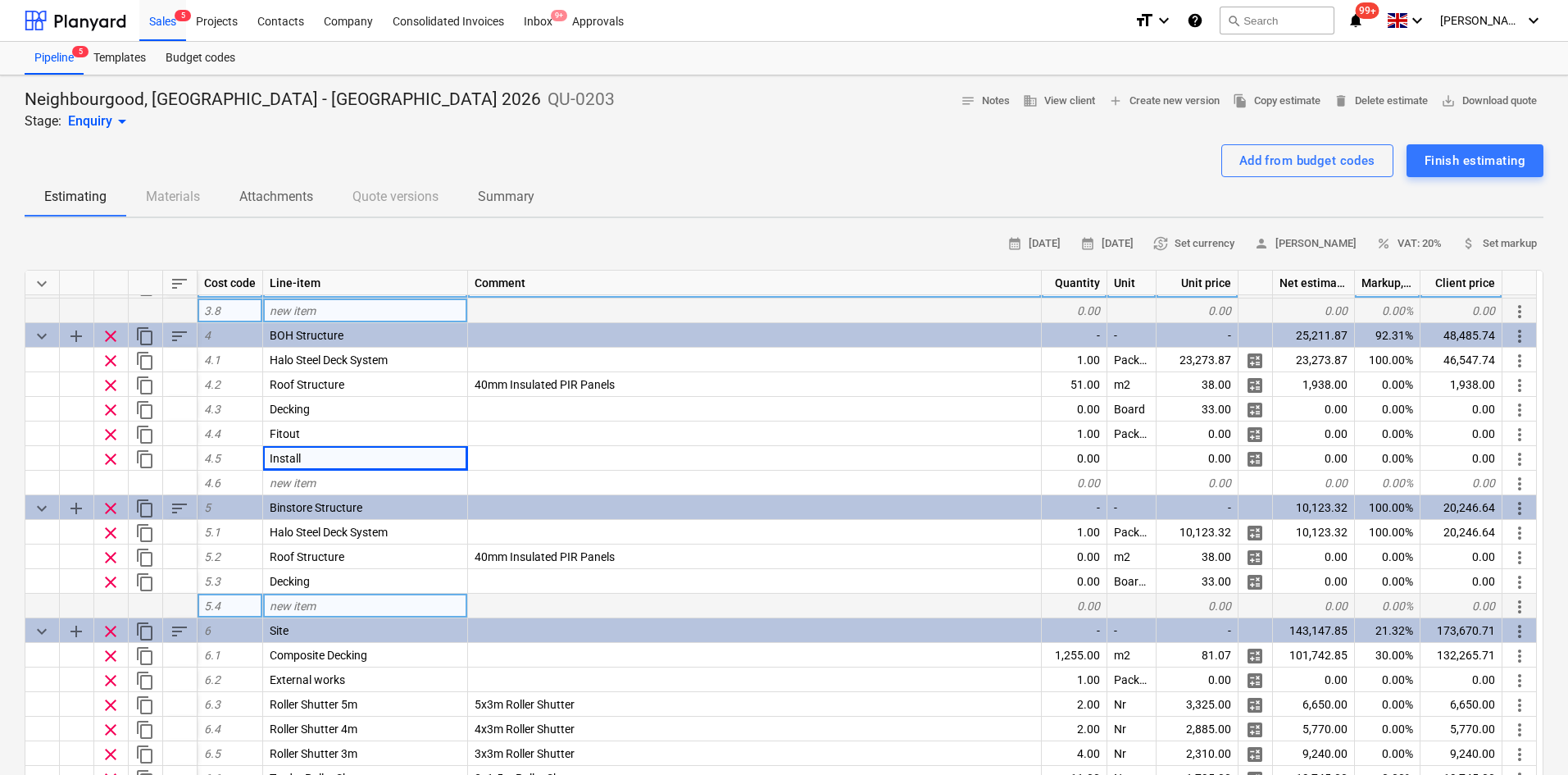
click at [294, 607] on span "new item" at bounding box center [293, 605] width 46 height 13
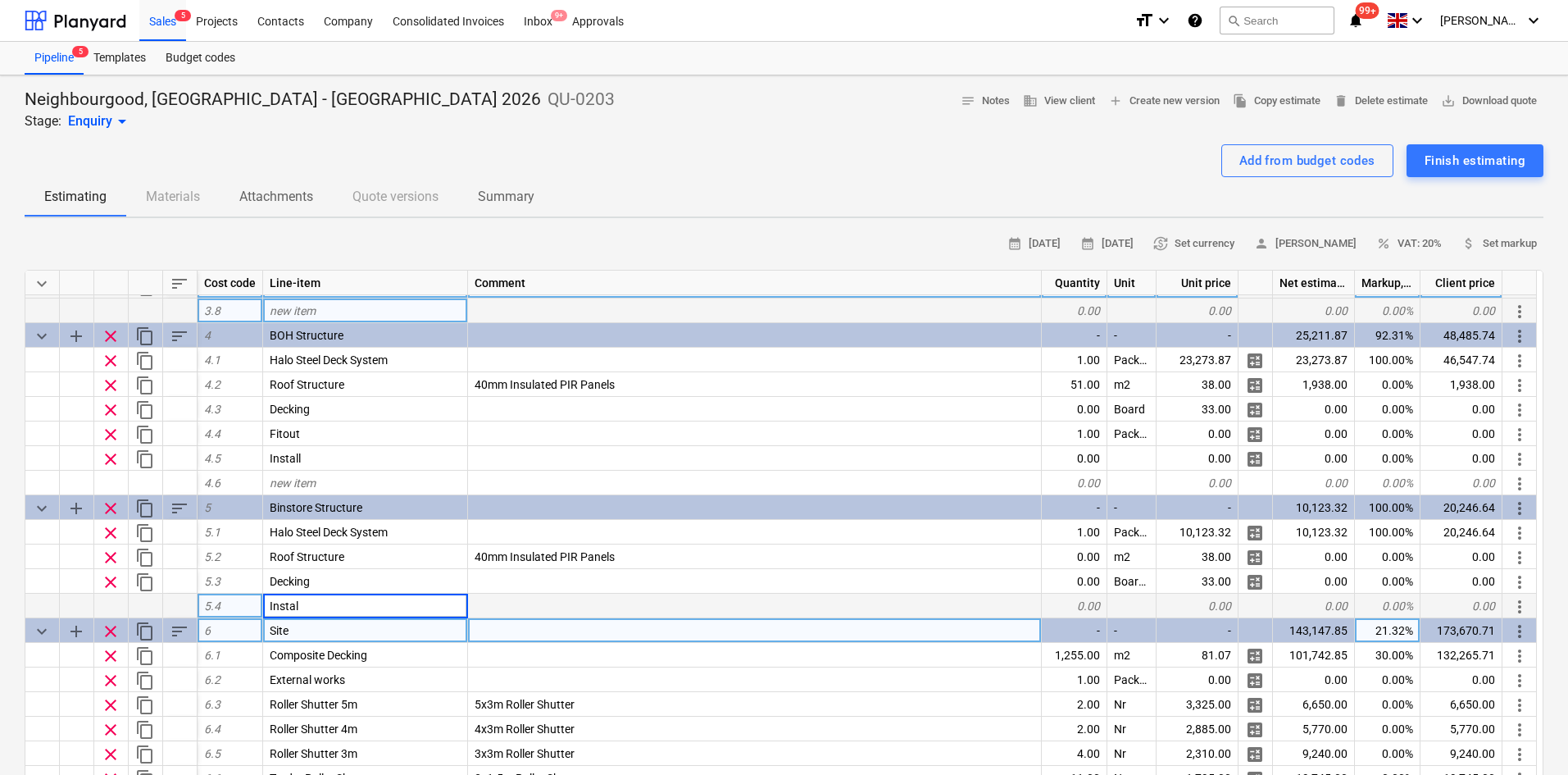
type input "Install"
type textarea "x"
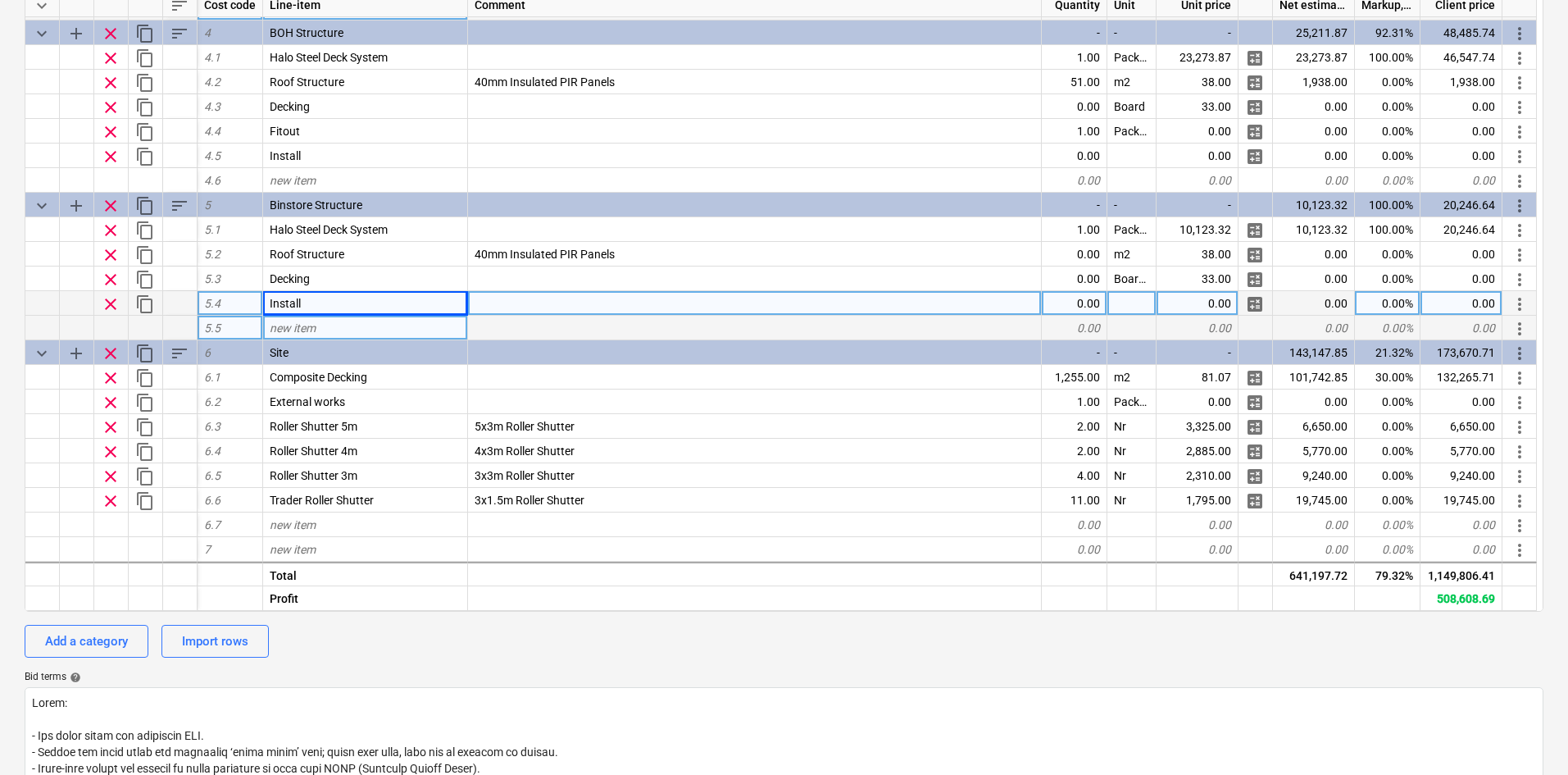
scroll to position [82, 0]
